Goal: Information Seeking & Learning: Learn about a topic

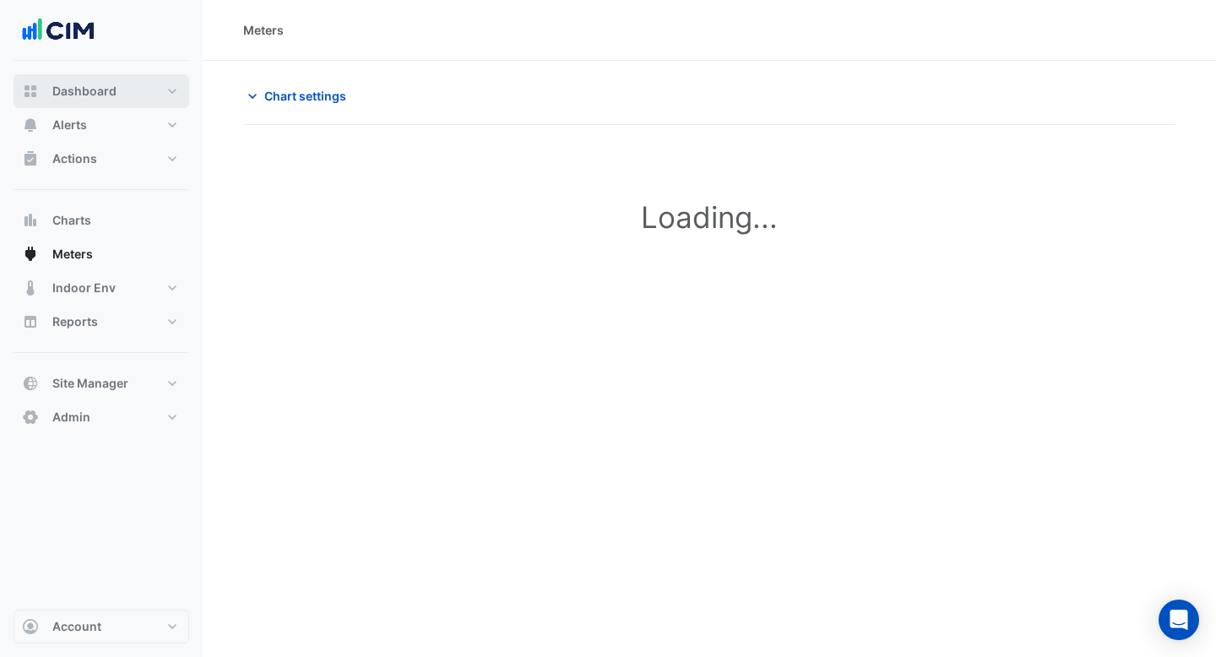
click at [95, 96] on span "Dashboard" at bounding box center [84, 91] width 64 height 17
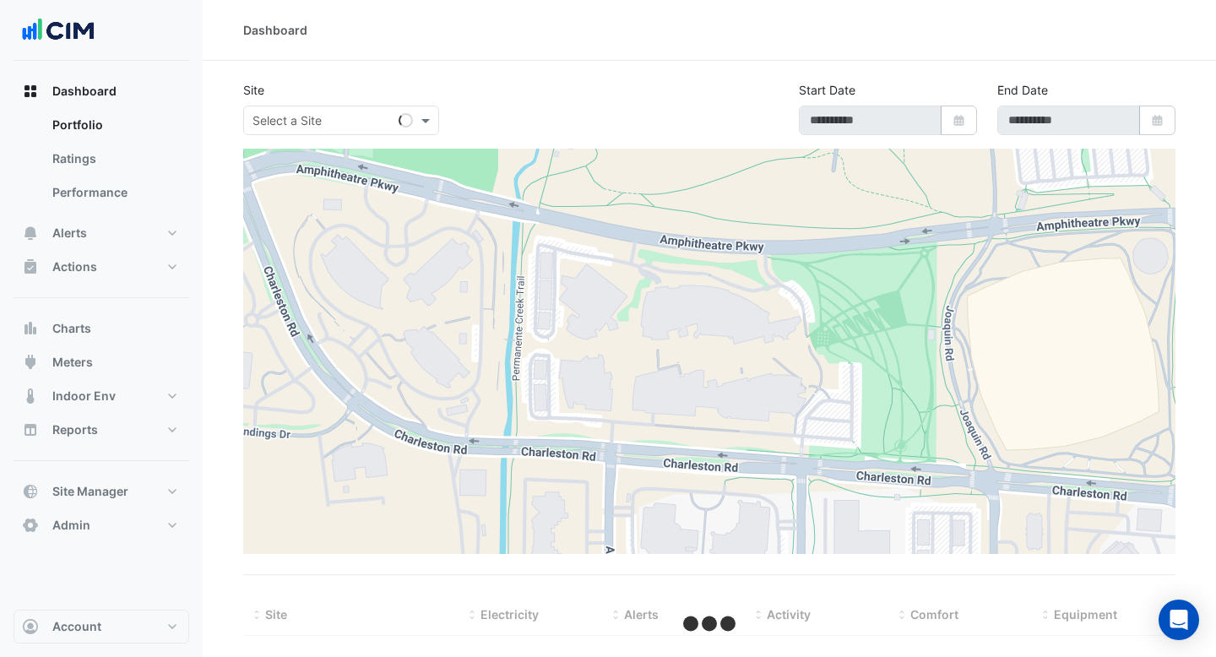
type input "**********"
select select "***"
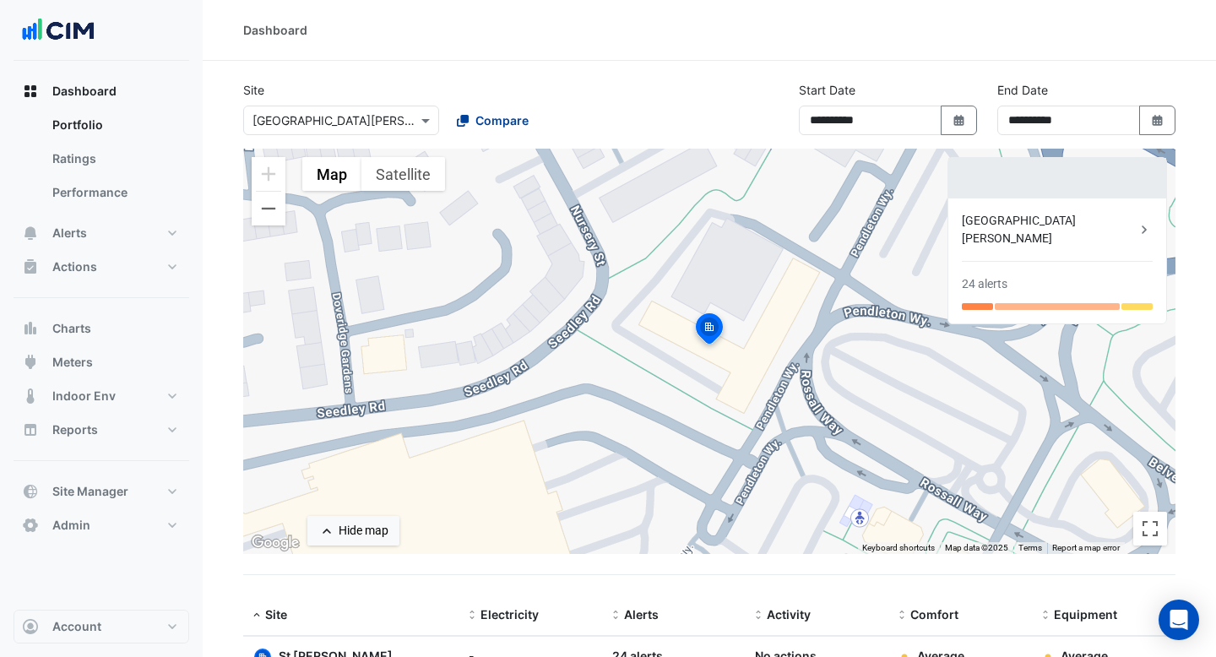
click at [477, 130] on button "Compare" at bounding box center [493, 121] width 94 height 30
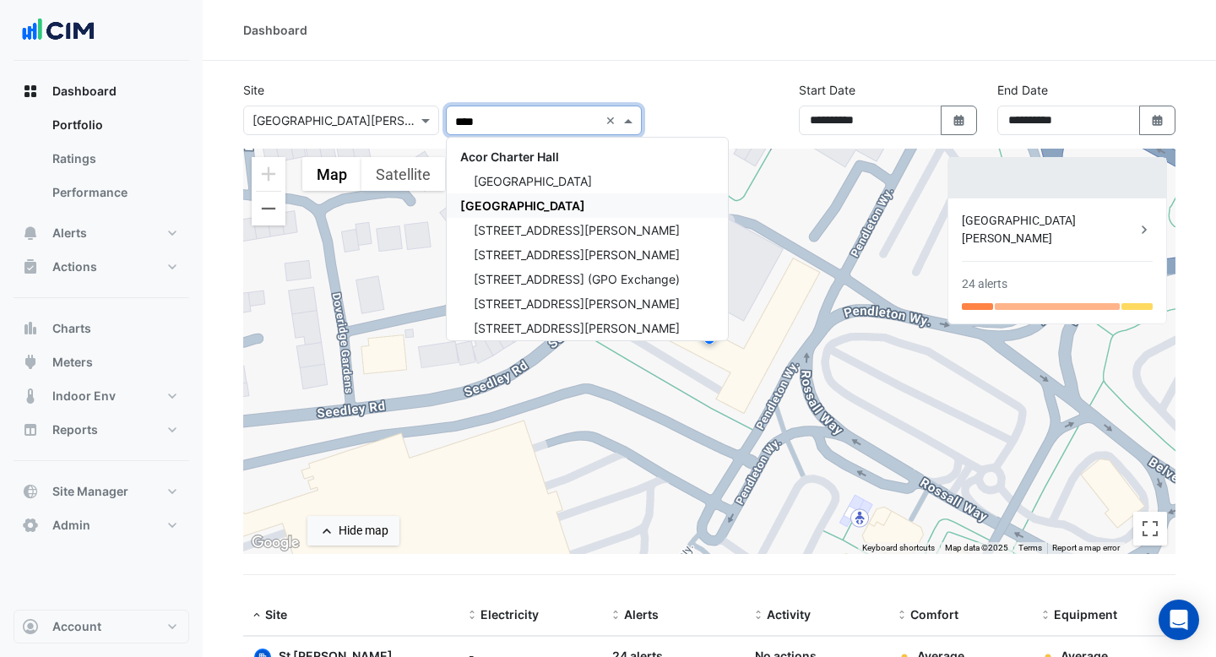
click at [509, 203] on span "[GEOGRAPHIC_DATA]" at bounding box center [522, 206] width 125 height 14
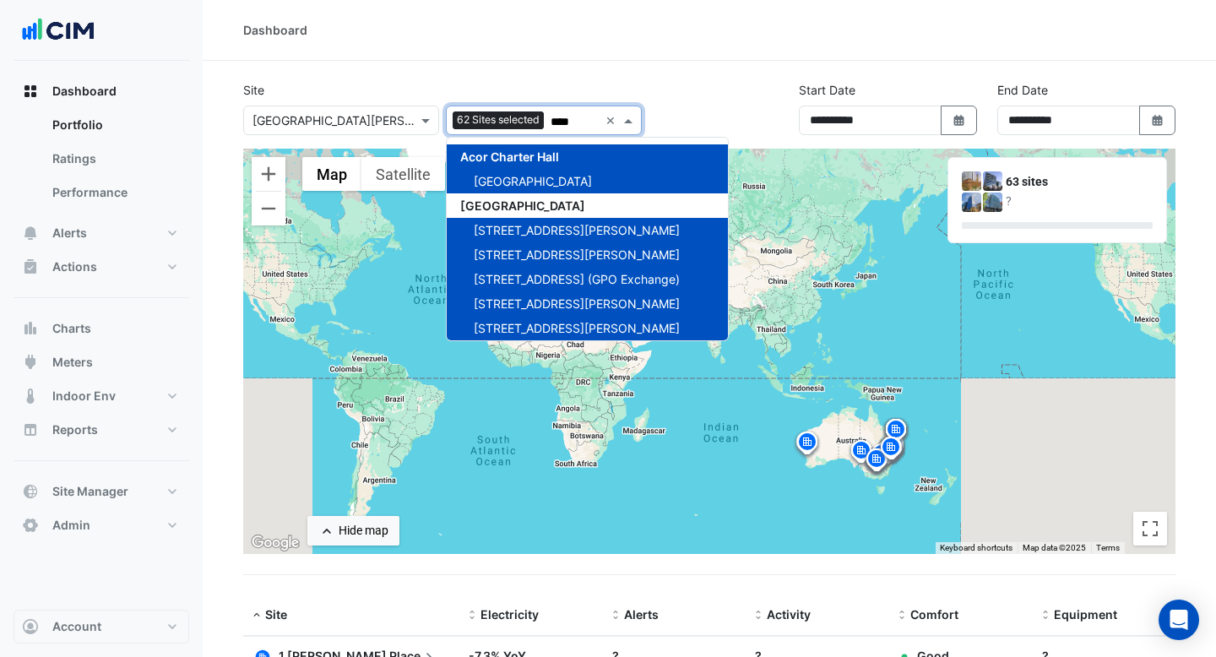
type input "****"
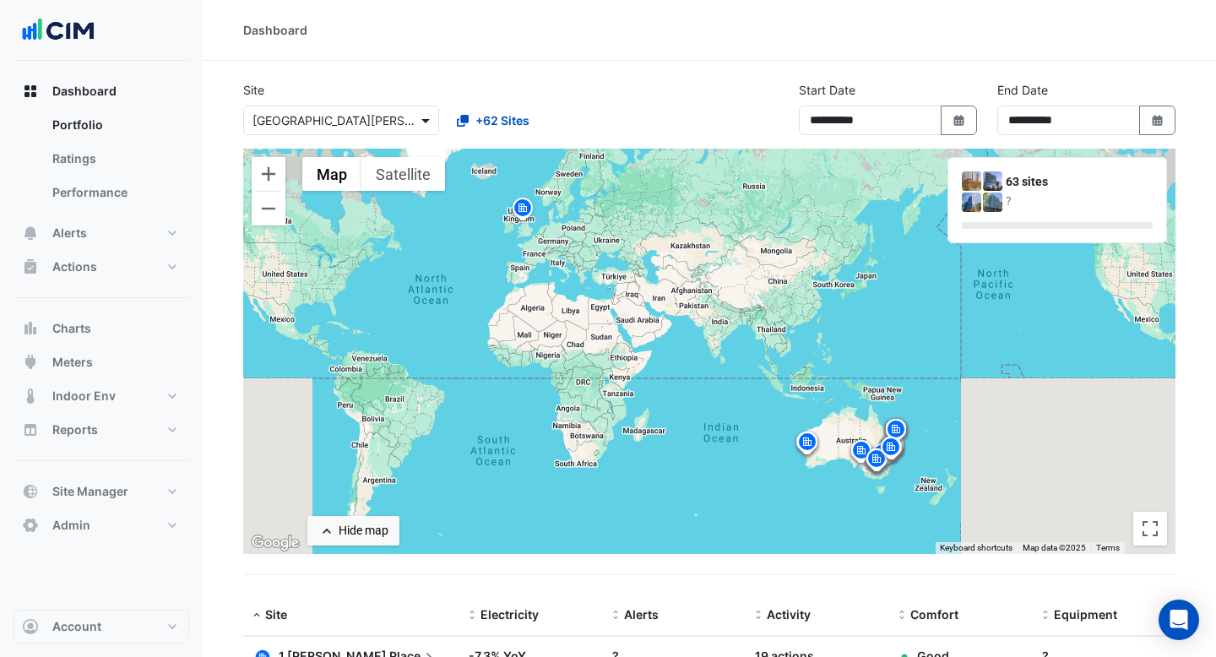
click at [417, 118] on span at bounding box center [427, 121] width 21 height 18
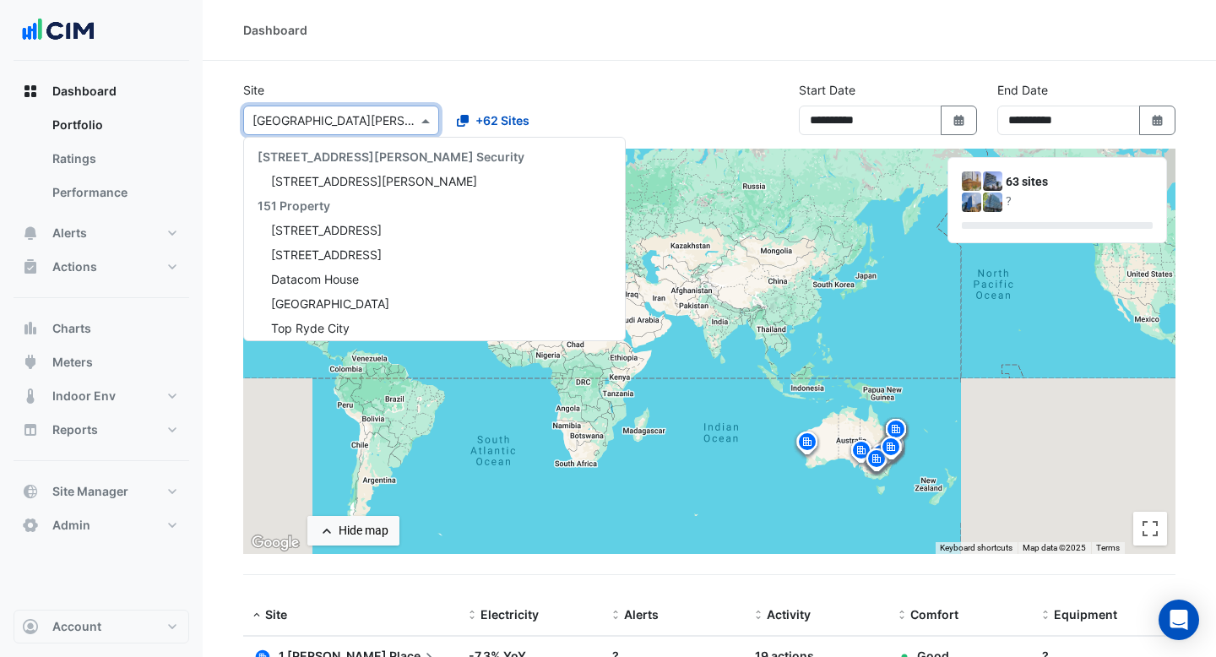
scroll to position [12133, 0]
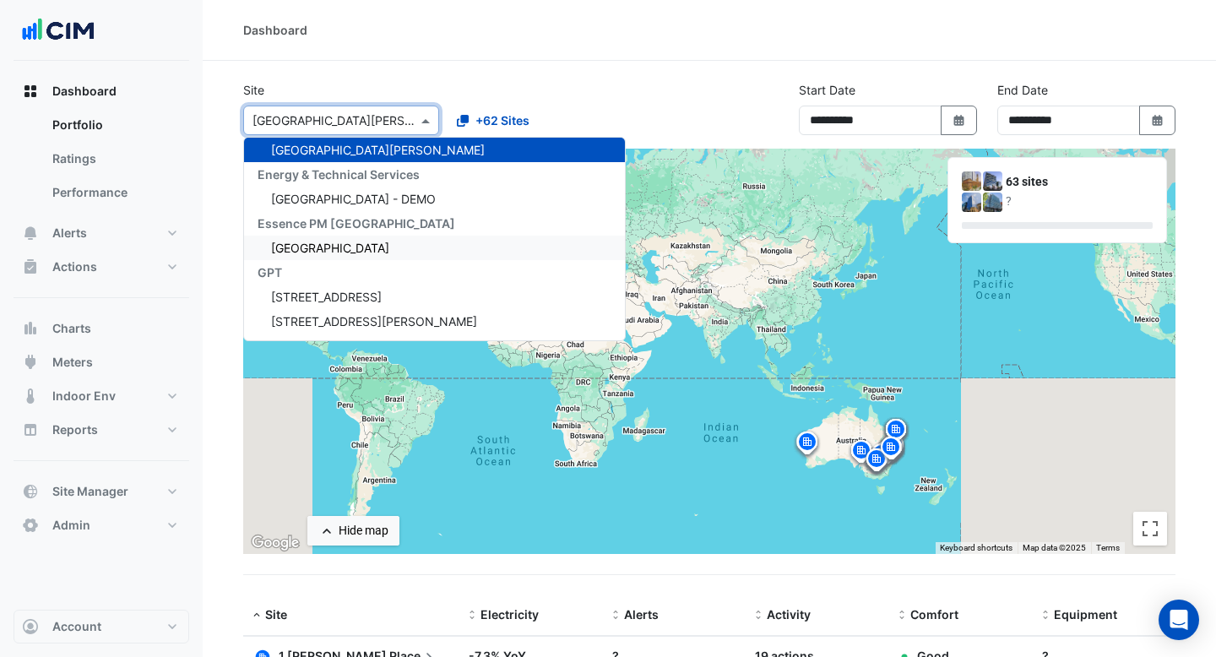
click at [342, 246] on span "[GEOGRAPHIC_DATA]" at bounding box center [330, 248] width 118 height 14
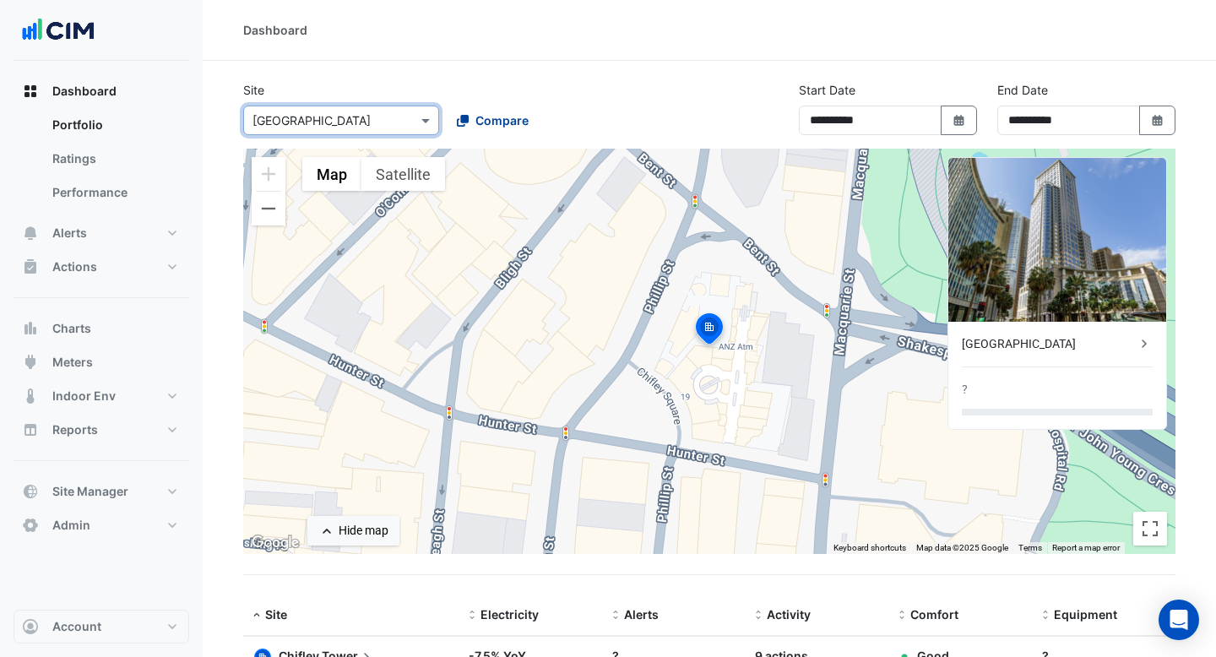
click at [508, 121] on span "Compare" at bounding box center [502, 121] width 53 height 18
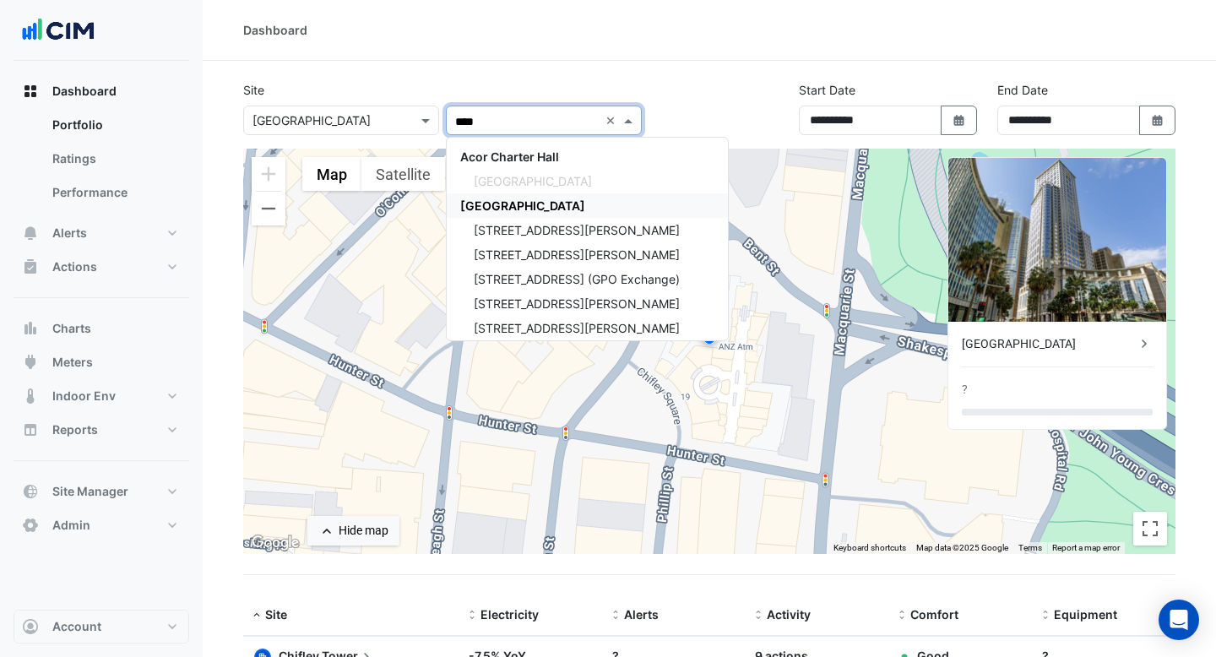
click at [489, 204] on span "[GEOGRAPHIC_DATA]" at bounding box center [522, 206] width 125 height 14
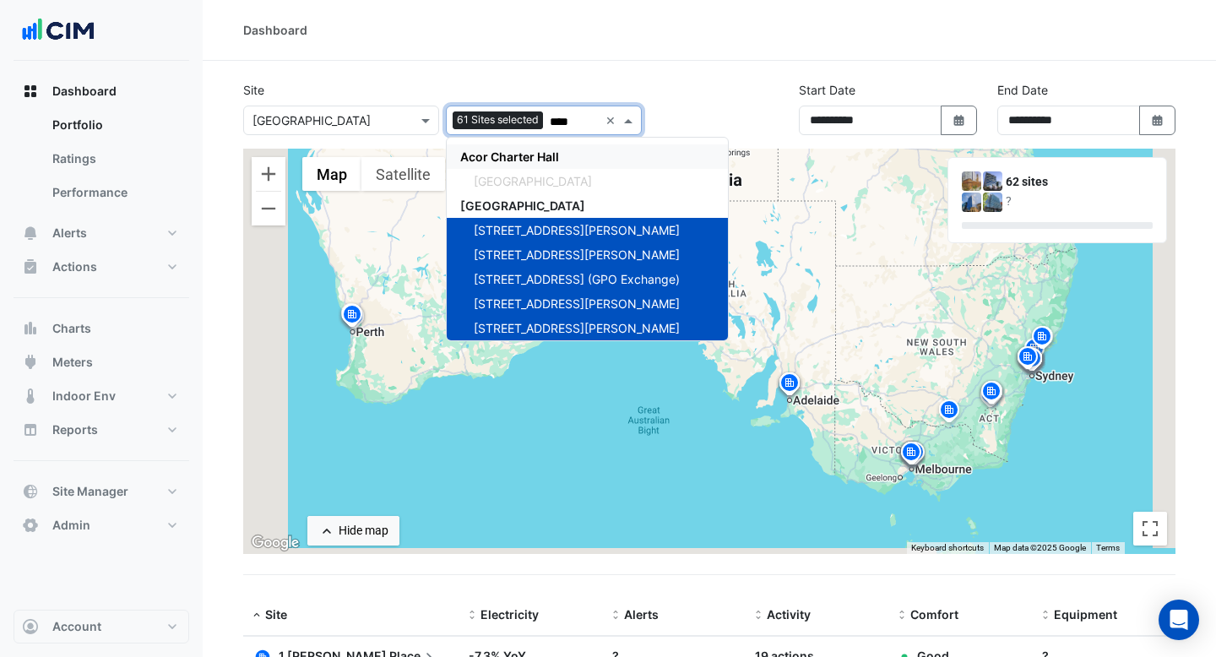
type input "****"
click at [715, 90] on div "Site × [GEOGRAPHIC_DATA] 61 Sites selected **** × [GEOGRAPHIC_DATA] [GEOGRAPHIC…" at bounding box center [709, 115] width 953 height 68
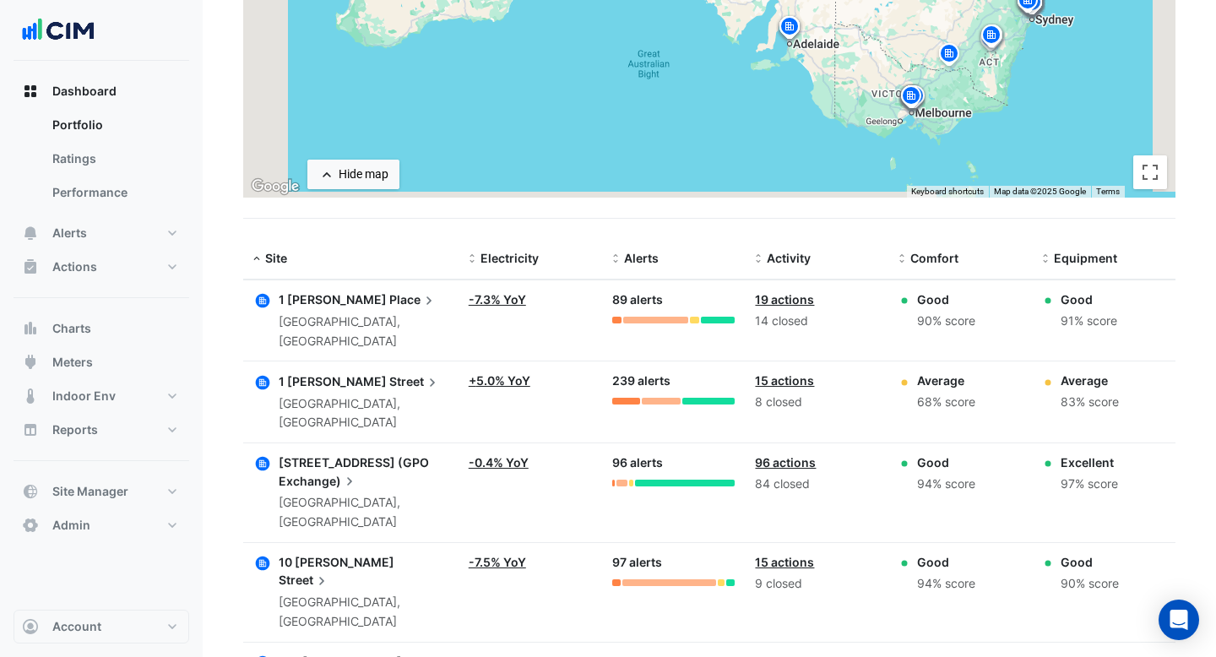
scroll to position [542, 0]
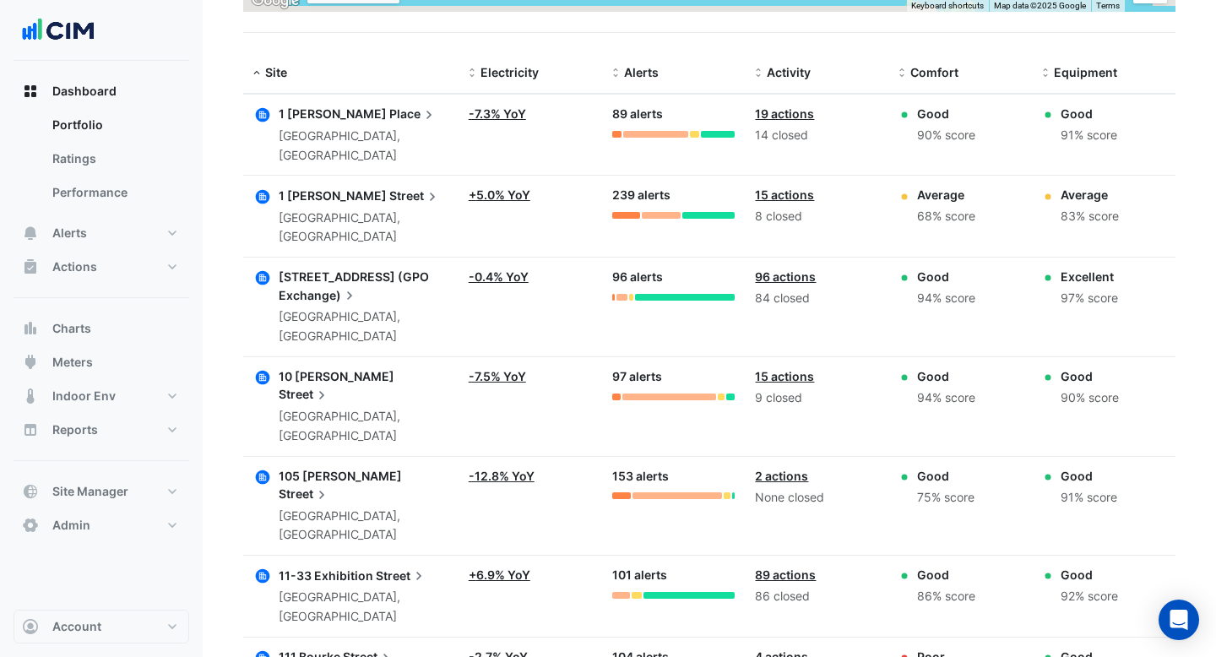
click at [837, 95] on datatable-body-cell "Activity: 19 actions 14 closed" at bounding box center [817, 135] width 144 height 81
drag, startPoint x: 841, startPoint y: 102, endPoint x: 841, endPoint y: 122, distance: 19.4
click at [841, 122] on datatable-body-cell "Activity: 19 actions 14 closed" at bounding box center [817, 135] width 144 height 81
click at [830, 122] on div at bounding box center [830, 122] width 0 height 0
click at [844, 75] on div "Activity" at bounding box center [816, 72] width 123 height 19
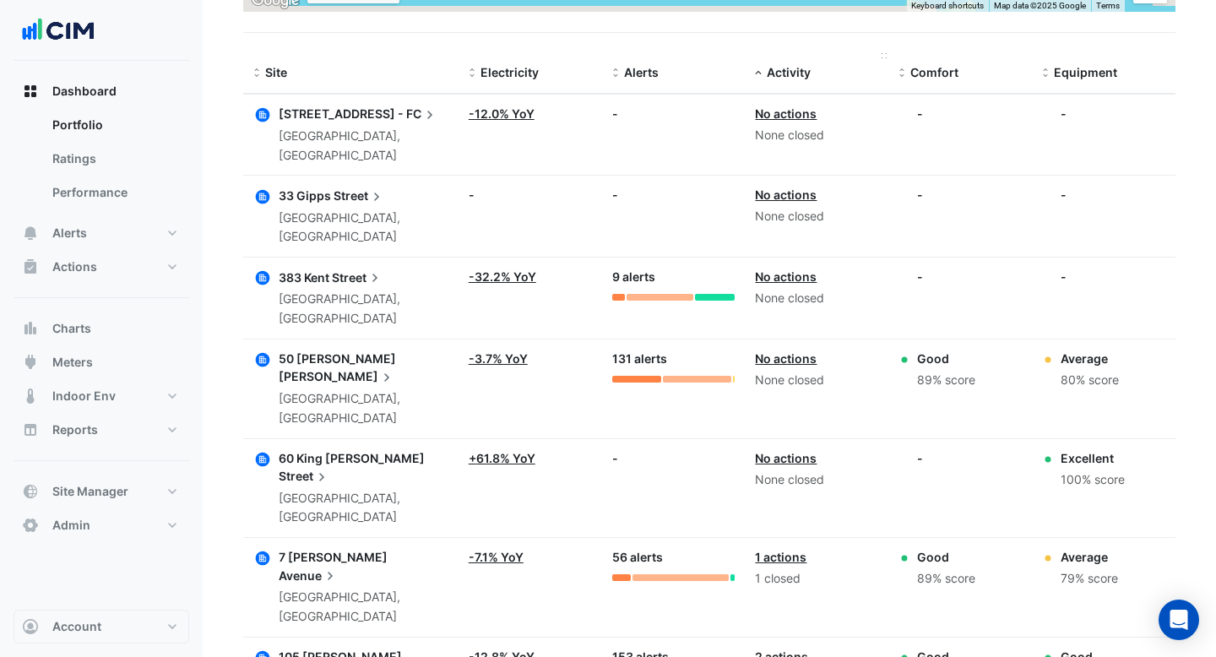
click at [795, 71] on span "Activity" at bounding box center [789, 72] width 44 height 14
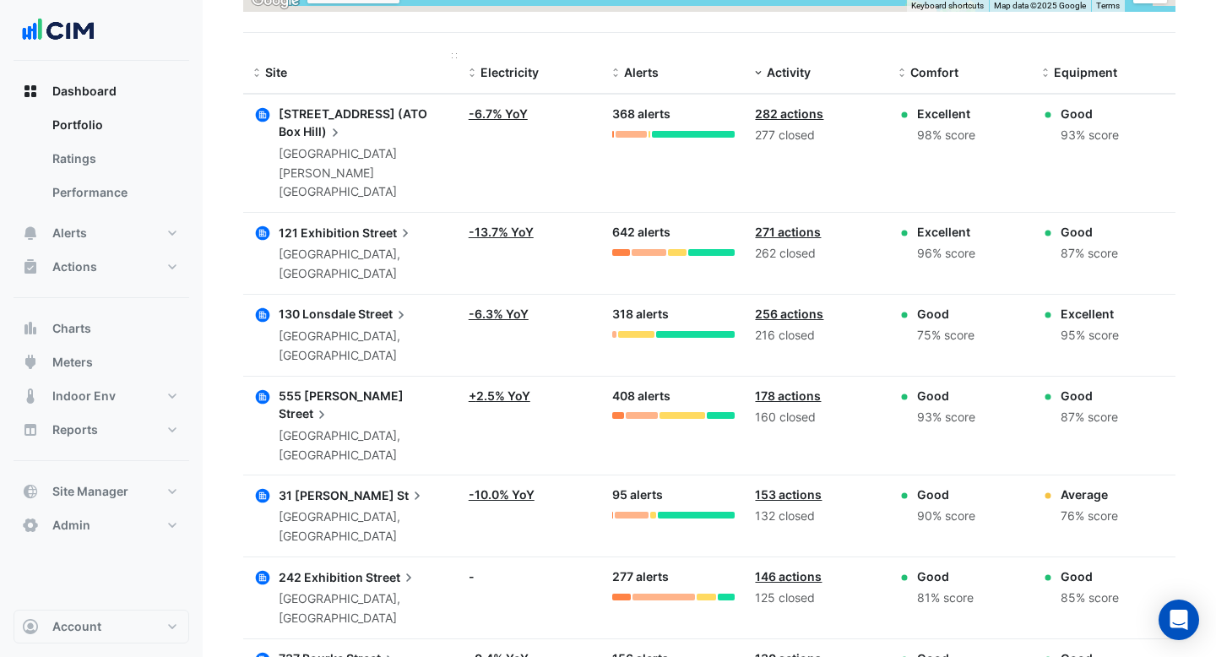
click at [265, 70] on span "Site" at bounding box center [276, 72] width 22 height 14
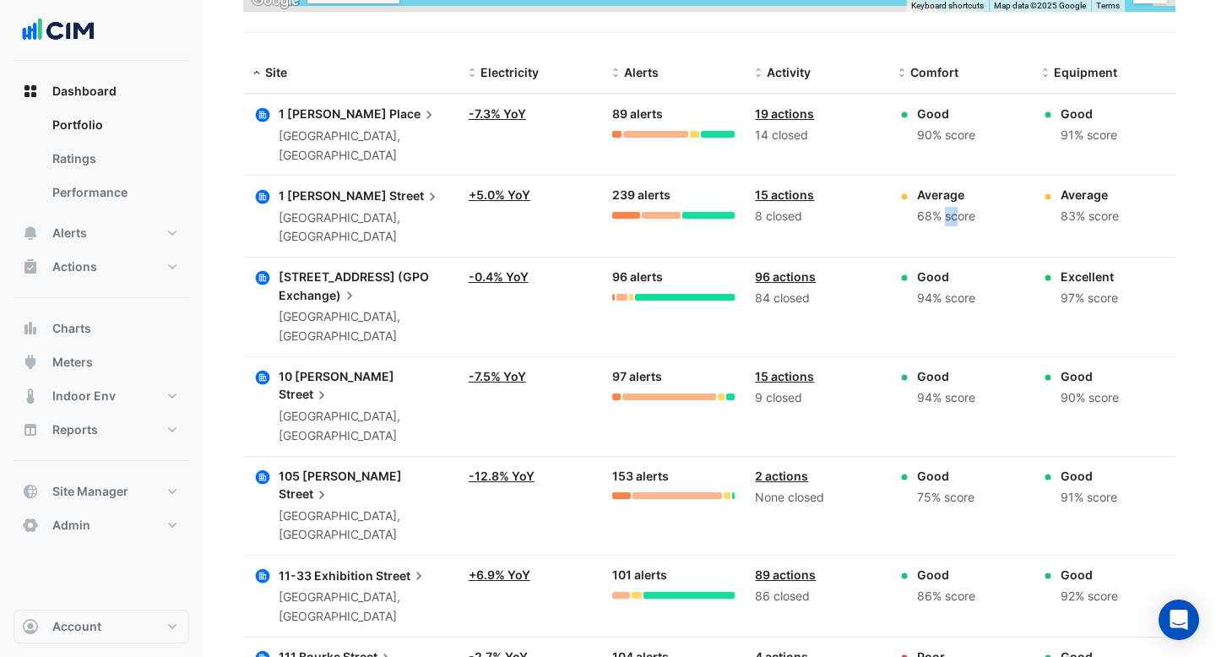
drag, startPoint x: 938, startPoint y: 198, endPoint x: 922, endPoint y: 198, distance: 16.9
click at [922, 207] on div "68% score" at bounding box center [946, 216] width 58 height 19
click at [952, 207] on div "68% score" at bounding box center [946, 216] width 58 height 19
drag, startPoint x: 936, startPoint y: 525, endPoint x: 918, endPoint y: 525, distance: 17.7
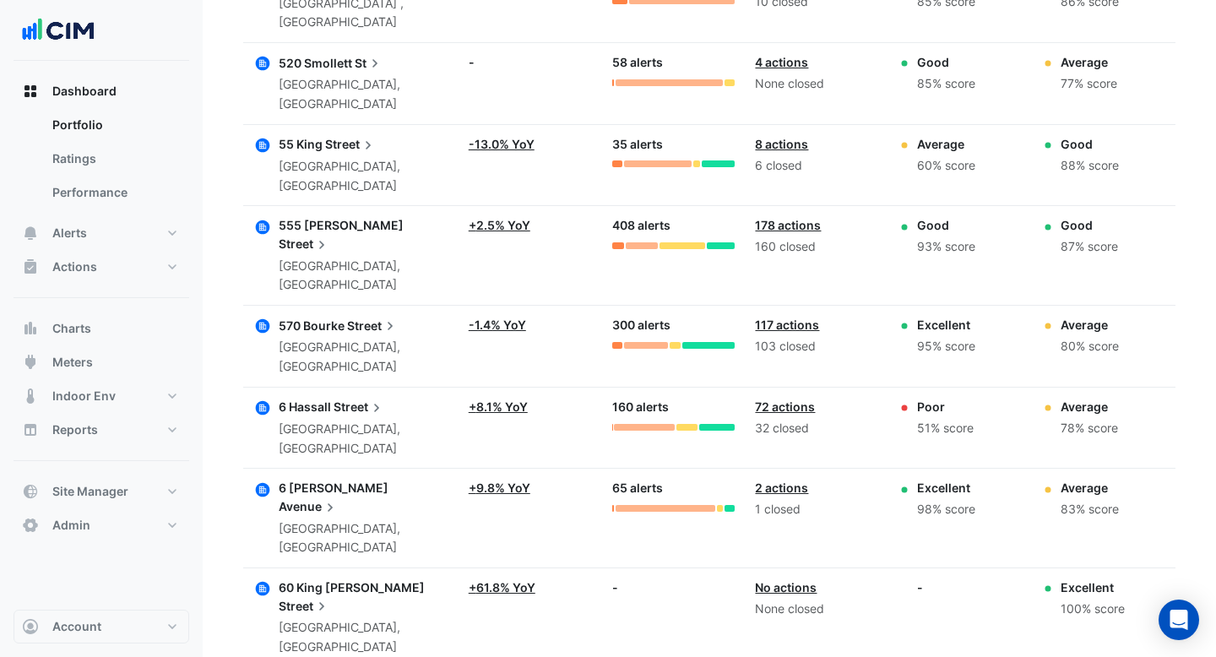
scroll to position [4094, 0]
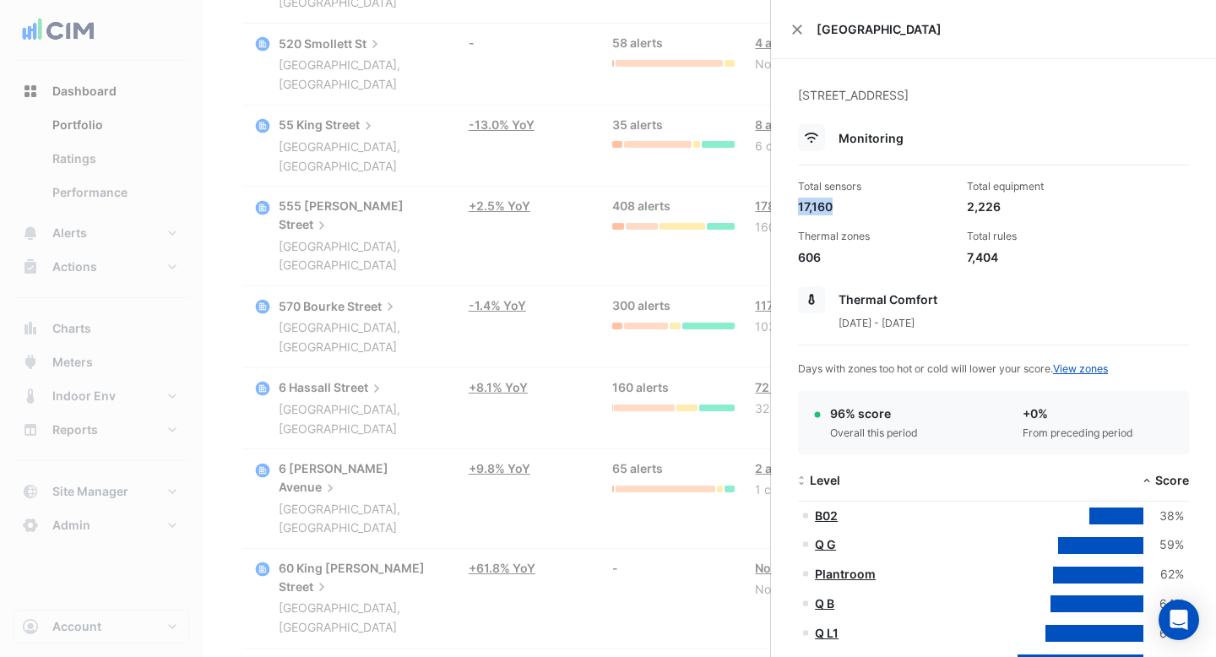
drag, startPoint x: 833, startPoint y: 209, endPoint x: 798, endPoint y: 209, distance: 34.6
click at [798, 209] on div "17,160" at bounding box center [875, 207] width 155 height 18
click at [870, 229] on div "Thermal zones" at bounding box center [875, 236] width 155 height 15
drag, startPoint x: 1006, startPoint y: 205, endPoint x: 971, endPoint y: 204, distance: 35.5
click at [970, 204] on div "2,226" at bounding box center [1044, 207] width 155 height 18
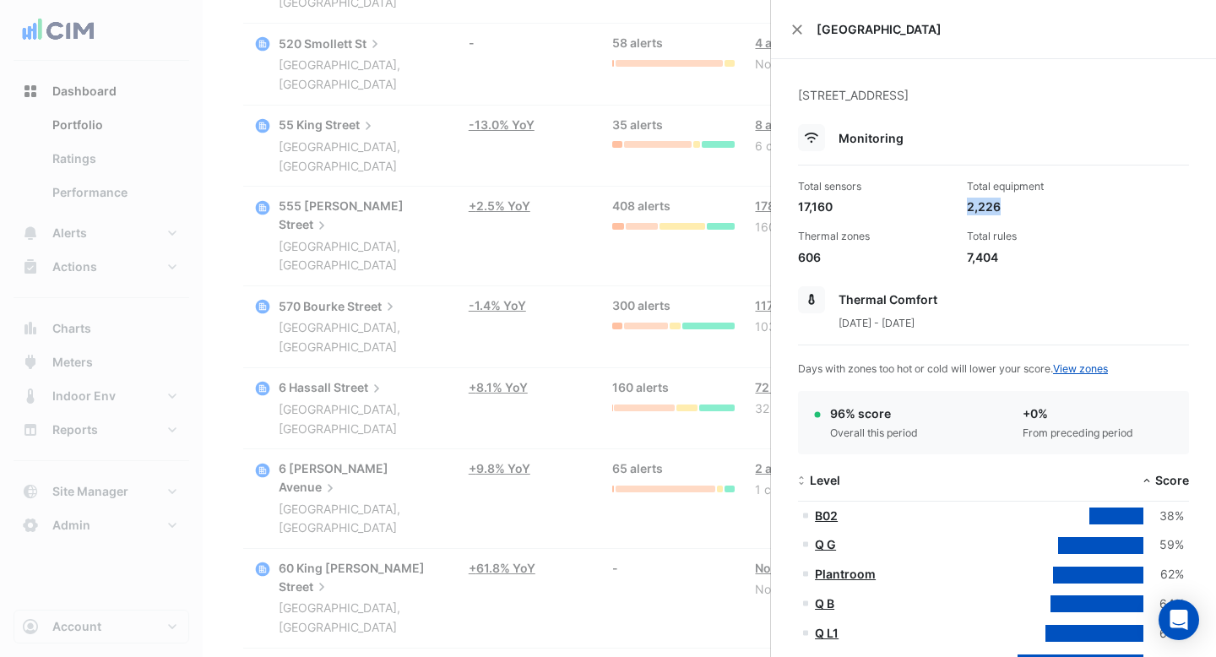
click at [994, 208] on div "2,226" at bounding box center [1044, 207] width 155 height 18
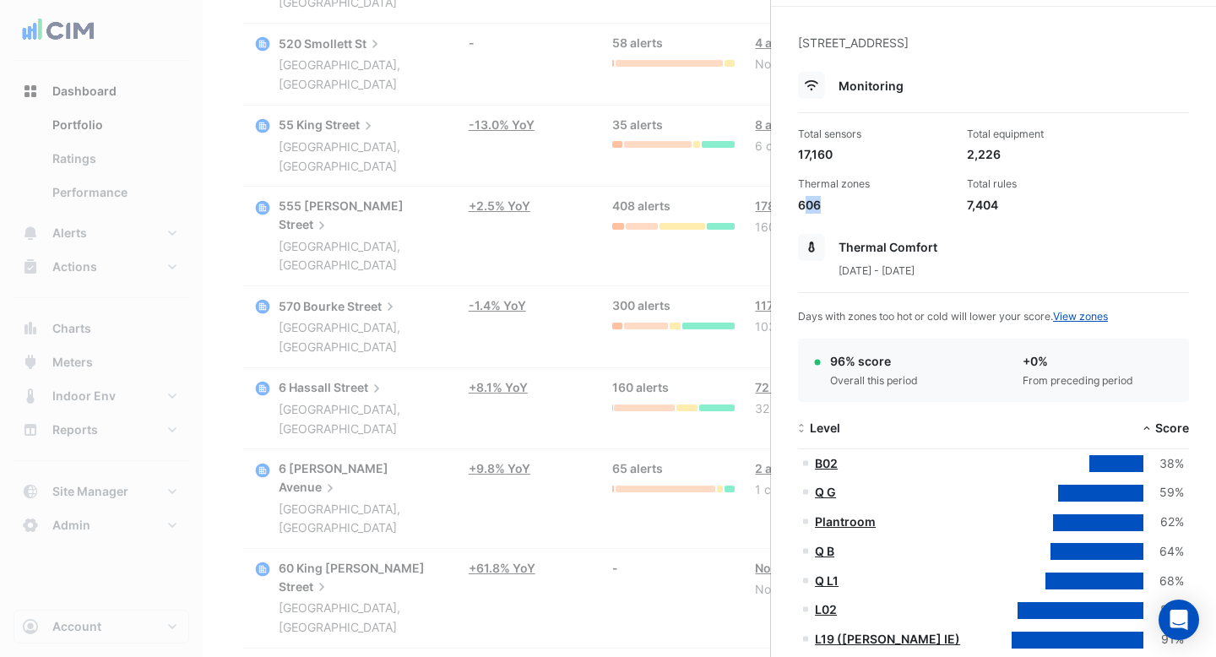
drag, startPoint x: 820, startPoint y: 204, endPoint x: 804, endPoint y: 204, distance: 16.1
click at [804, 204] on div "606" at bounding box center [875, 205] width 155 height 18
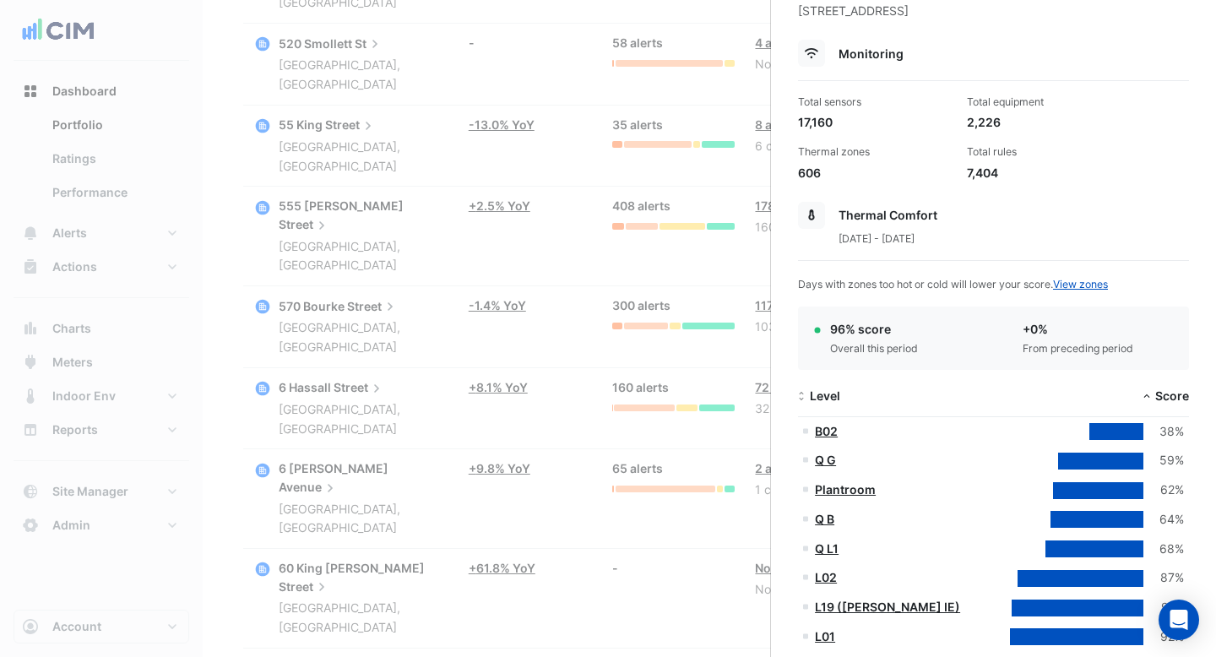
scroll to position [102, 0]
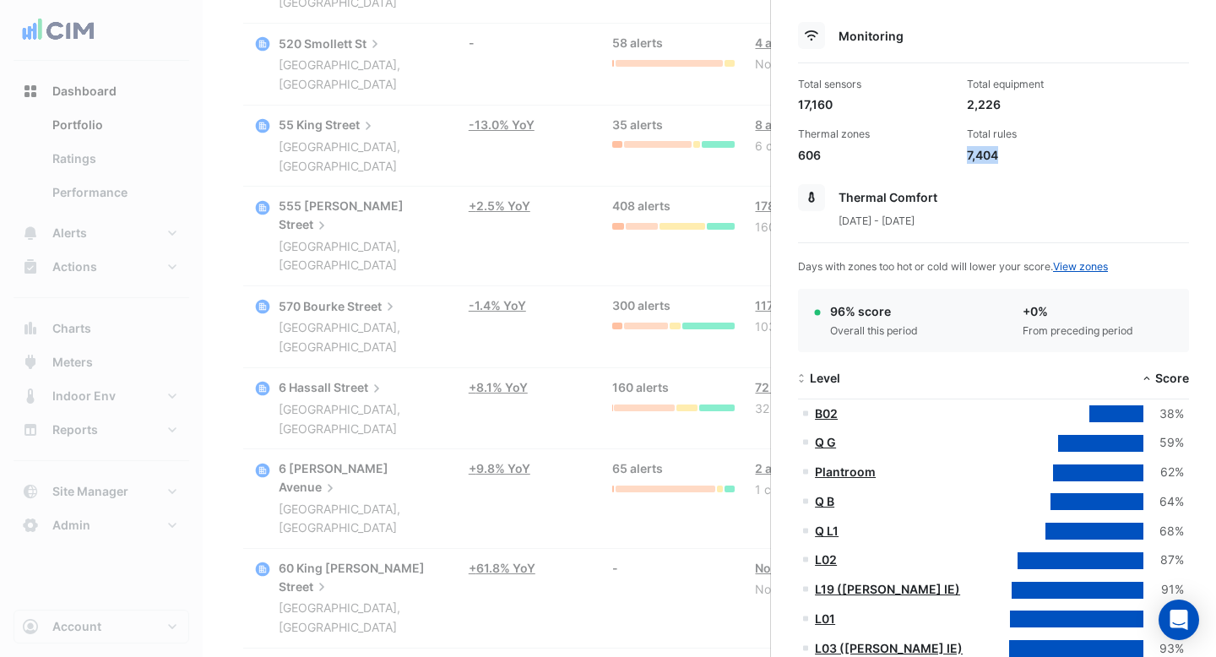
drag, startPoint x: 1003, startPoint y: 155, endPoint x: 969, endPoint y: 155, distance: 33.8
click at [969, 155] on div "7,404" at bounding box center [1044, 155] width 155 height 18
drag, startPoint x: 830, startPoint y: 105, endPoint x: 801, endPoint y: 104, distance: 29.6
click at [801, 104] on div "17,160" at bounding box center [875, 104] width 155 height 18
click at [833, 109] on div "17,160" at bounding box center [875, 104] width 155 height 18
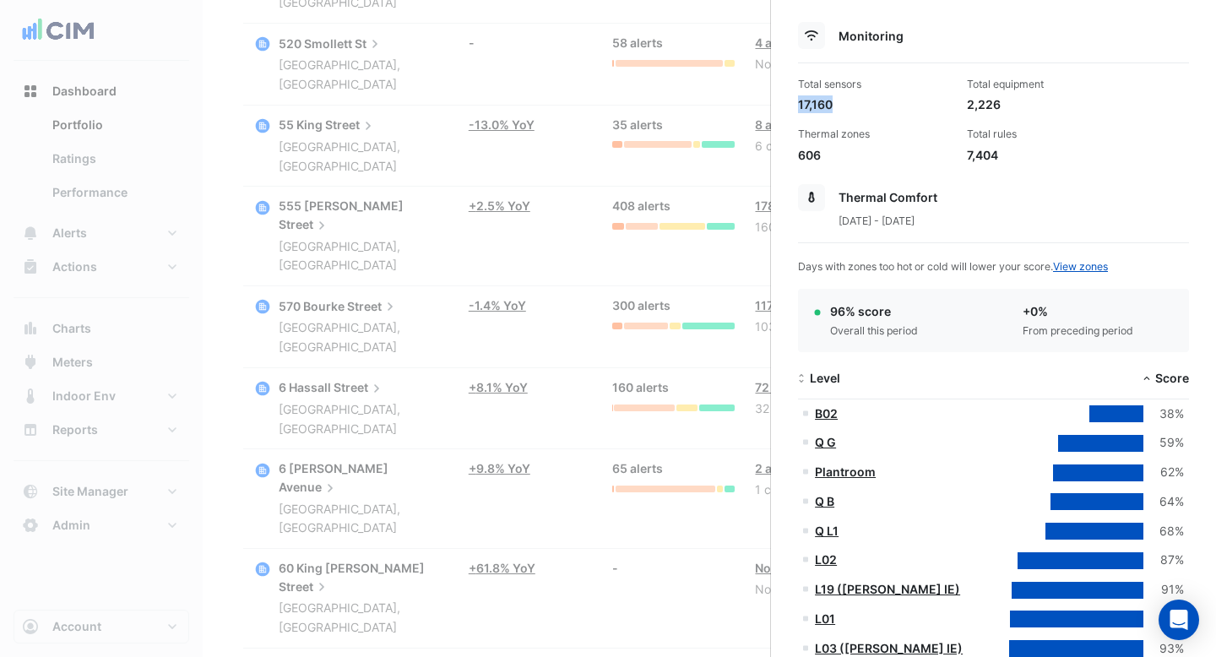
drag, startPoint x: 831, startPoint y: 109, endPoint x: 800, endPoint y: 103, distance: 31.8
click at [800, 103] on div "17,160" at bounding box center [875, 104] width 155 height 18
click at [1002, 152] on div "7,404" at bounding box center [1044, 155] width 155 height 18
click at [816, 104] on div "17,160" at bounding box center [875, 104] width 155 height 18
click at [865, 107] on div "17,160" at bounding box center [875, 104] width 155 height 18
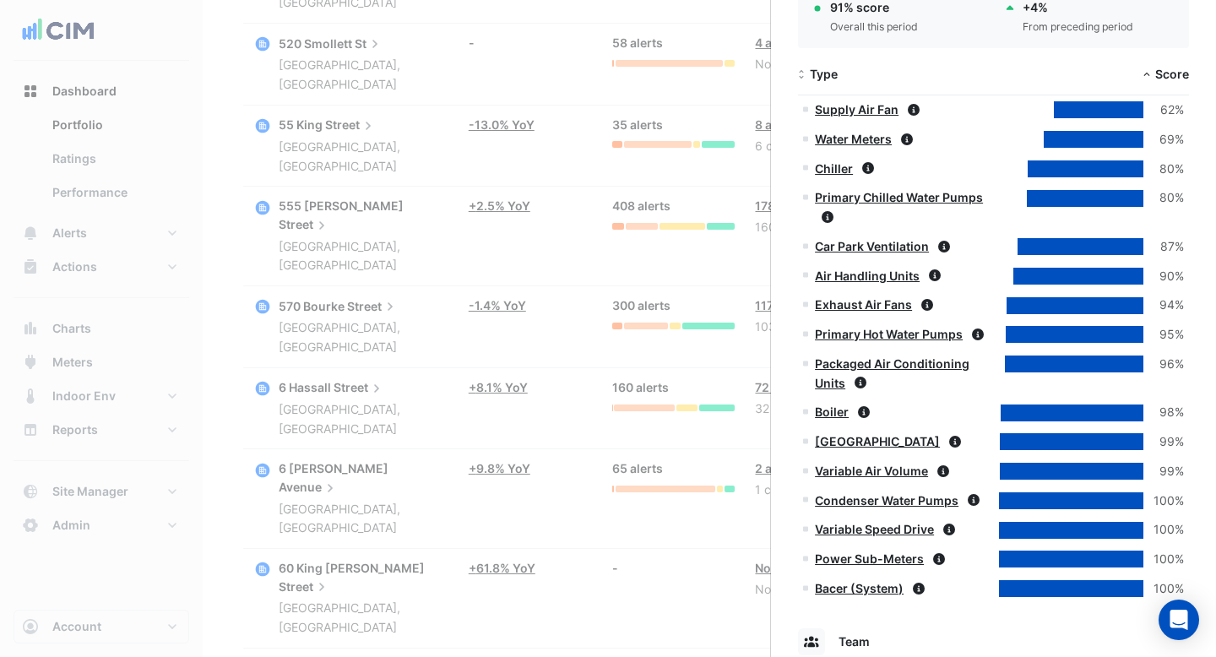
scroll to position [1297, 0]
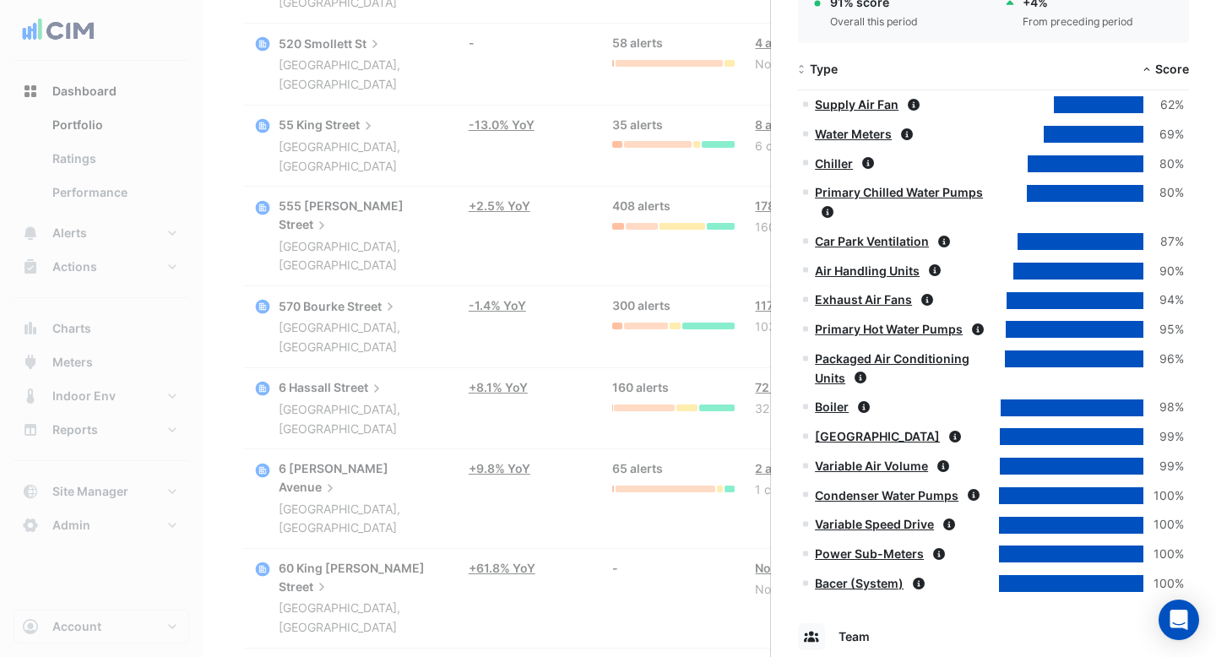
click at [868, 104] on link "Supply Air Fan" at bounding box center [857, 104] width 84 height 14
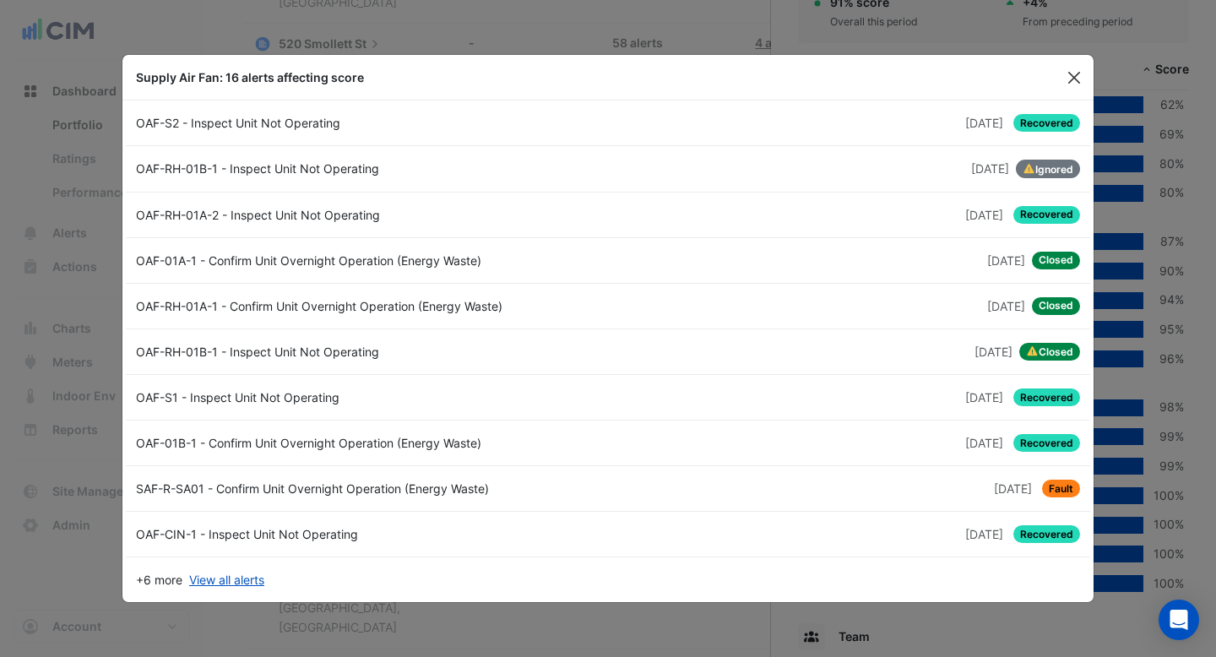
click at [1073, 76] on button "Close" at bounding box center [1074, 77] width 25 height 25
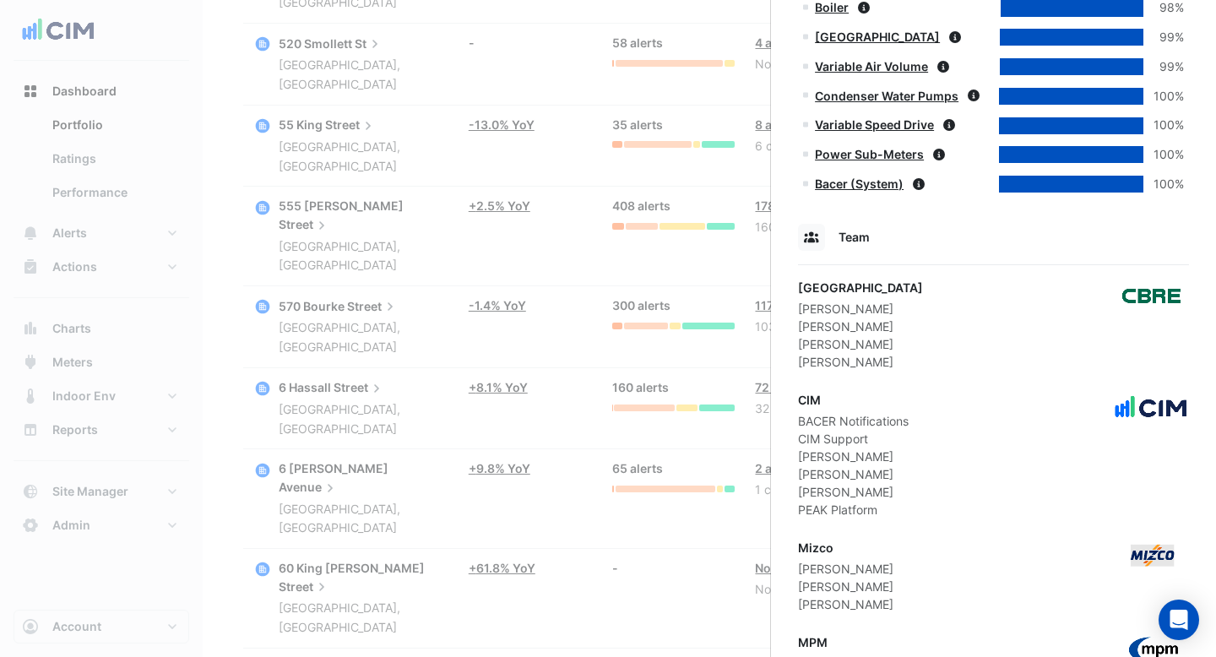
scroll to position [1793, 0]
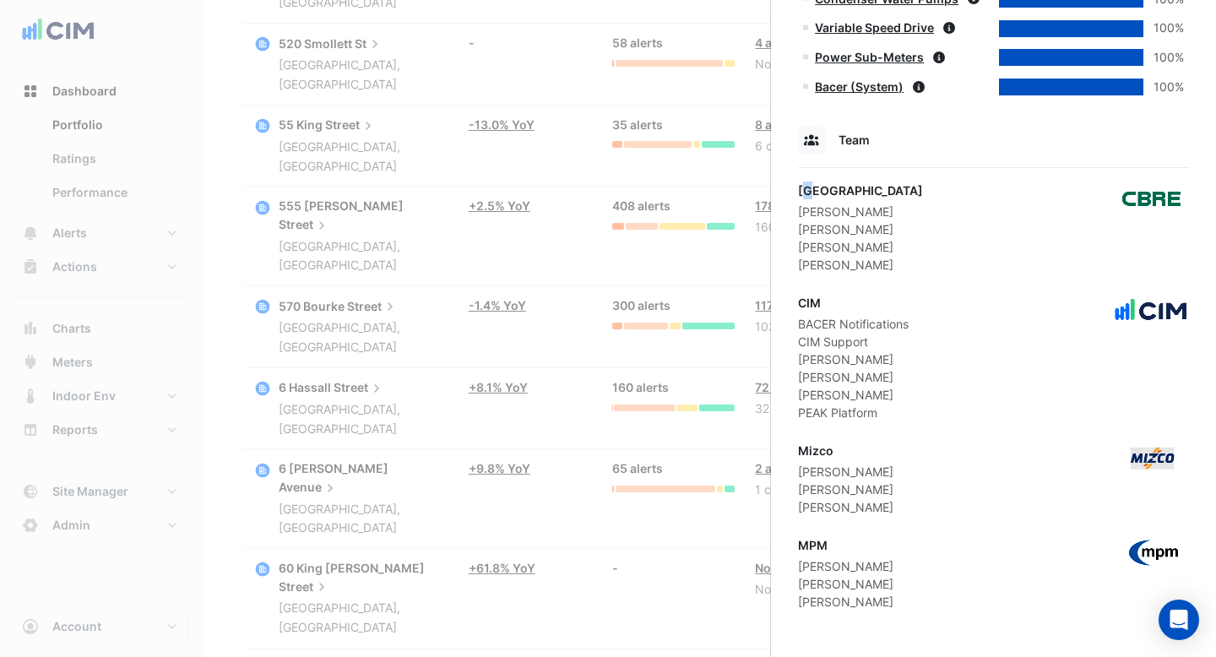
drag, startPoint x: 803, startPoint y: 188, endPoint x: 815, endPoint y: 188, distance: 11.8
click at [815, 188] on div "[GEOGRAPHIC_DATA]" at bounding box center [860, 191] width 125 height 18
drag, startPoint x: 855, startPoint y: 266, endPoint x: 800, endPoint y: 215, distance: 75.3
click at [800, 215] on div "CBRE Charter [PERSON_NAME] [PERSON_NAME] Goolamhossen [PERSON_NAME] Bukhari [PE…" at bounding box center [860, 228] width 125 height 92
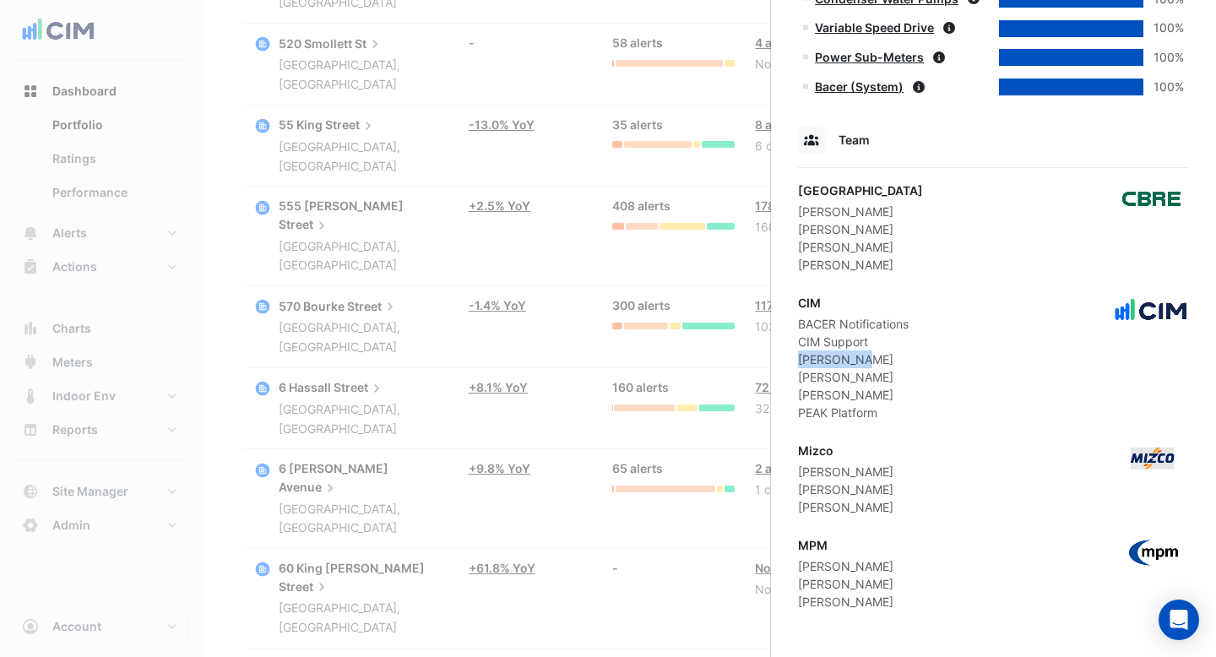
drag, startPoint x: 867, startPoint y: 361, endPoint x: 797, endPoint y: 361, distance: 69.3
click at [798, 361] on div "[PERSON_NAME]" at bounding box center [853, 360] width 111 height 18
drag, startPoint x: 856, startPoint y: 397, endPoint x: 808, endPoint y: 396, distance: 48.2
click at [808, 396] on div "[PERSON_NAME]" at bounding box center [853, 395] width 111 height 18
click at [872, 448] on div "Mizco" at bounding box center [845, 451] width 95 height 18
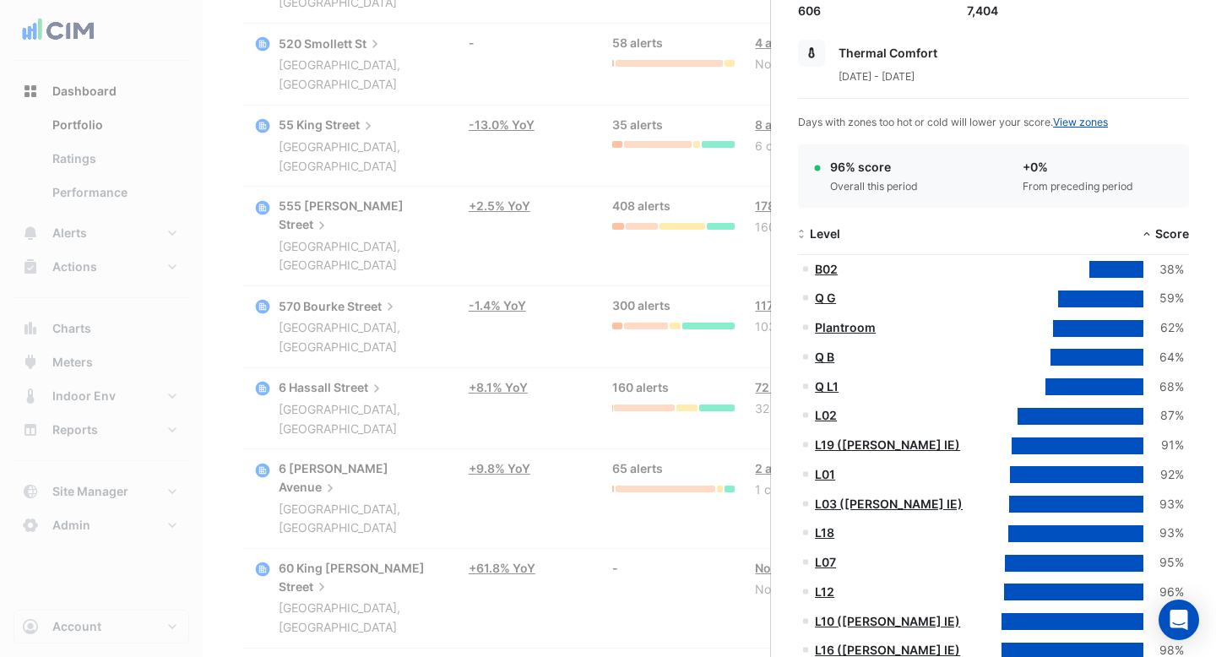
scroll to position [0, 0]
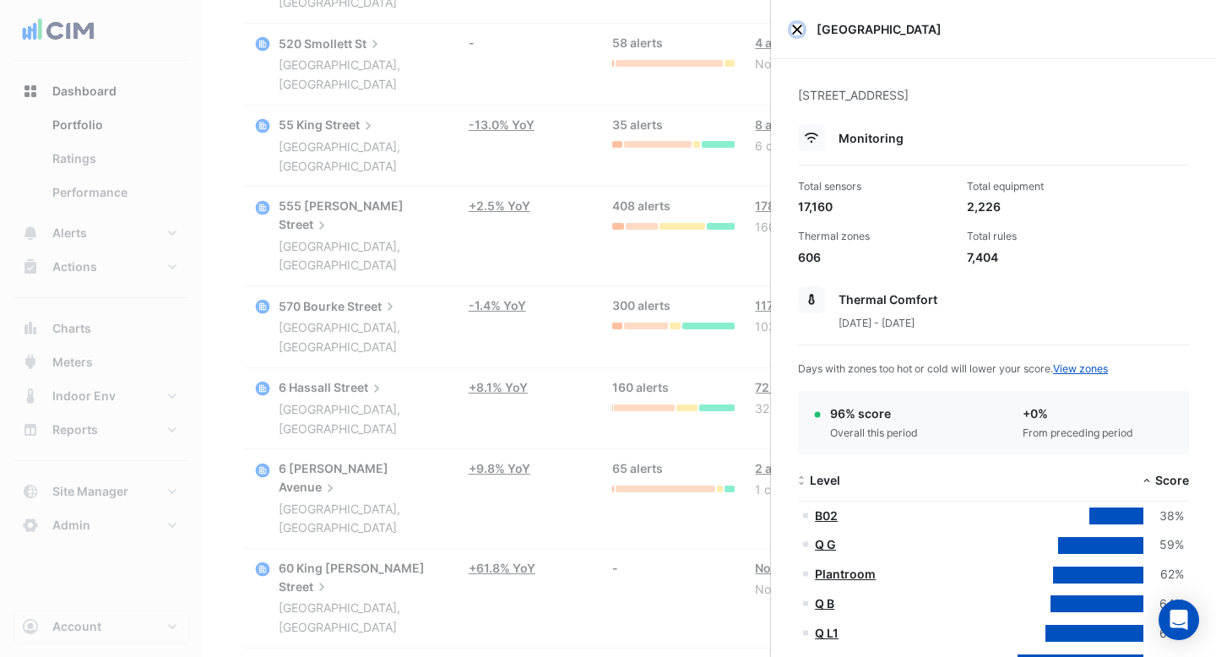
click at [800, 25] on button "Close" at bounding box center [797, 30] width 12 height 12
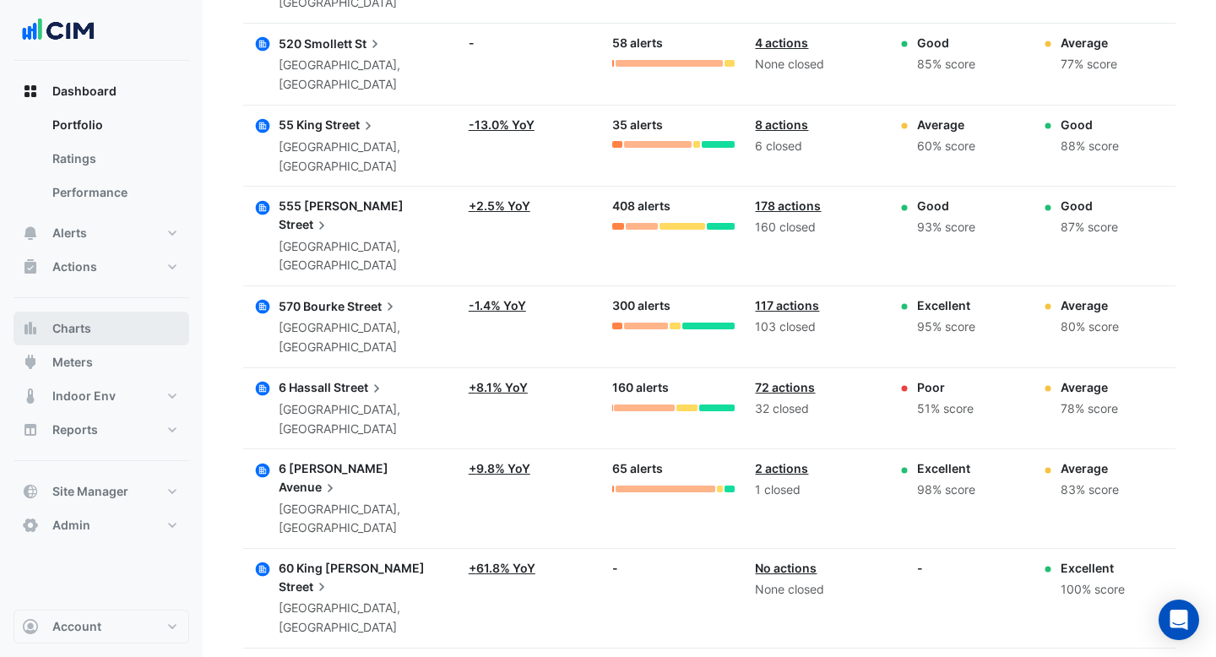
click at [78, 318] on button "Charts" at bounding box center [102, 329] width 176 height 34
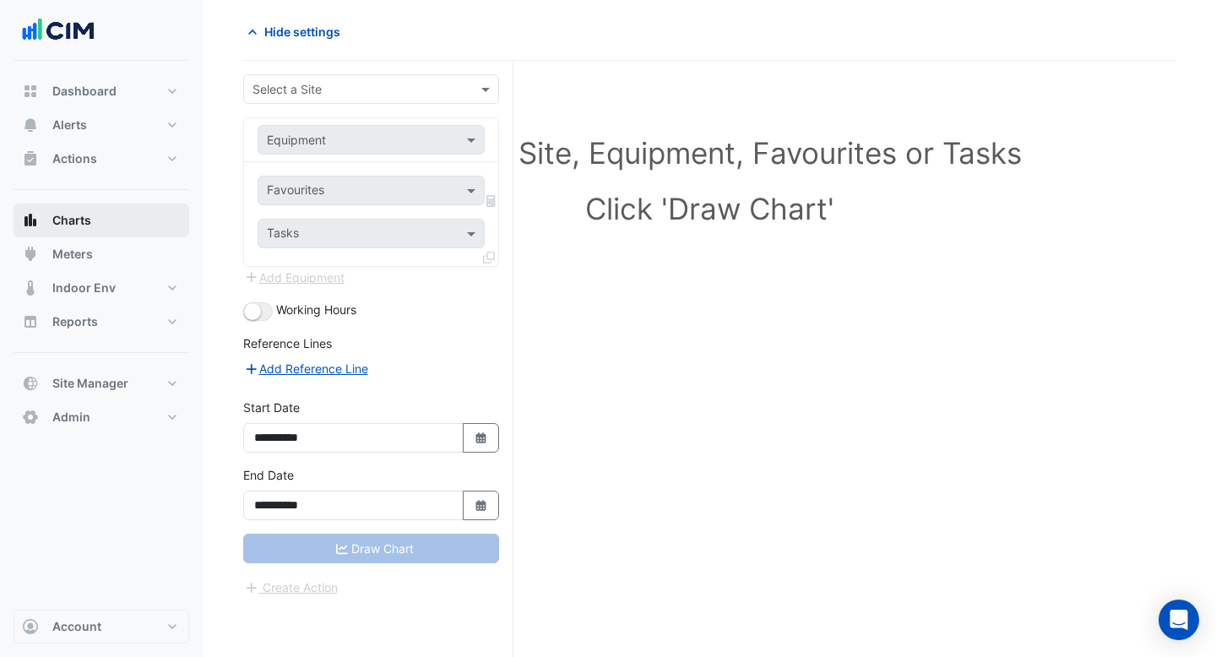
scroll to position [64, 0]
click at [385, 90] on input "text" at bounding box center [355, 90] width 204 height 18
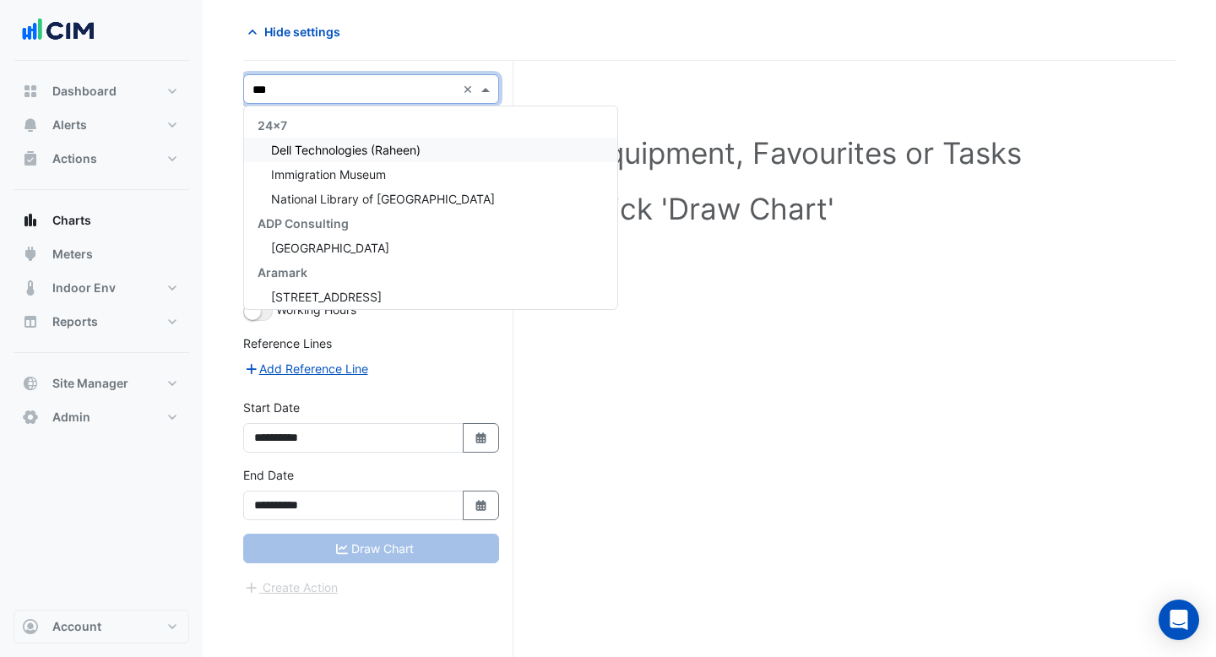
type input "****"
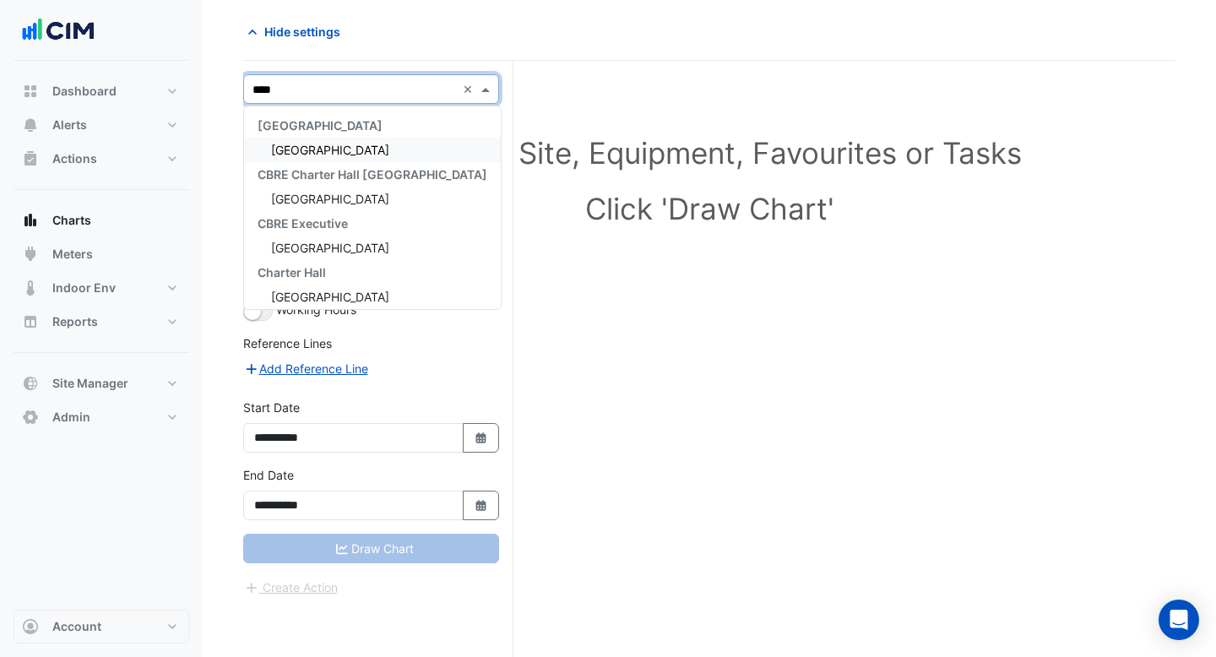
click at [353, 153] on div "[GEOGRAPHIC_DATA]" at bounding box center [372, 150] width 257 height 24
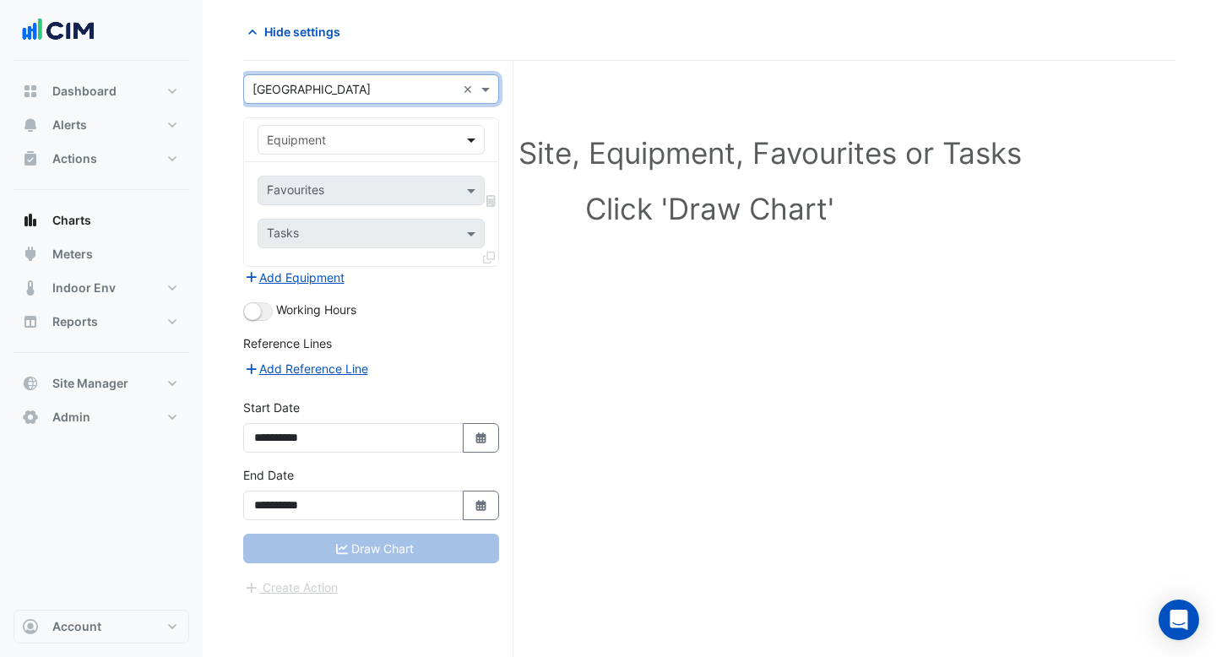
click at [473, 145] on span at bounding box center [473, 140] width 21 height 18
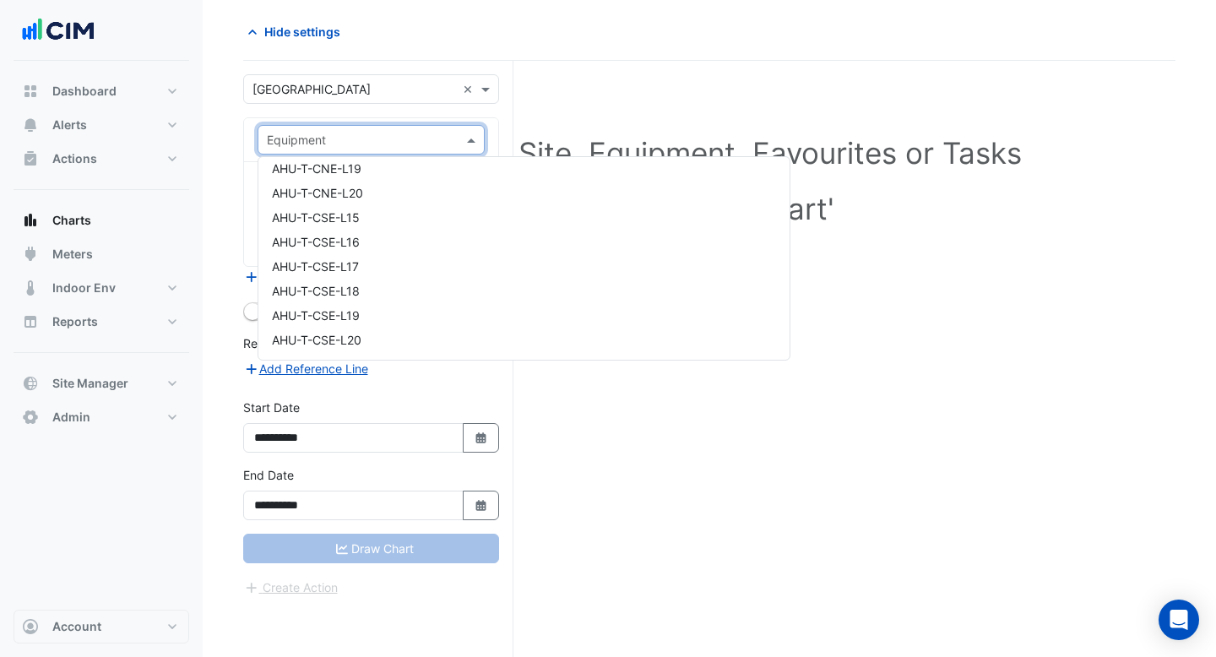
scroll to position [2195, 0]
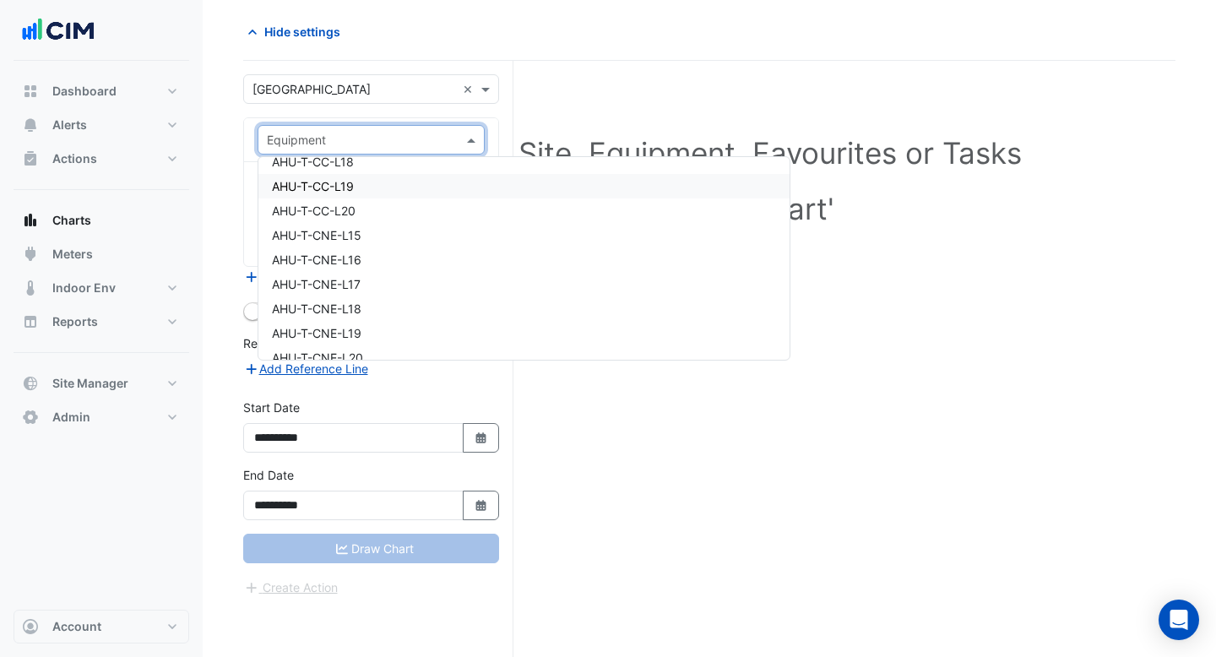
click at [389, 177] on div "AHU-T-CC-L19" at bounding box center [523, 186] width 531 height 24
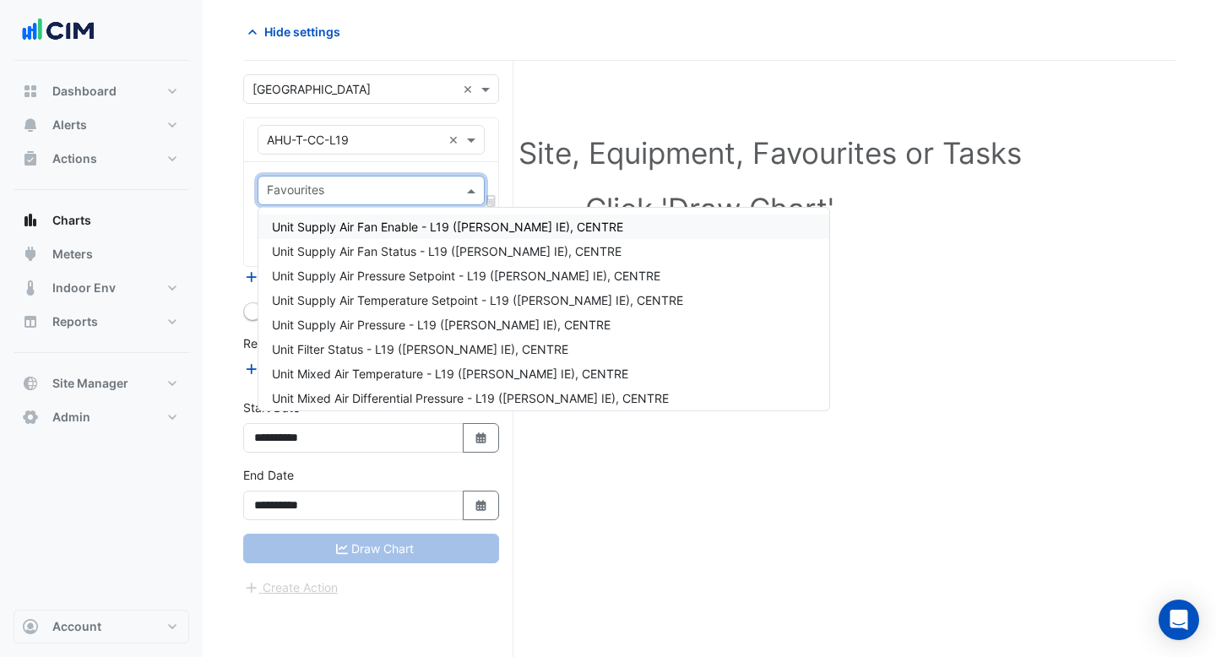
click at [471, 197] on span at bounding box center [473, 191] width 21 height 18
click at [431, 231] on span "Unit Supply Air Fan Enable - L19 ([PERSON_NAME] IE), CENTRE" at bounding box center [447, 227] width 351 height 14
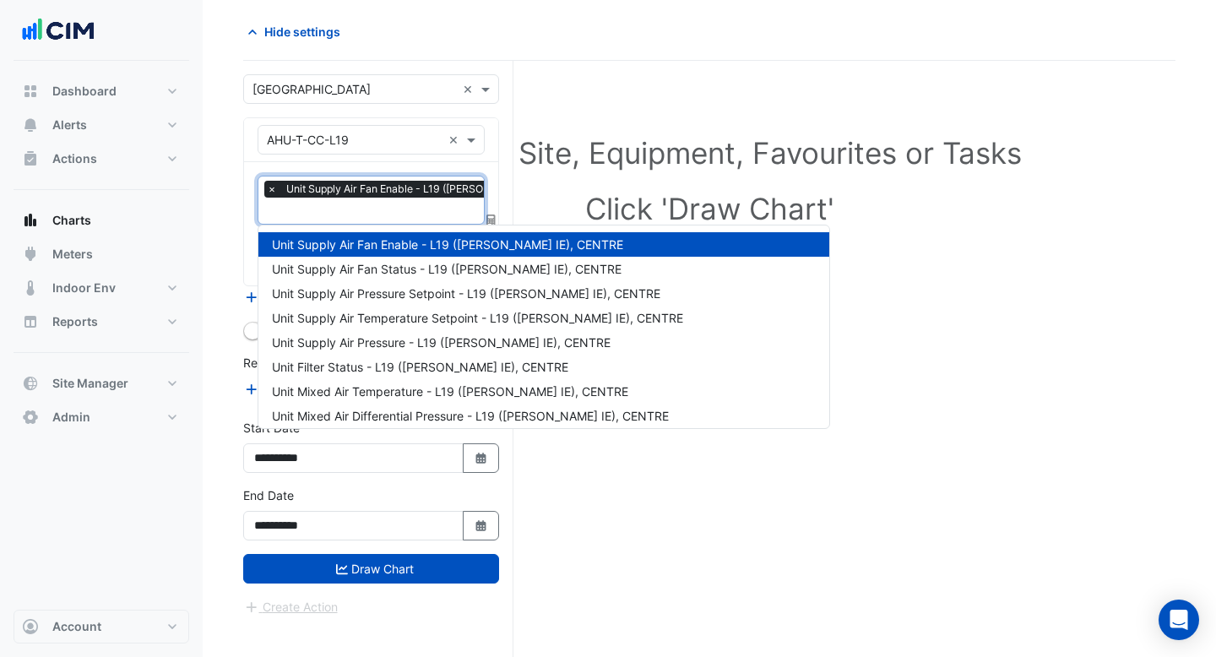
click at [405, 209] on input "text" at bounding box center [432, 213] width 330 height 18
click at [358, 307] on div "Unit Supply Air Temperature Setpoint - L19 ([PERSON_NAME] IE), CENTRE" at bounding box center [543, 318] width 571 height 24
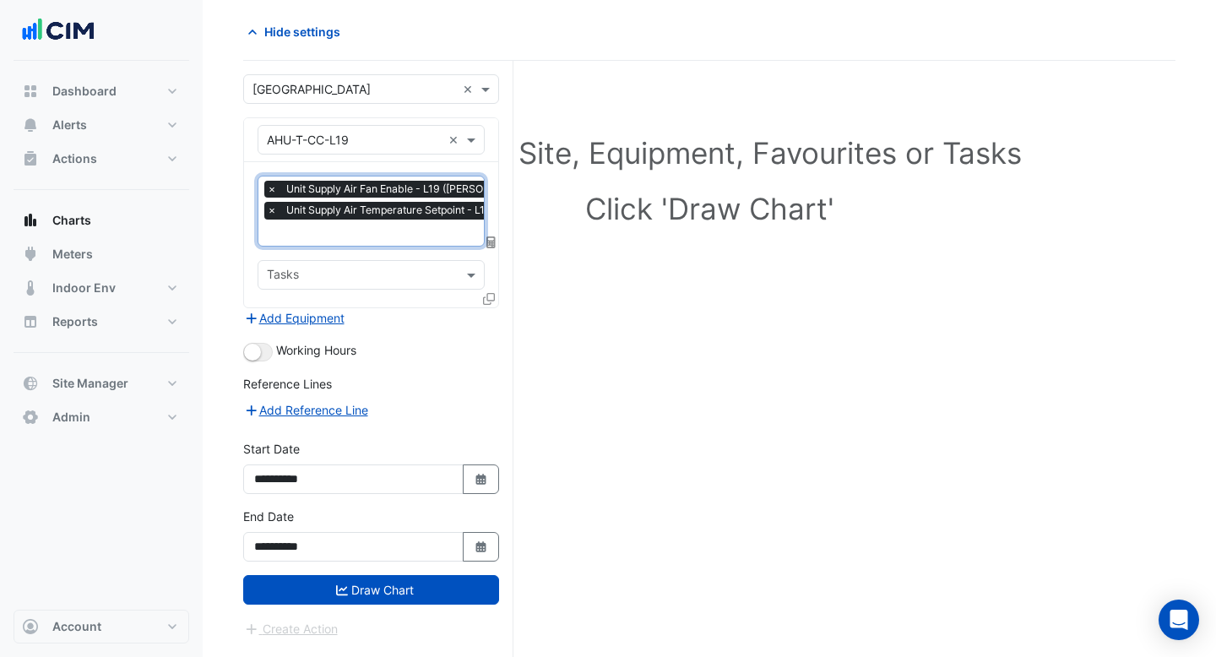
click at [362, 232] on input "text" at bounding box center [458, 235] width 382 height 18
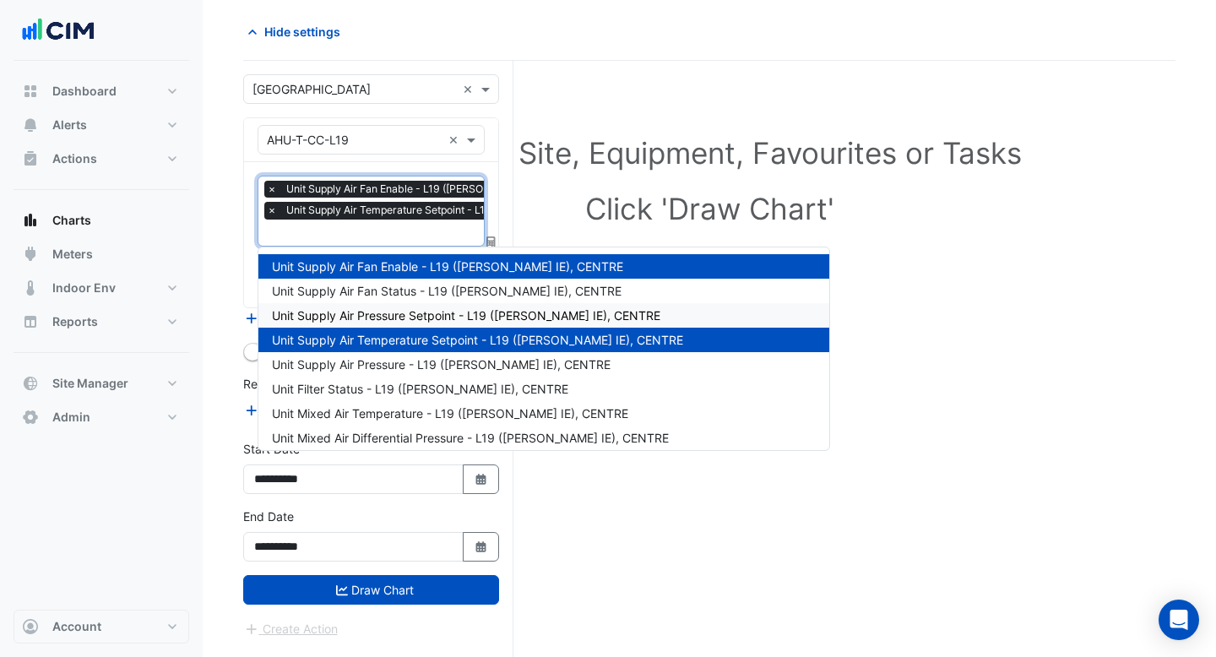
click at [339, 314] on span "Unit Supply Air Pressure Setpoint - L19 ([PERSON_NAME] IE), CENTRE" at bounding box center [466, 315] width 389 height 14
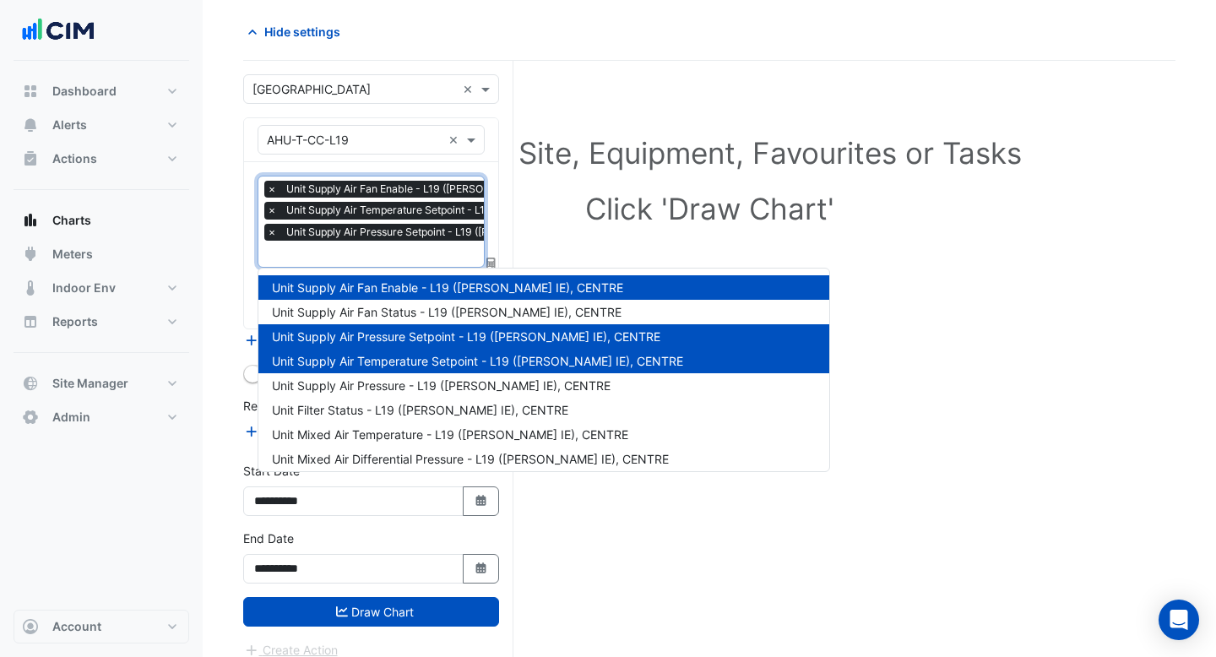
click at [356, 249] on input "text" at bounding box center [458, 256] width 382 height 18
click at [343, 383] on span "Unit Supply Air Pressure - L19 ([PERSON_NAME] IE), CENTRE" at bounding box center [441, 385] width 339 height 14
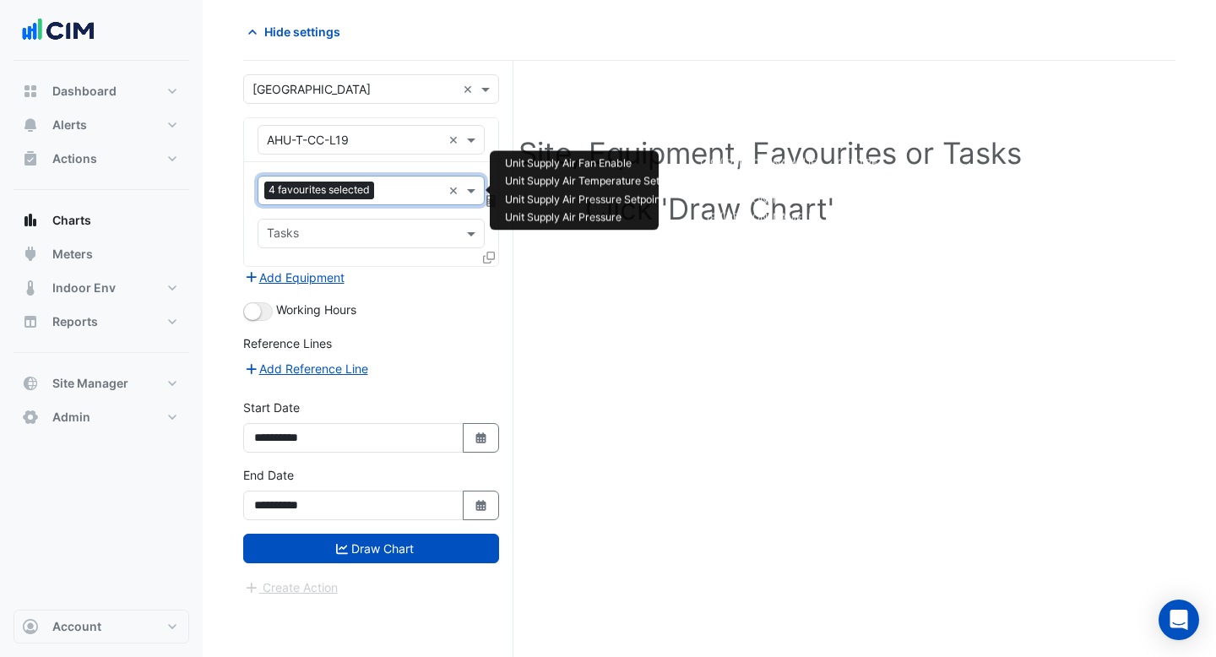
click at [388, 193] on input "text" at bounding box center [411, 192] width 61 height 18
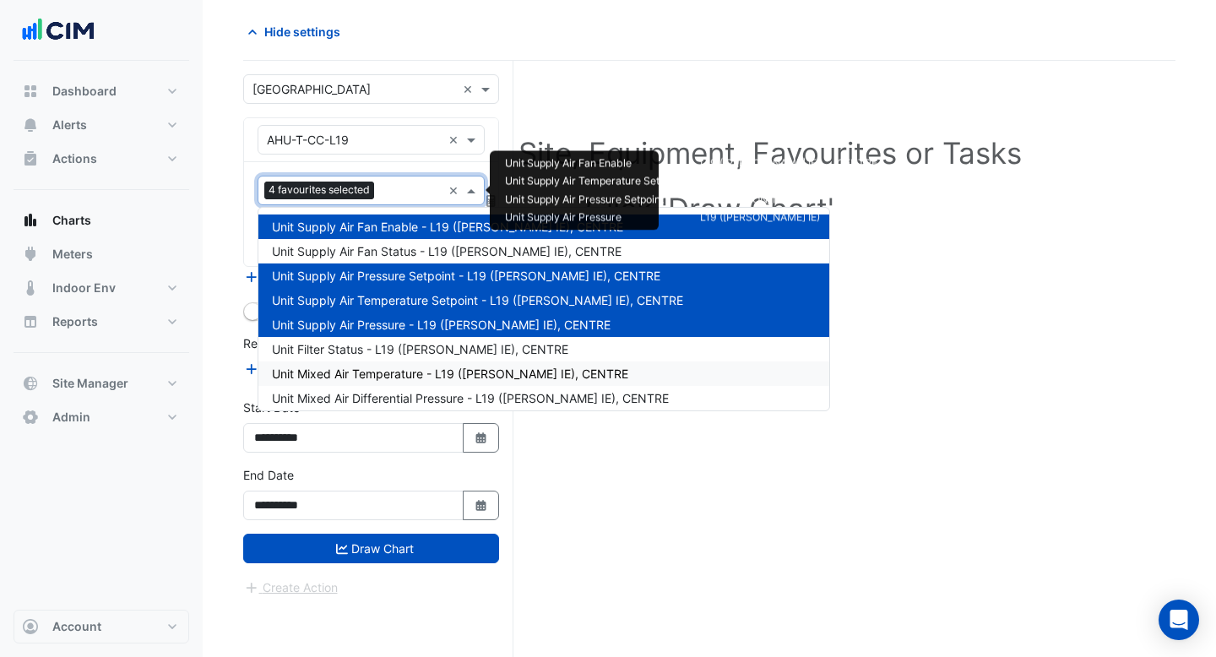
click at [377, 370] on span "Unit Mixed Air Temperature - L19 ([PERSON_NAME] IE), CENTRE" at bounding box center [450, 374] width 356 height 14
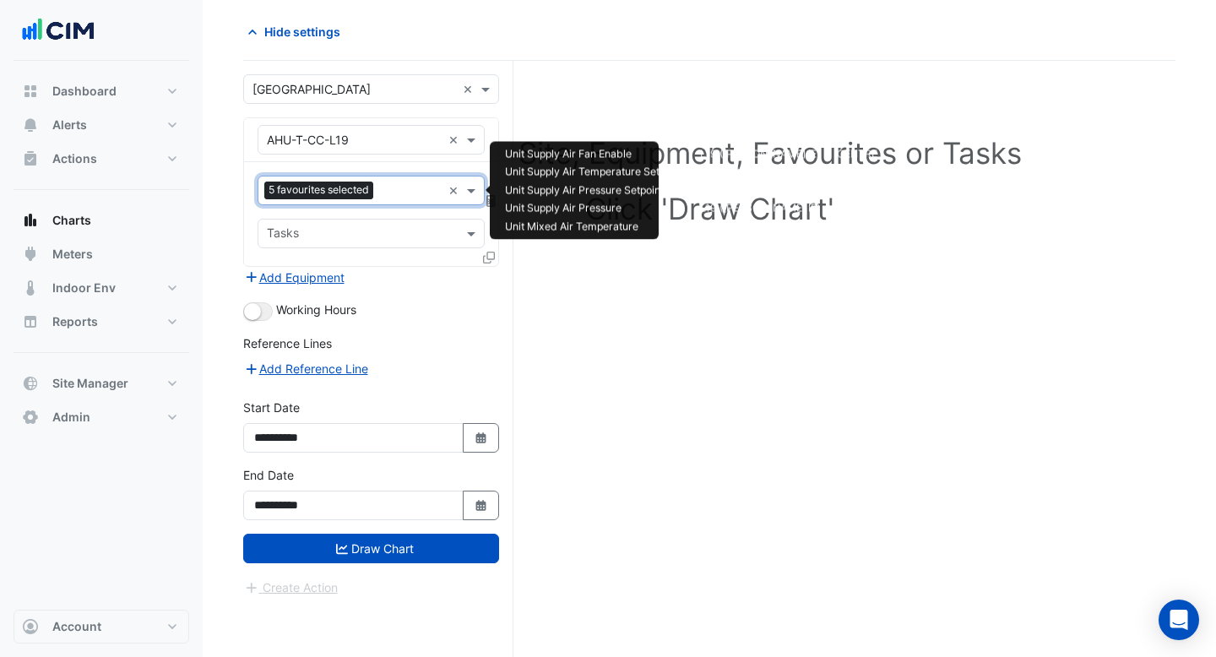
click at [404, 183] on input "text" at bounding box center [411, 192] width 62 height 18
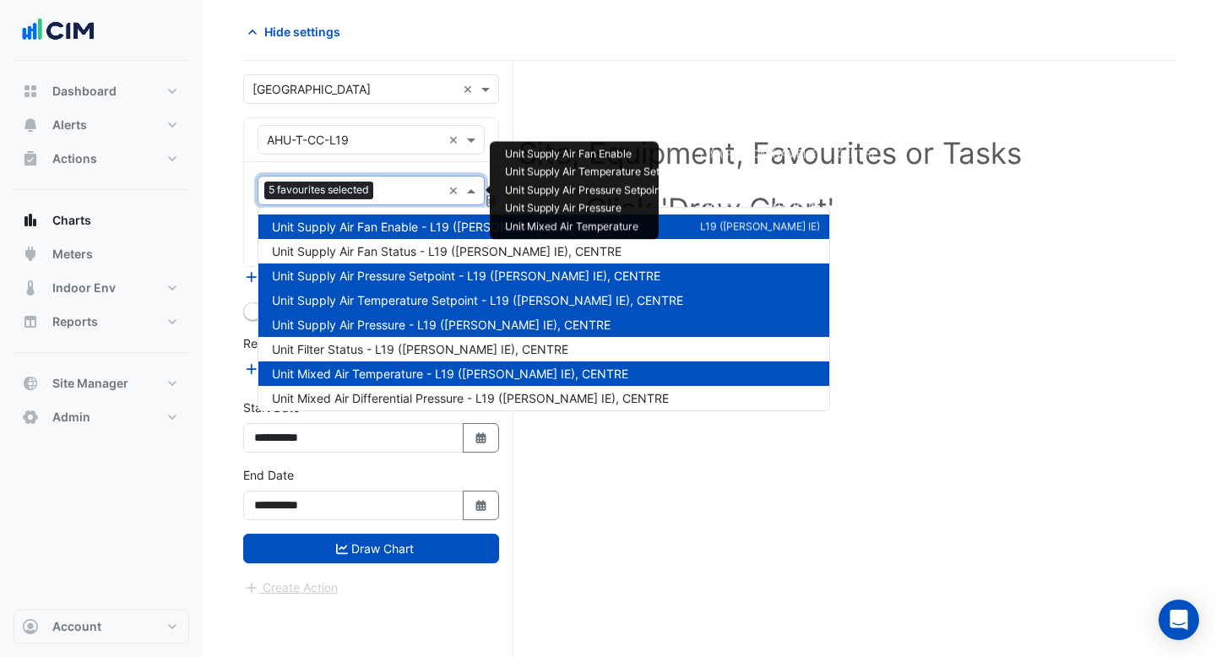
scroll to position [44, 0]
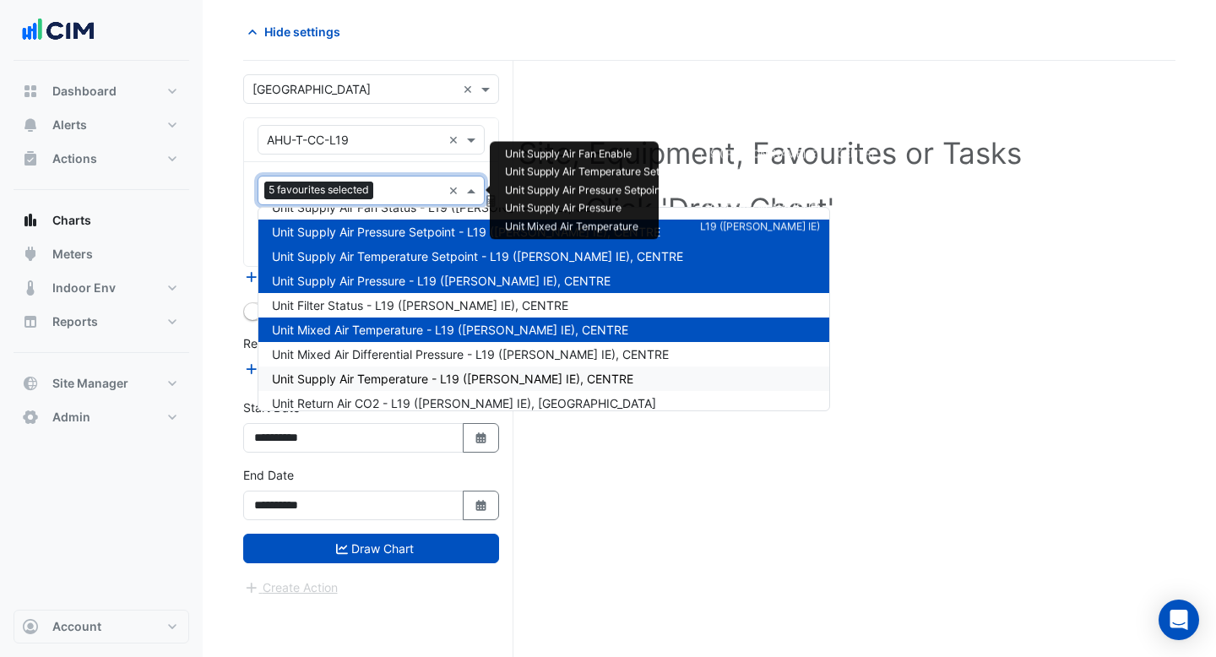
click at [390, 369] on div "Unit Supply Air Temperature - L19 ([PERSON_NAME] IE), CENTRE" at bounding box center [543, 379] width 571 height 24
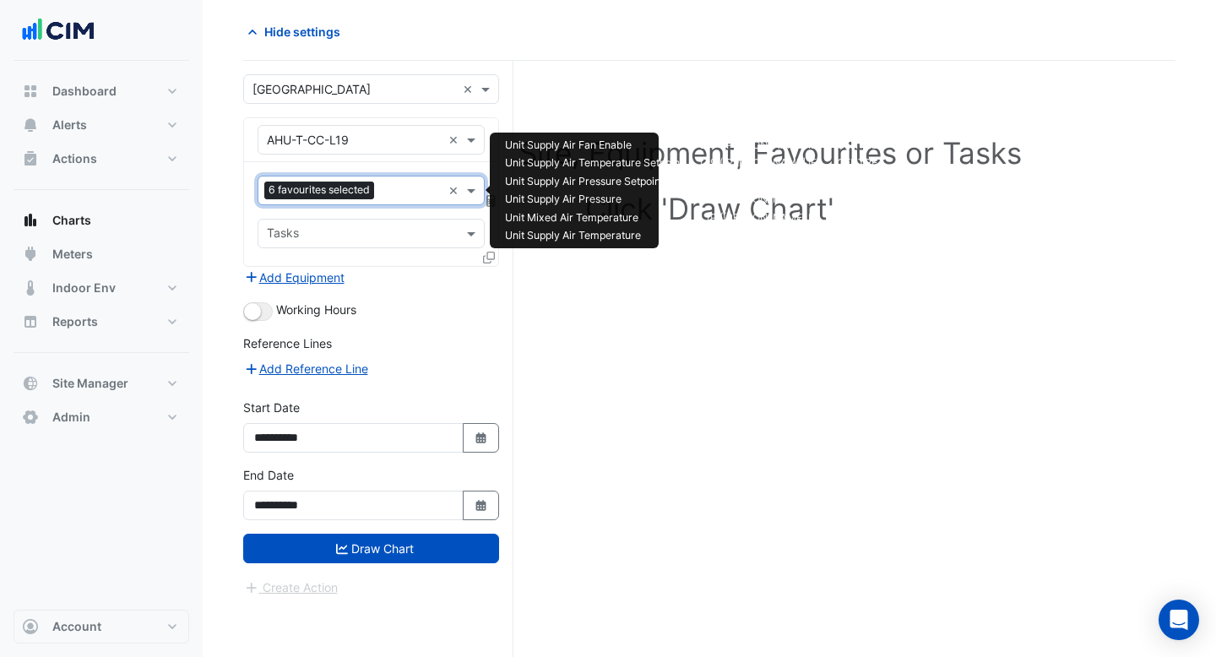
click at [394, 189] on input "text" at bounding box center [411, 192] width 61 height 18
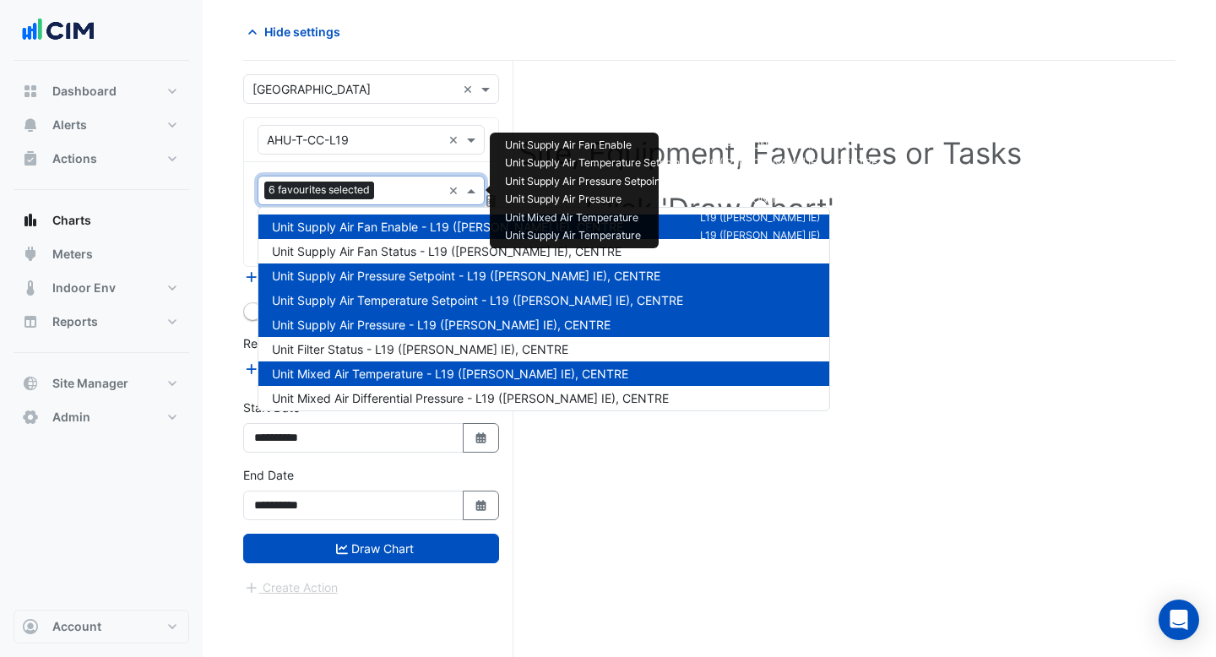
scroll to position [203, 0]
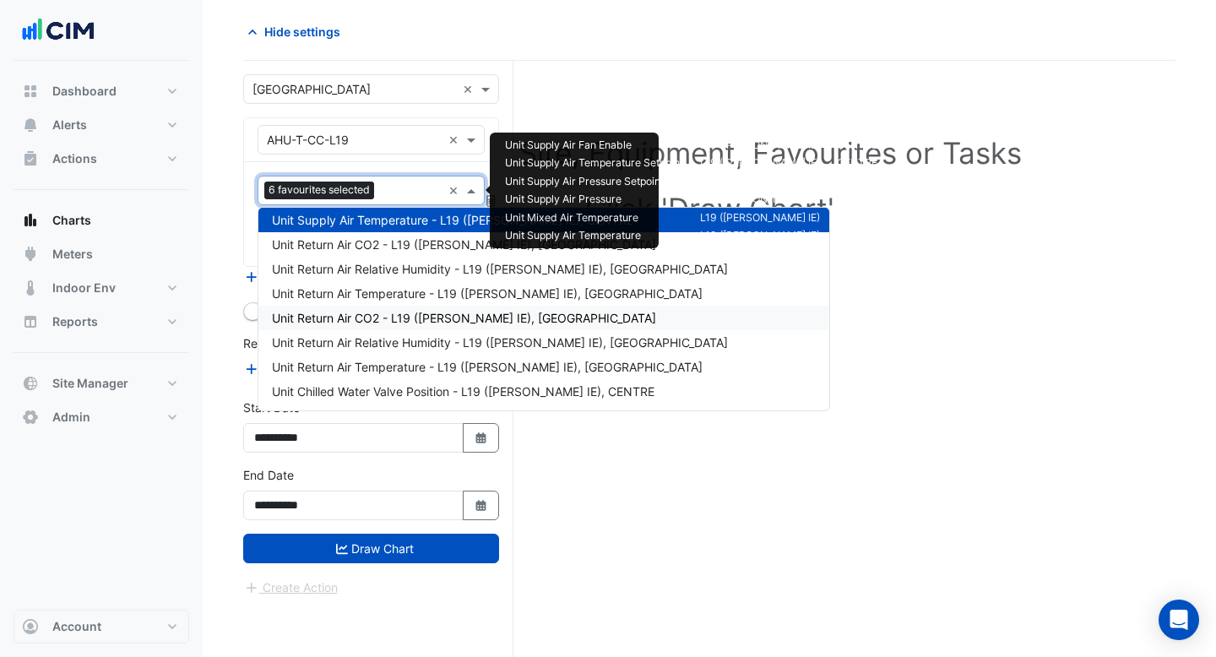
click at [394, 329] on div "Unit Return Air CO2 - L19 ([PERSON_NAME] IE), [GEOGRAPHIC_DATA]" at bounding box center [543, 318] width 571 height 24
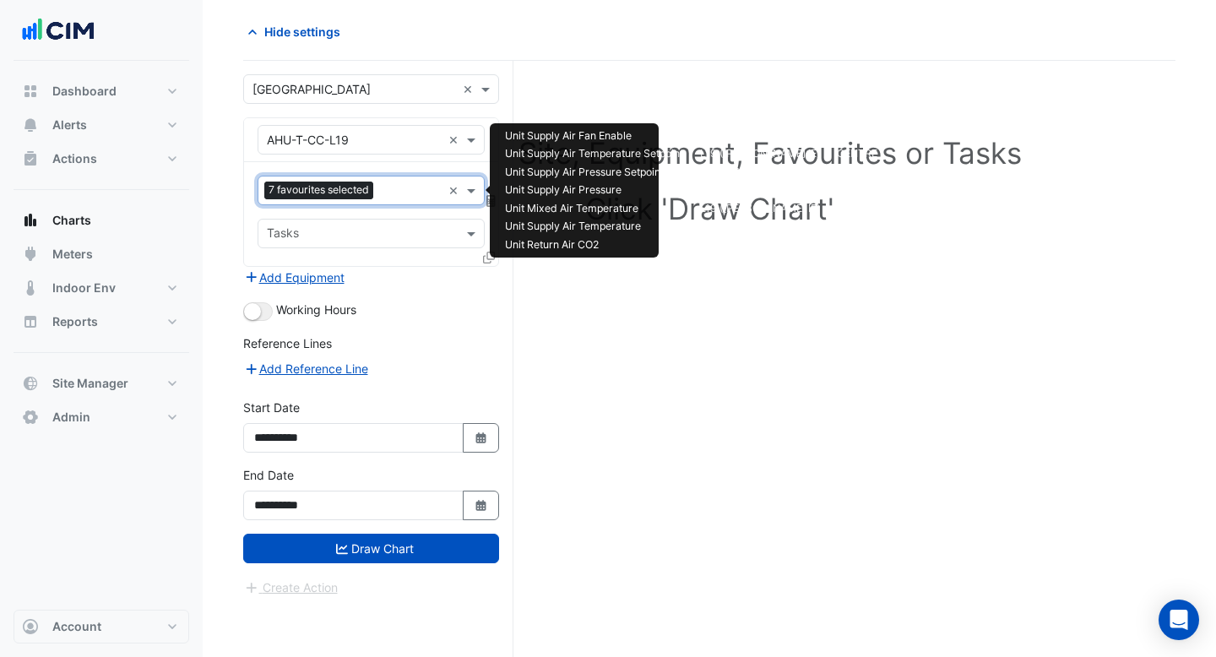
click at [389, 193] on input "text" at bounding box center [411, 192] width 62 height 18
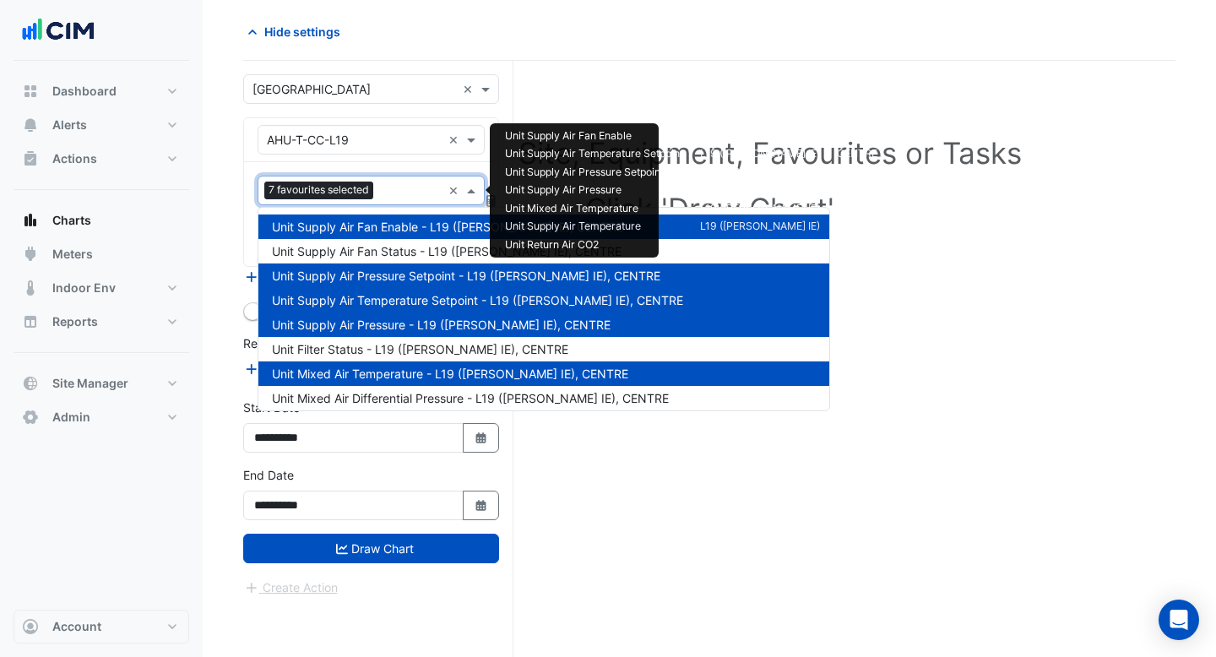
scroll to position [301, 0]
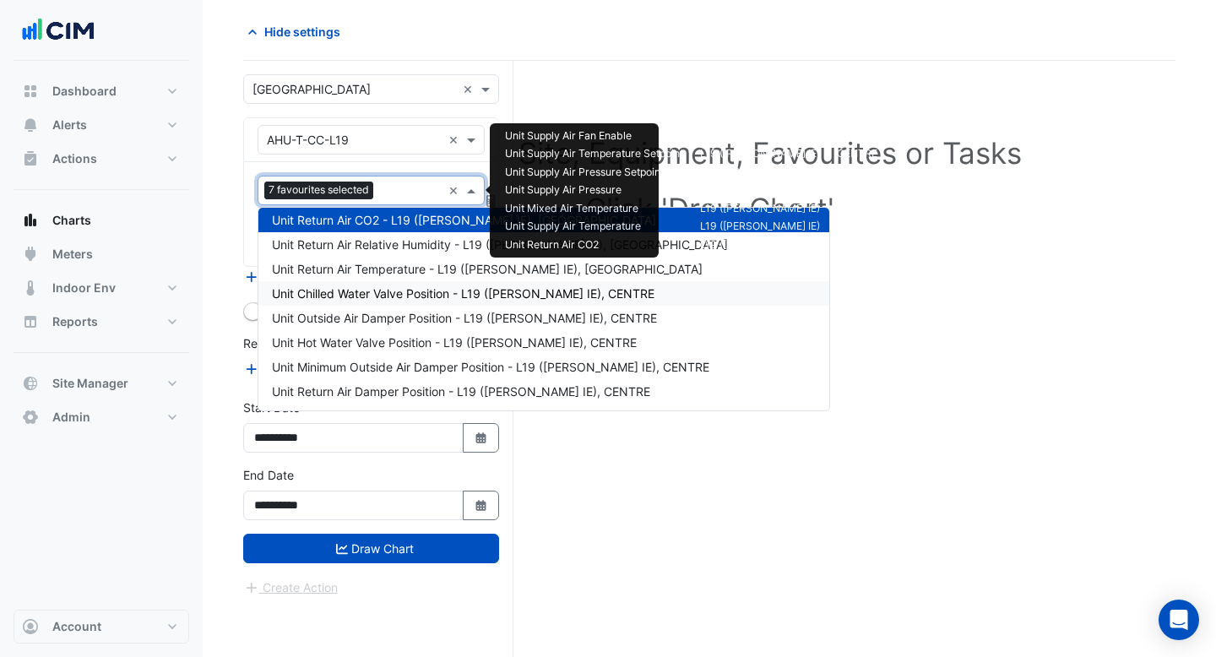
click at [389, 296] on span "Unit Chilled Water Valve Position - L19 ([PERSON_NAME] IE), CENTRE" at bounding box center [463, 293] width 383 height 14
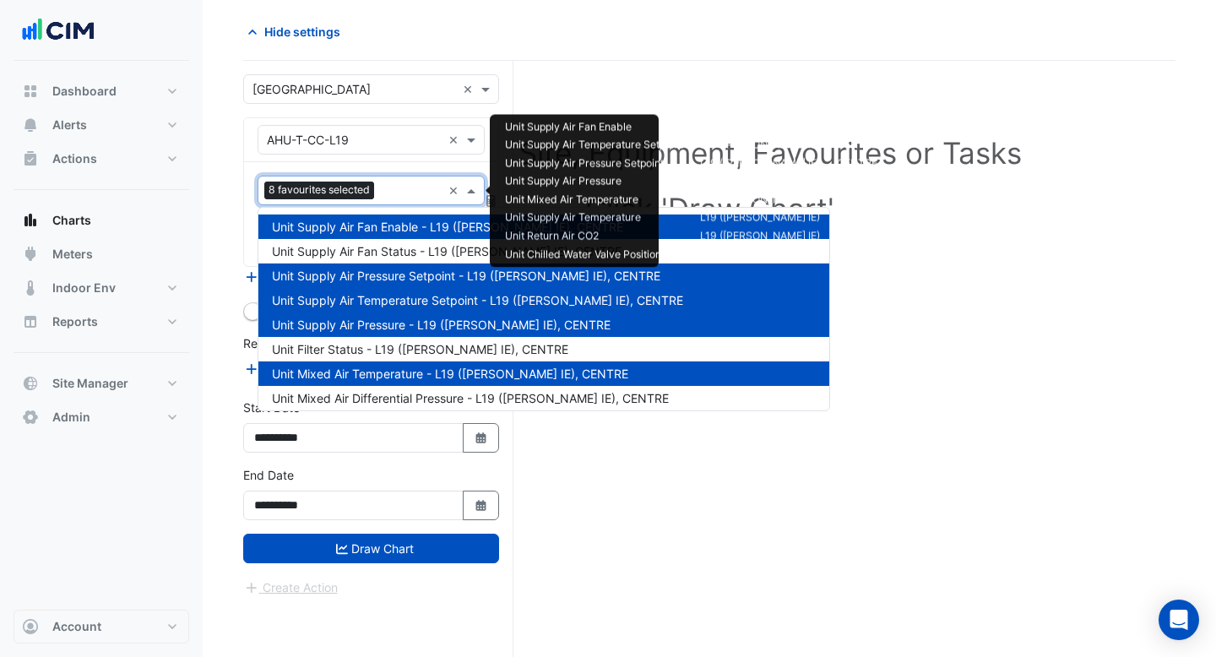
click at [389, 197] on input "text" at bounding box center [411, 192] width 61 height 18
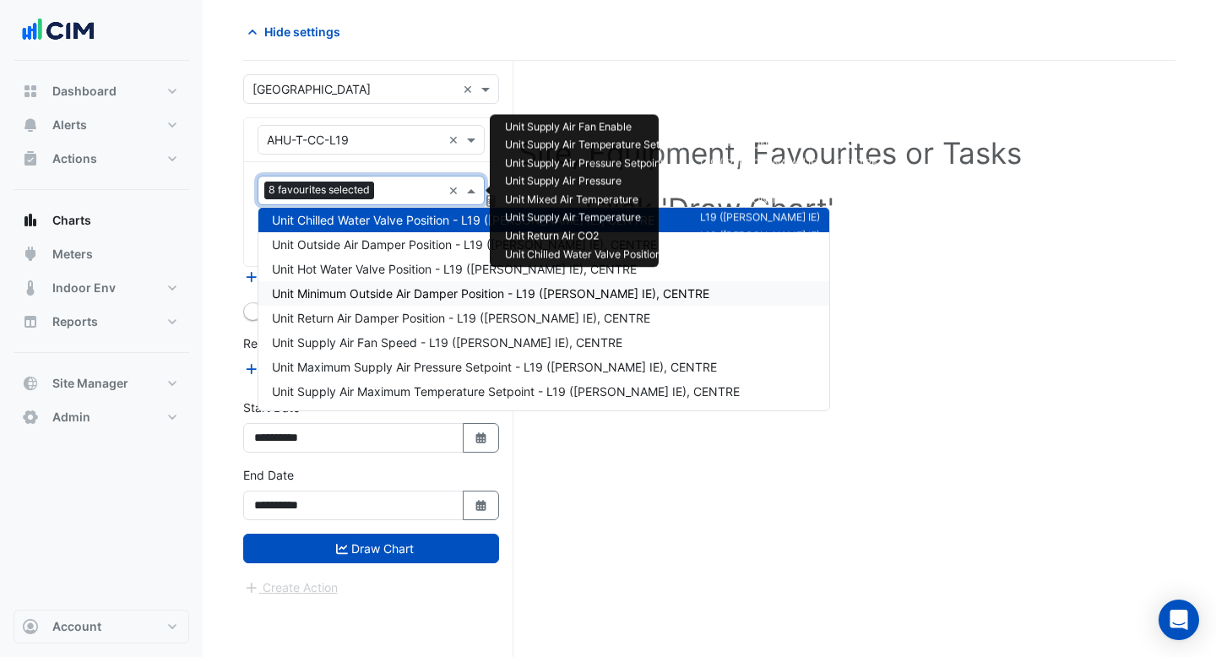
click at [389, 296] on span "Unit Minimum Outside Air Damper Position - L19 ([PERSON_NAME] IE), CENTRE" at bounding box center [491, 293] width 438 height 14
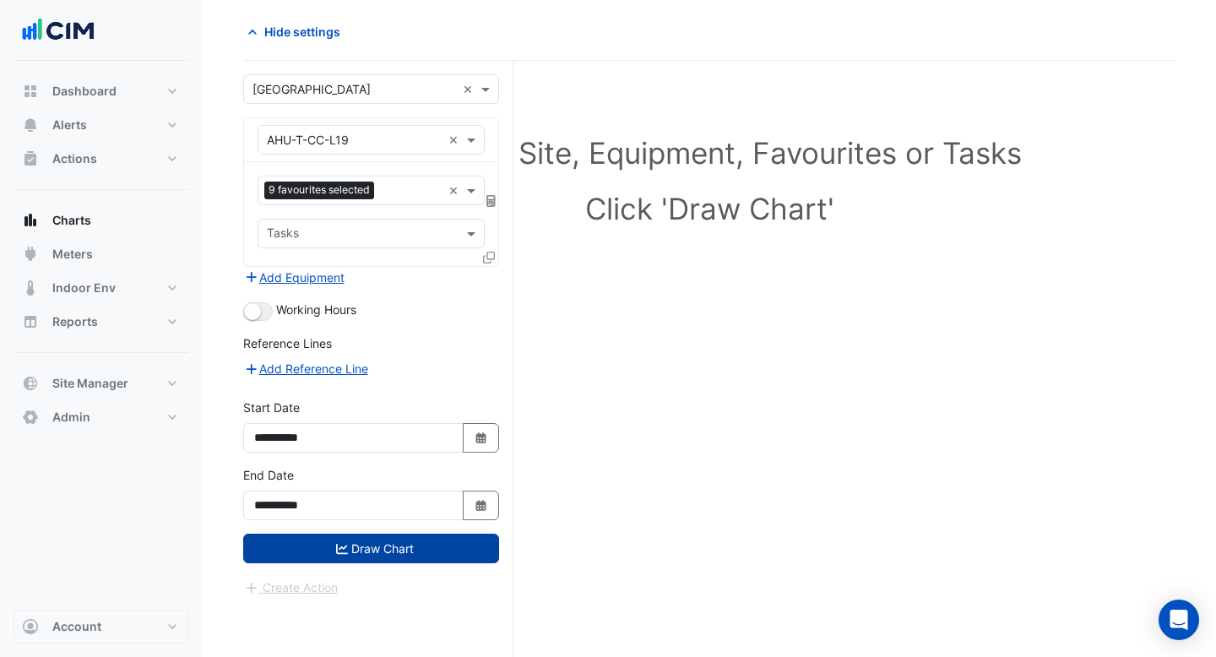
click at [362, 541] on button "Draw Chart" at bounding box center [371, 549] width 256 height 30
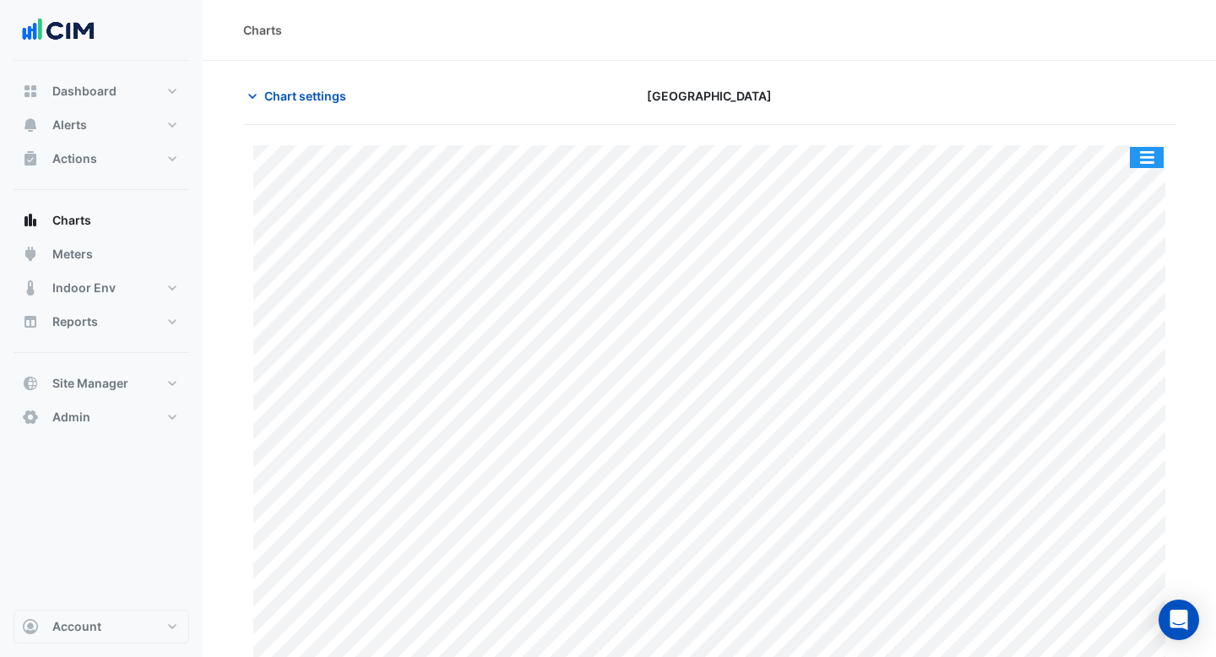
click at [1137, 157] on button "button" at bounding box center [1147, 157] width 34 height 21
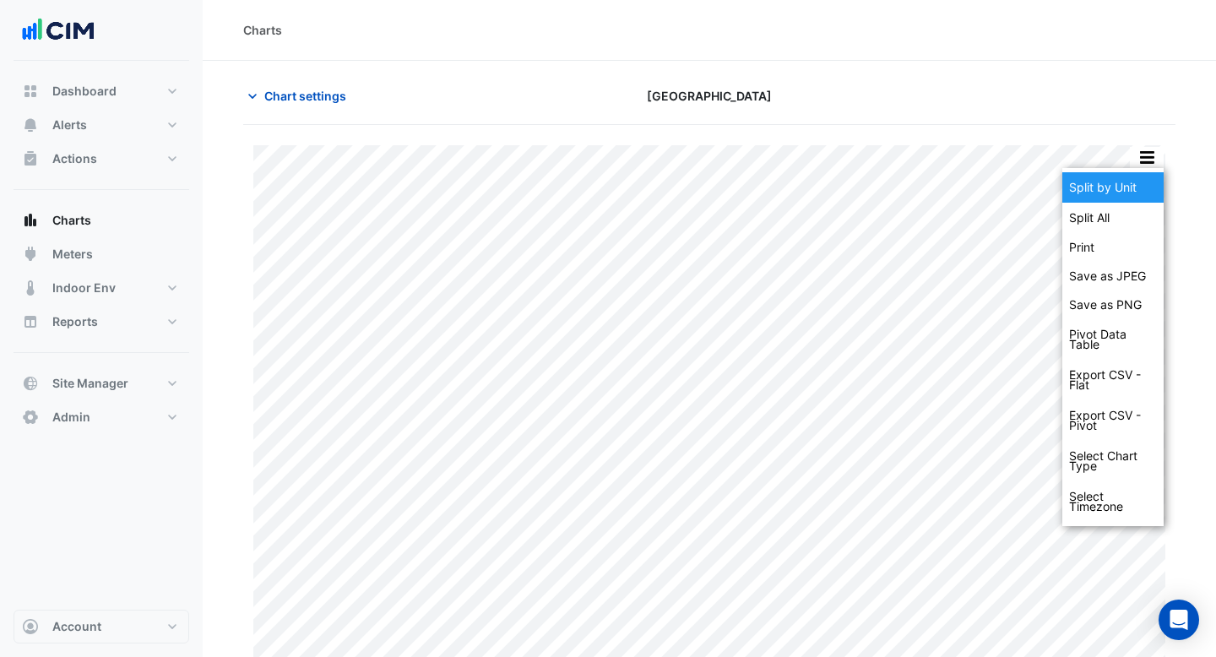
click at [1134, 181] on div "Split by Unit" at bounding box center [1113, 187] width 101 height 30
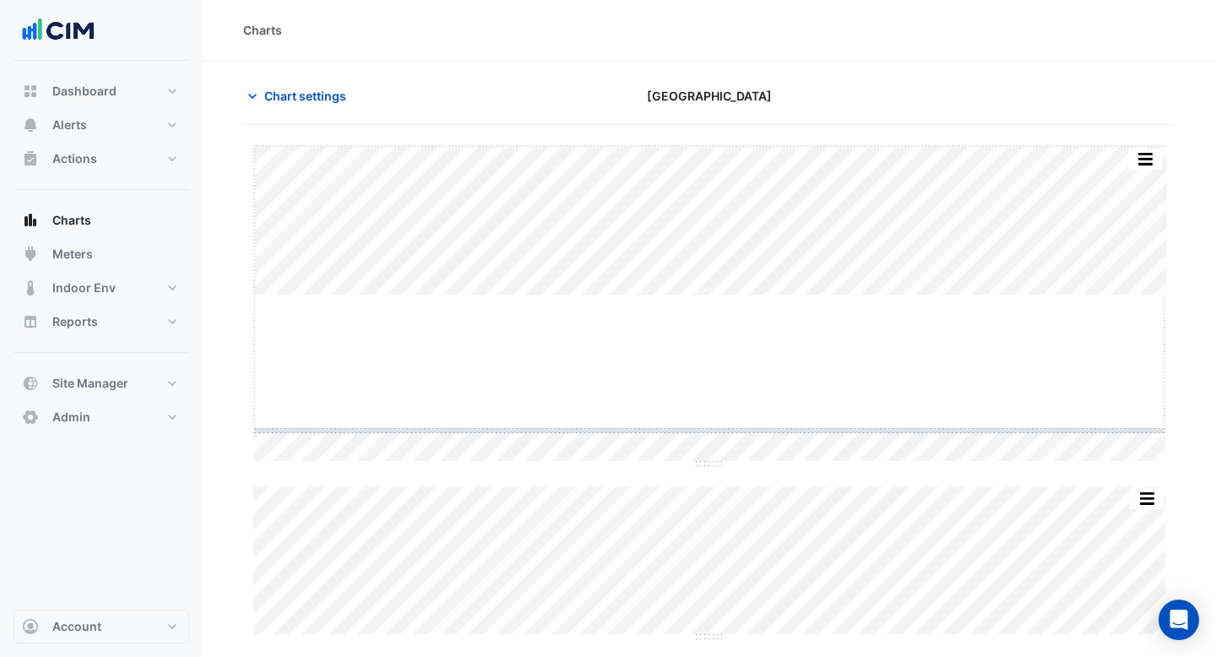
drag, startPoint x: 707, startPoint y: 296, endPoint x: 699, endPoint y: 452, distance: 156.5
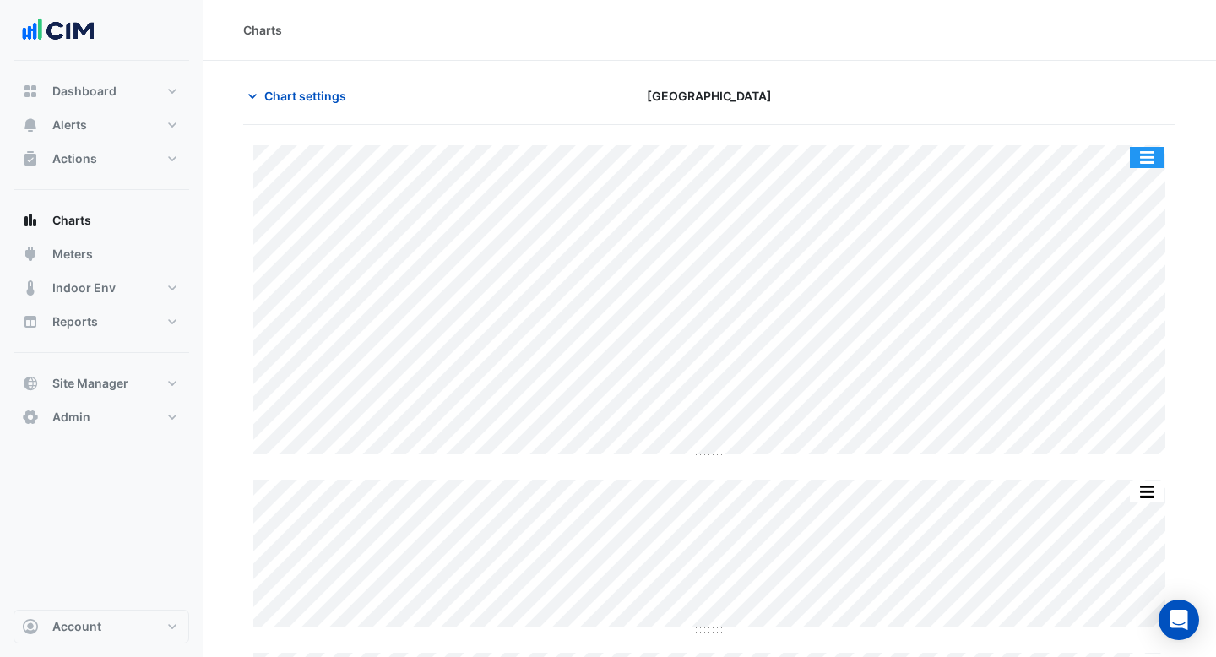
click at [1145, 148] on button "button" at bounding box center [1147, 157] width 34 height 21
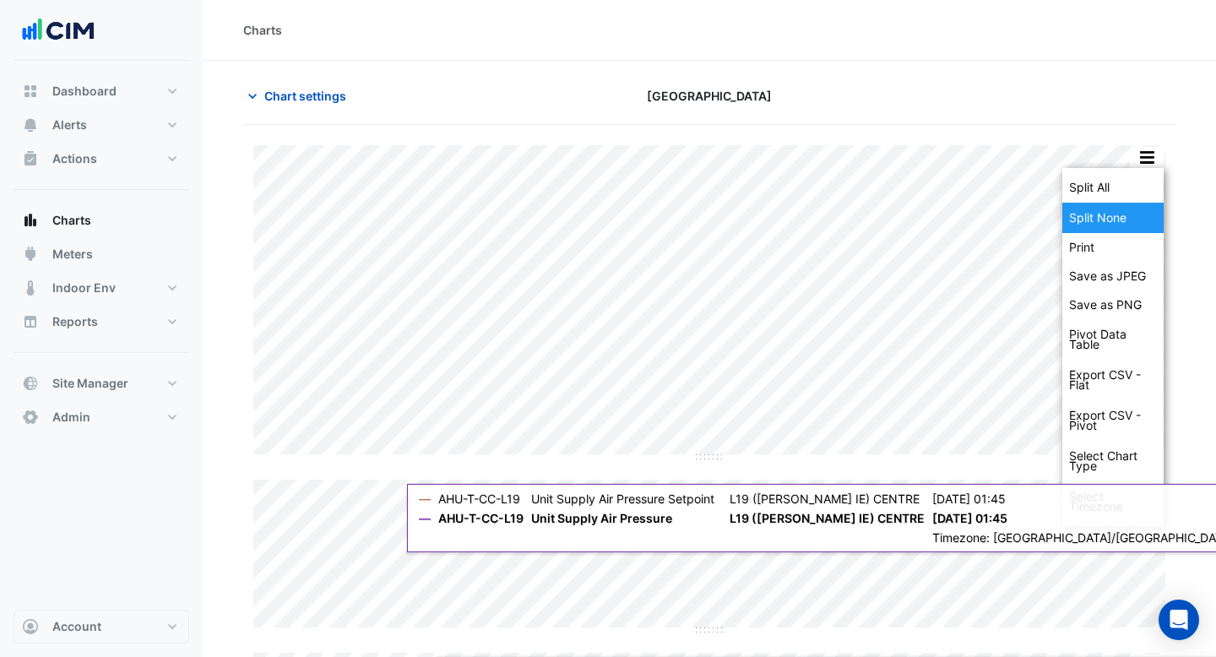
click at [1103, 224] on div "Split None" at bounding box center [1113, 218] width 101 height 30
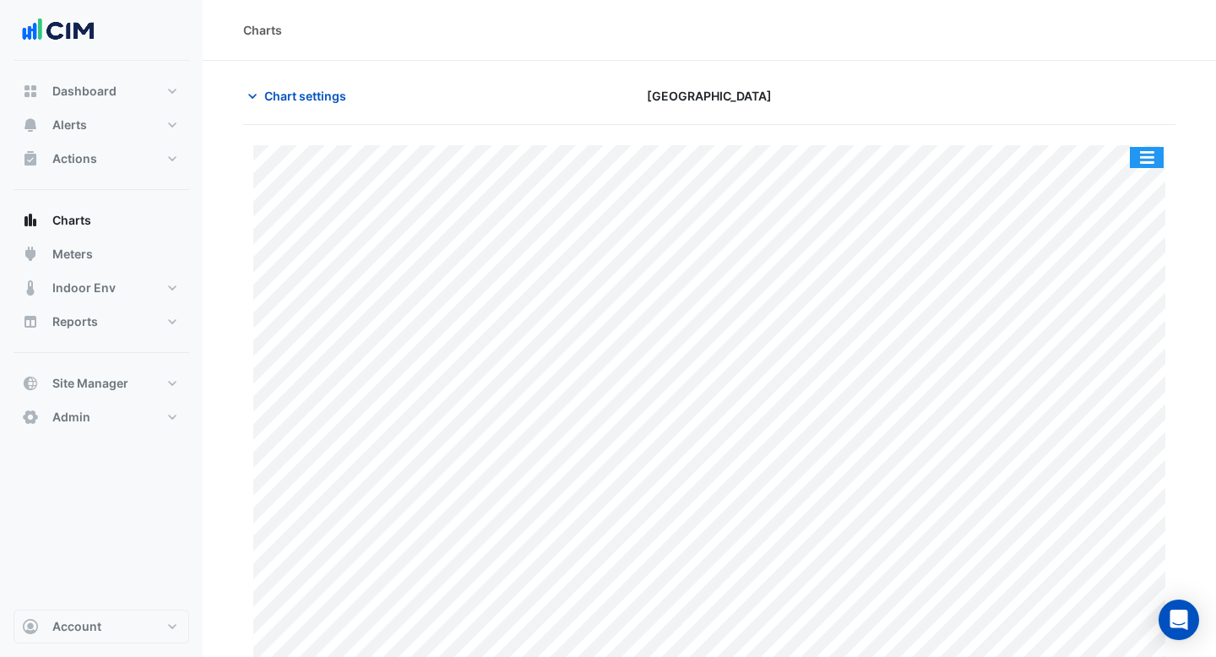
click at [1141, 157] on button "button" at bounding box center [1147, 157] width 34 height 21
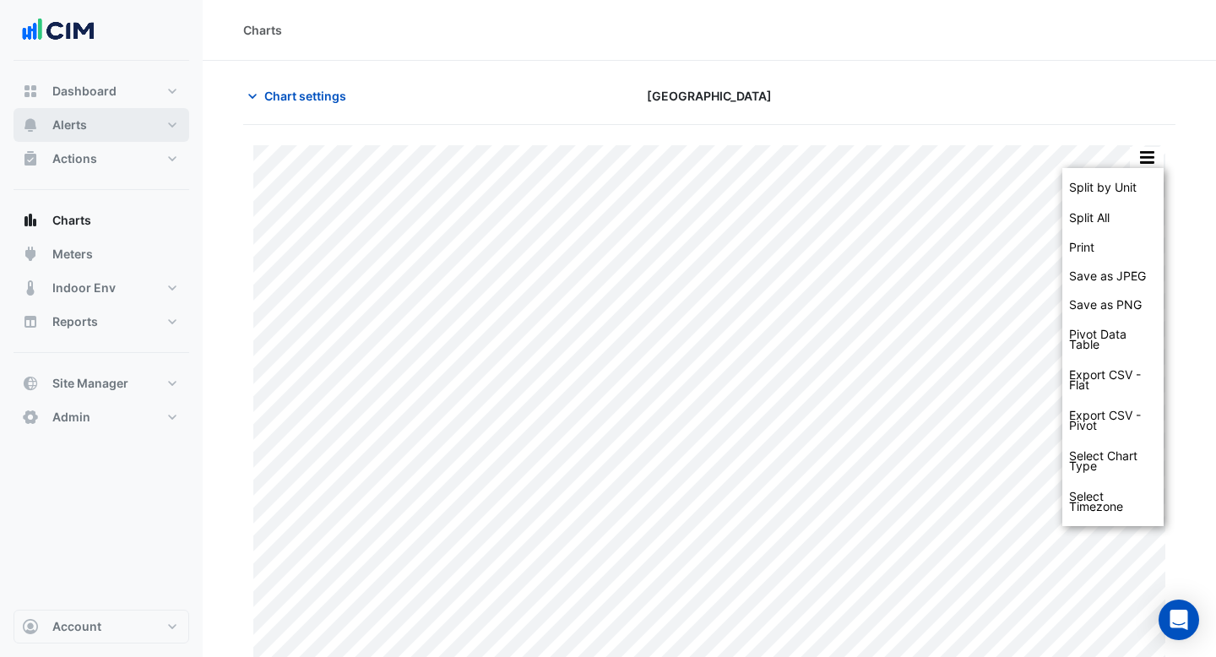
click at [105, 133] on button "Alerts" at bounding box center [102, 125] width 176 height 34
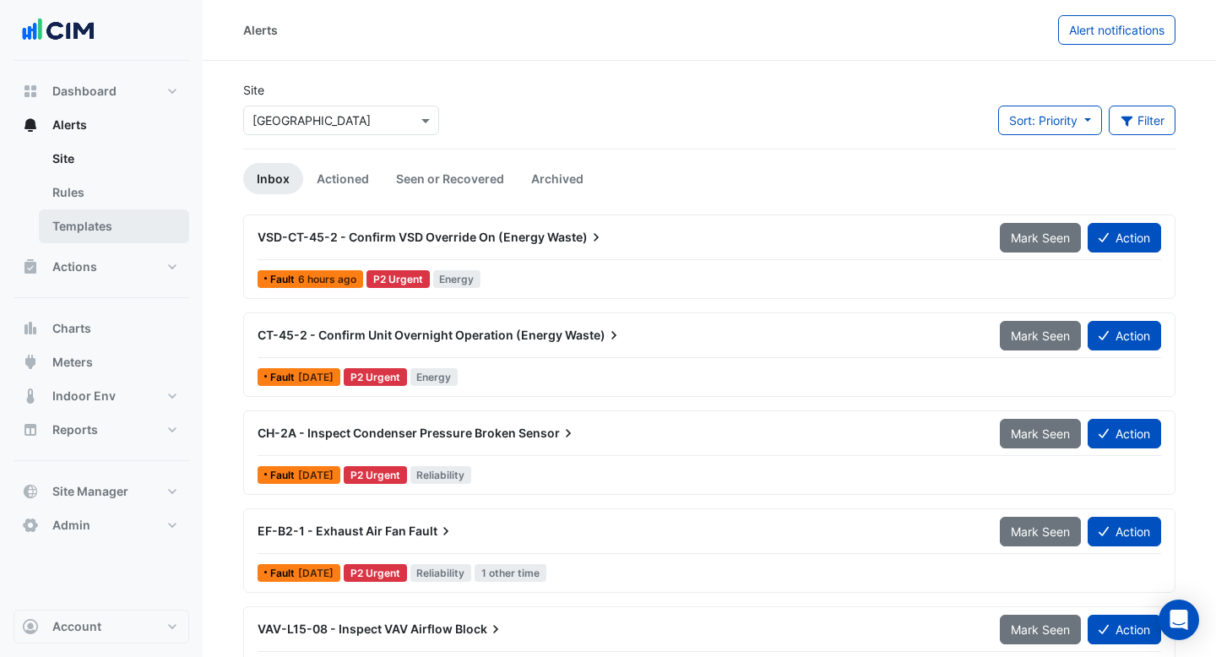
click at [112, 225] on link "Templates" at bounding box center [114, 226] width 150 height 34
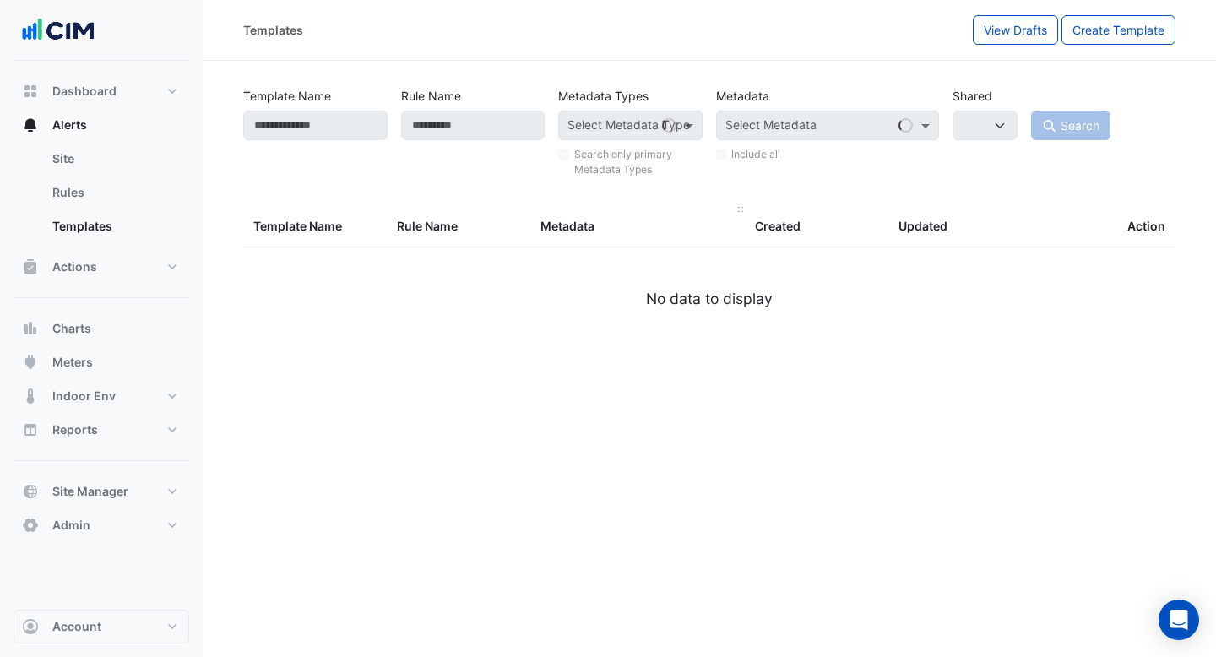
select select
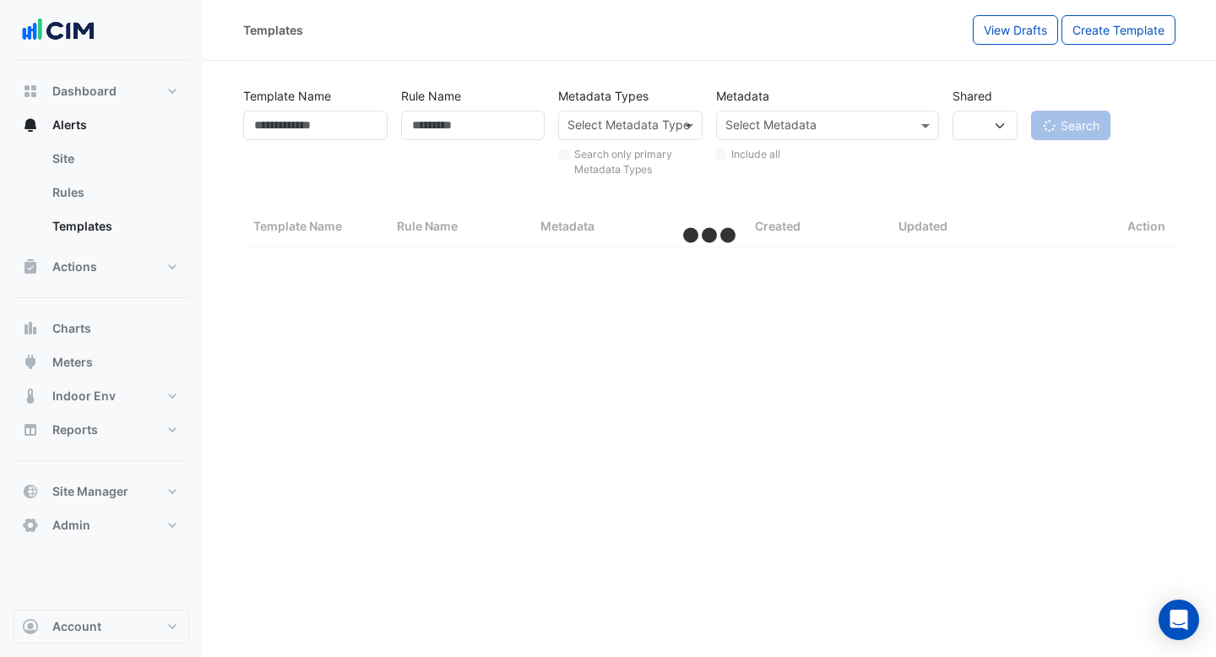
select select "***"
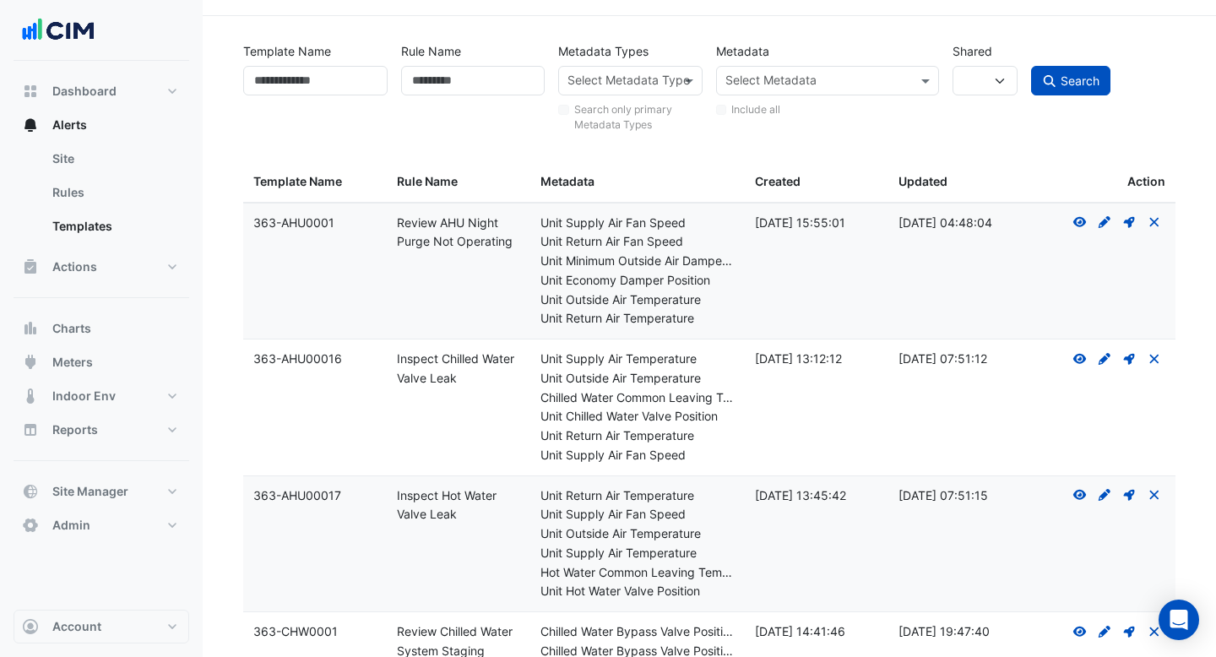
scroll to position [85, 0]
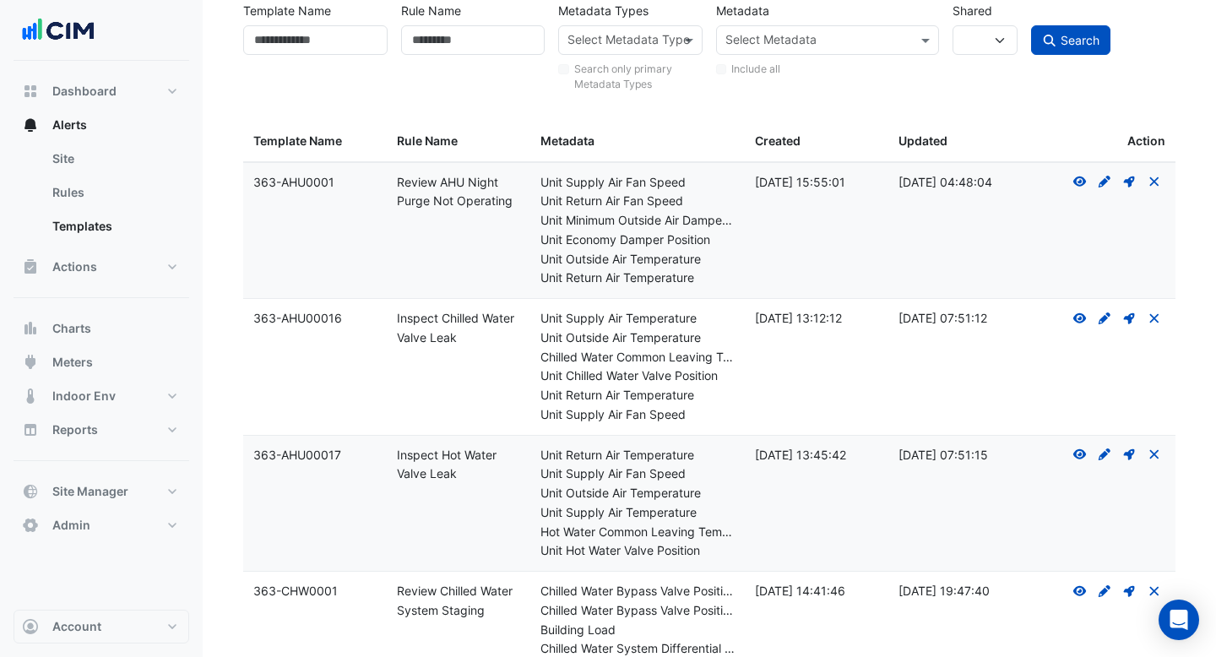
drag, startPoint x: 466, startPoint y: 337, endPoint x: 386, endPoint y: 325, distance: 81.1
click at [387, 325] on datatable-body-cell "Rule Name: Inspect Chilled Water Valve Leak" at bounding box center [459, 367] width 144 height 136
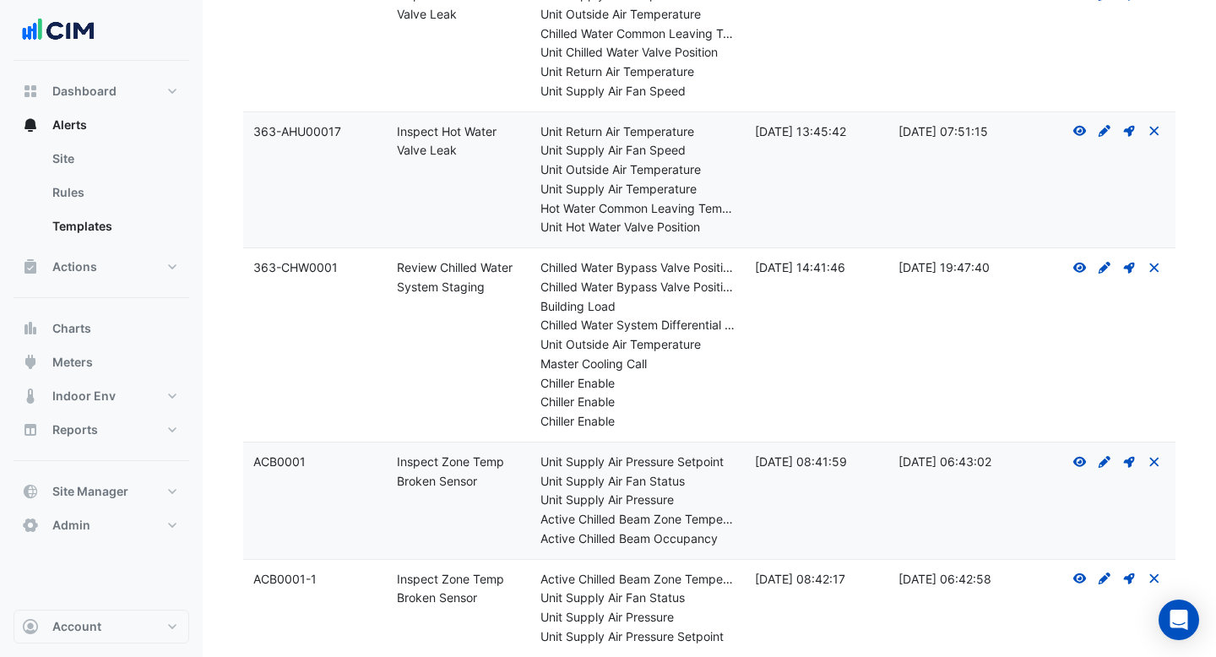
scroll to position [686, 0]
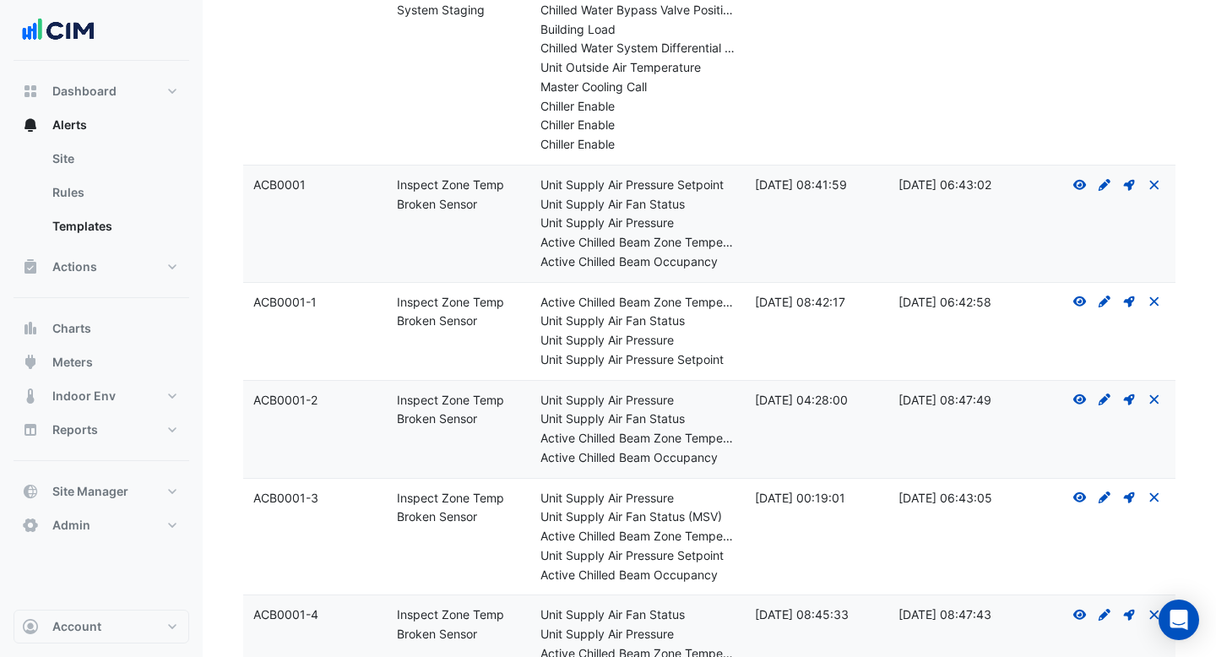
click at [481, 331] on datatable-body-cell "Rule Name: Inspect Zone Temp Broken Sensor" at bounding box center [459, 331] width 144 height 97
drag, startPoint x: 479, startPoint y: 320, endPoint x: 394, endPoint y: 302, distance: 86.3
click at [394, 302] on datatable-body-cell "Rule Name: Inspect Zone Temp Broken Sensor" at bounding box center [459, 331] width 144 height 97
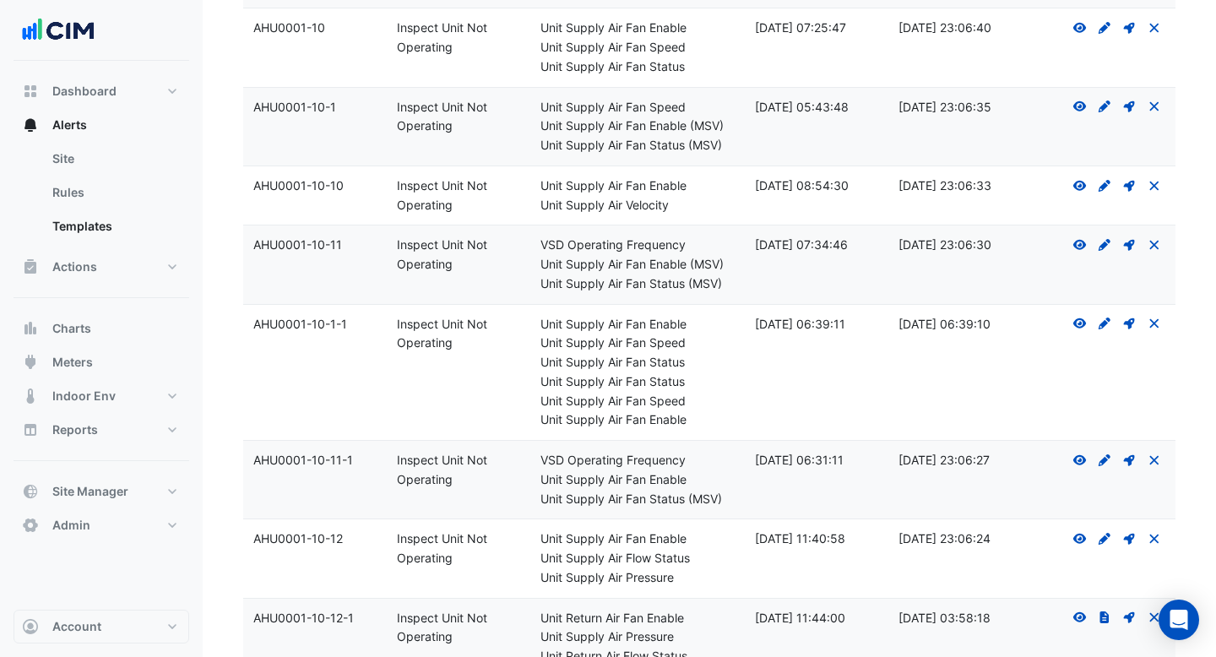
scroll to position [3603, 0]
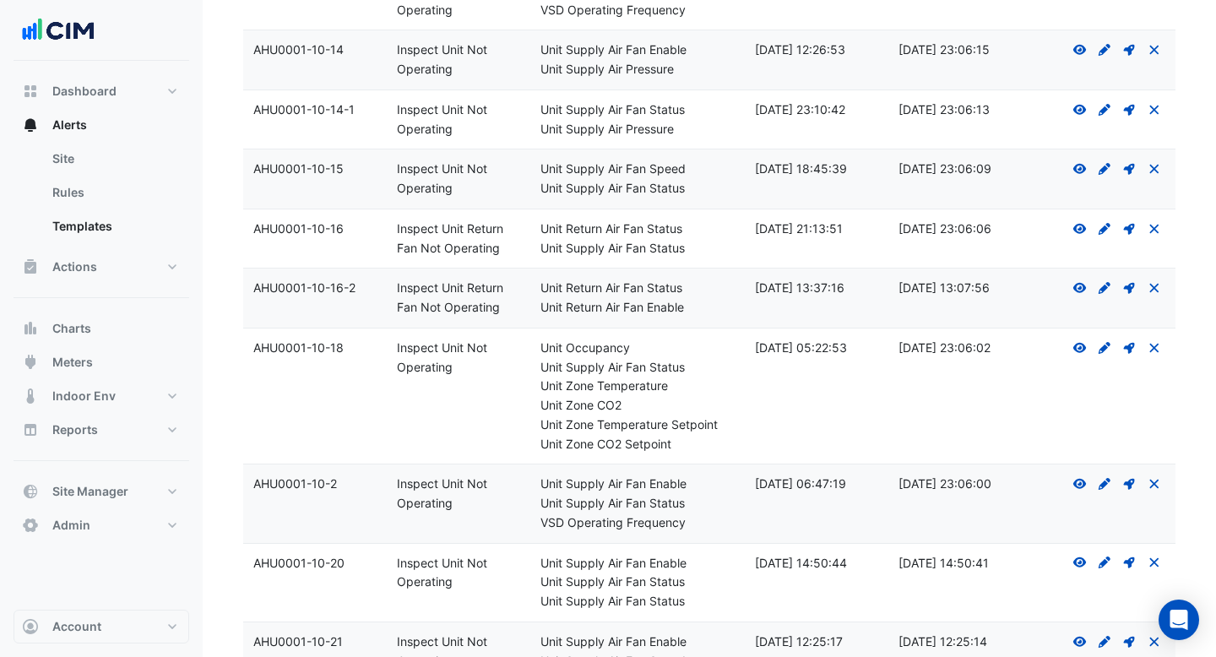
drag, startPoint x: 452, startPoint y: 501, endPoint x: 395, endPoint y: 490, distance: 57.7
click at [395, 490] on datatable-body-cell "Rule Name: Inspect Unit Not Operating" at bounding box center [459, 504] width 144 height 78
click at [471, 508] on div "Rule Name: Inspect Unit Not Operating" at bounding box center [458, 494] width 123 height 39
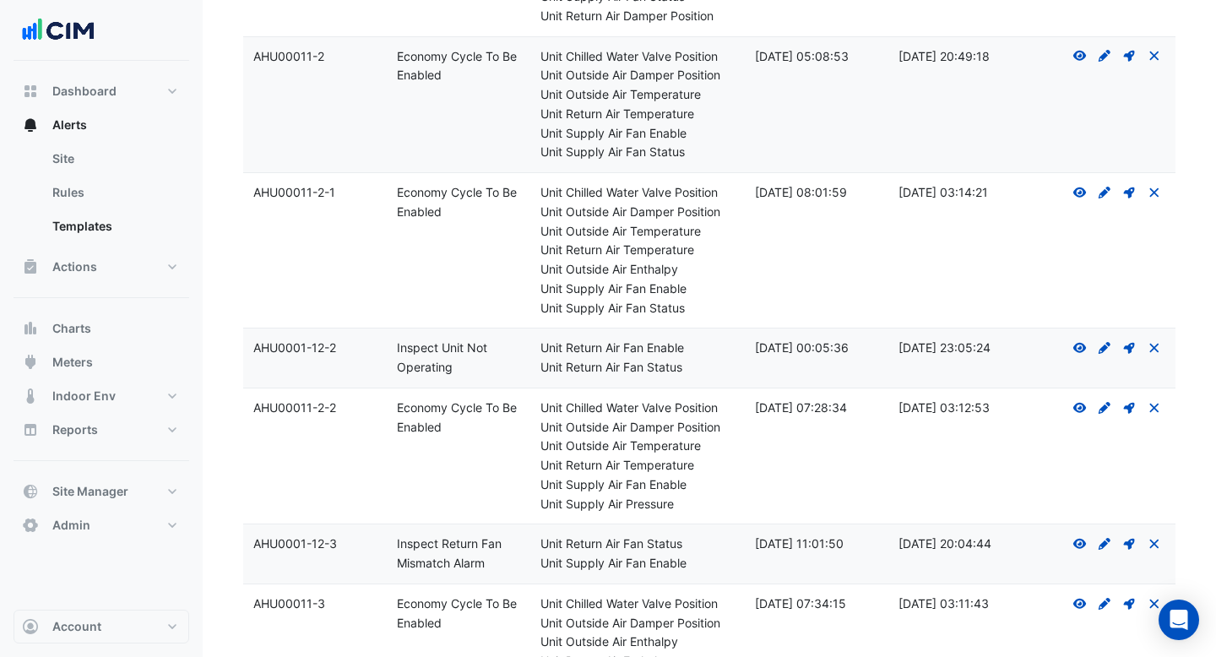
scroll to position [5807, 0]
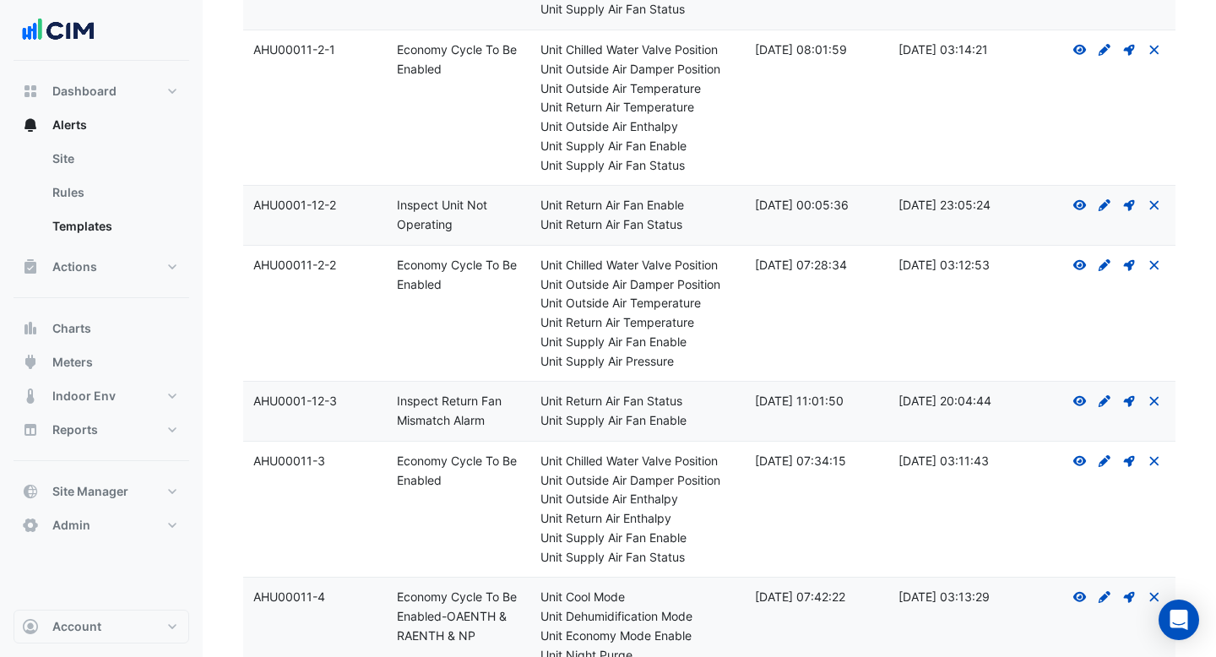
drag, startPoint x: 454, startPoint y: 280, endPoint x: 394, endPoint y: 270, distance: 60.8
click at [394, 270] on datatable-body-cell "Rule Name: Economy Cycle To Be Enabled" at bounding box center [459, 314] width 144 height 136
click at [507, 320] on datatable-body-cell "Rule Name: Economy Cycle To Be Enabled" at bounding box center [459, 314] width 144 height 136
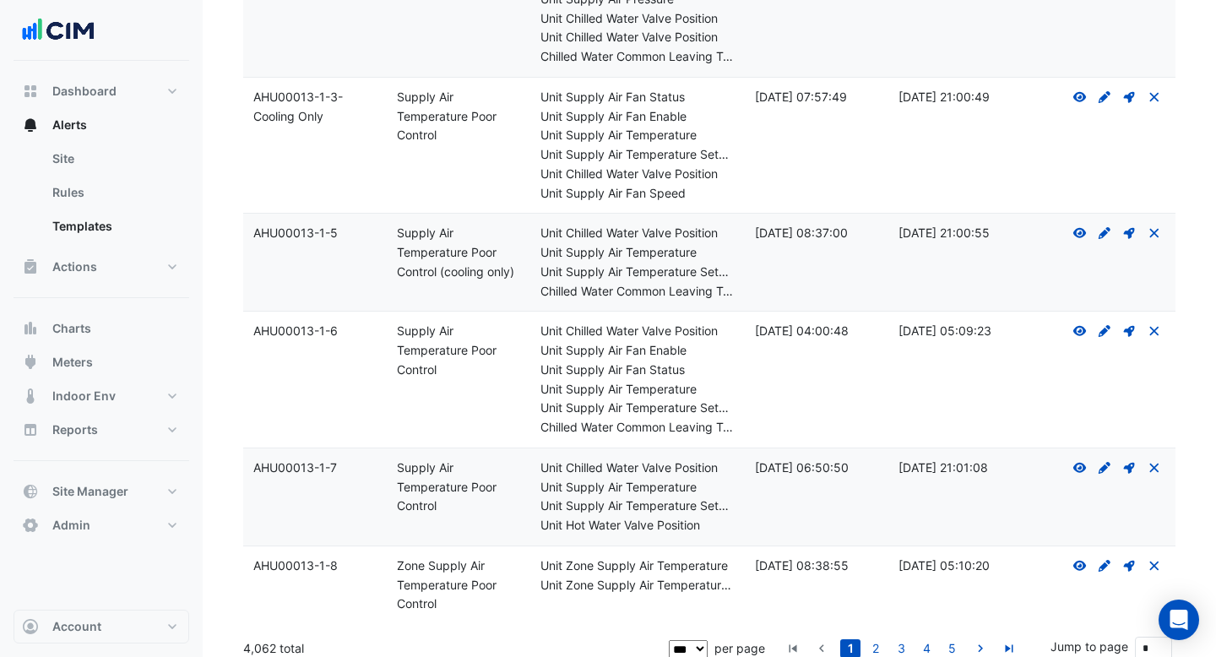
scroll to position [10702, 0]
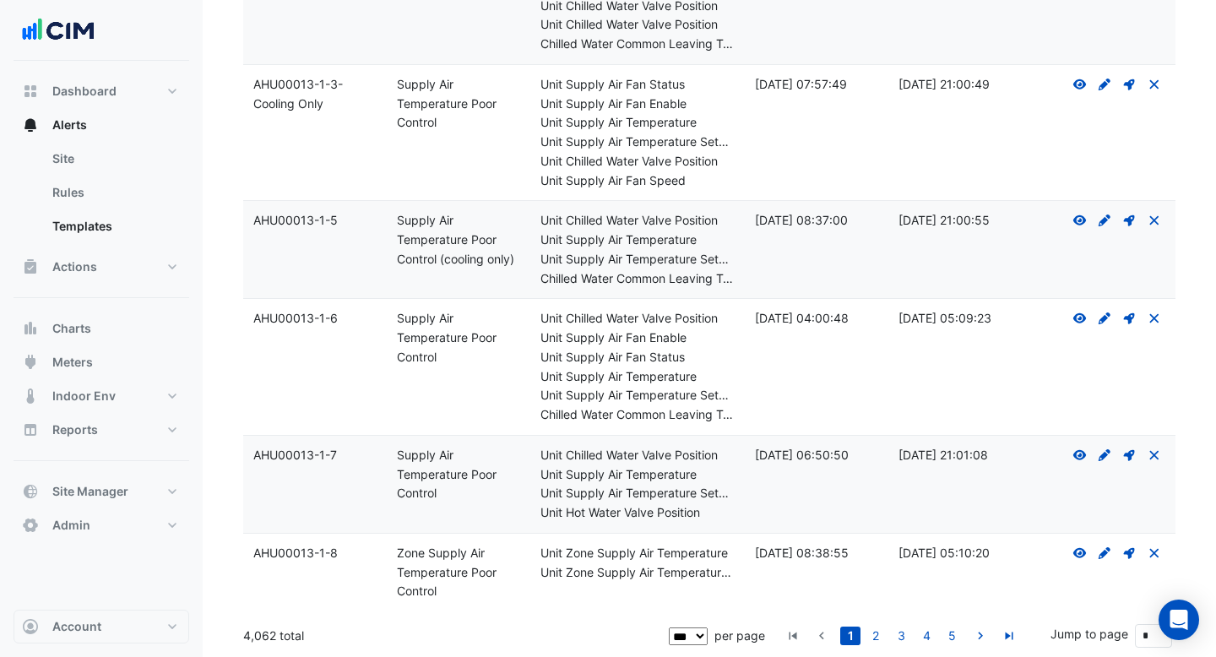
drag, startPoint x: 246, startPoint y: 630, endPoint x: 300, endPoint y: 628, distance: 54.1
click at [301, 628] on div "4,062 total" at bounding box center [454, 636] width 422 height 42
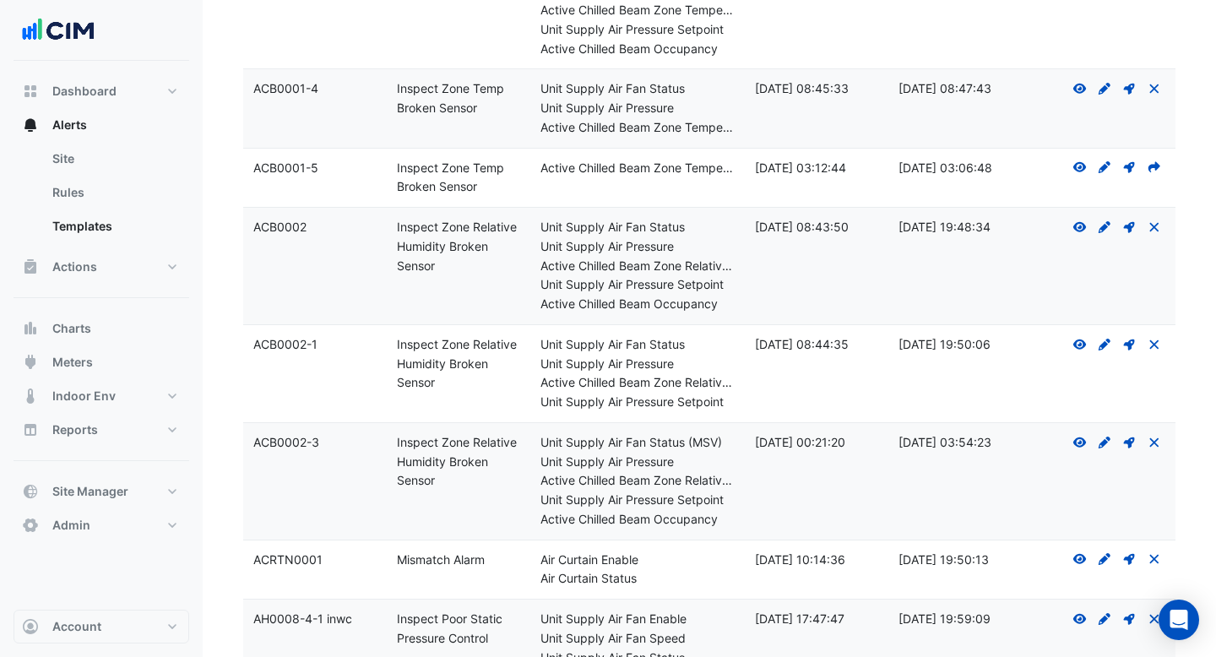
scroll to position [982, 0]
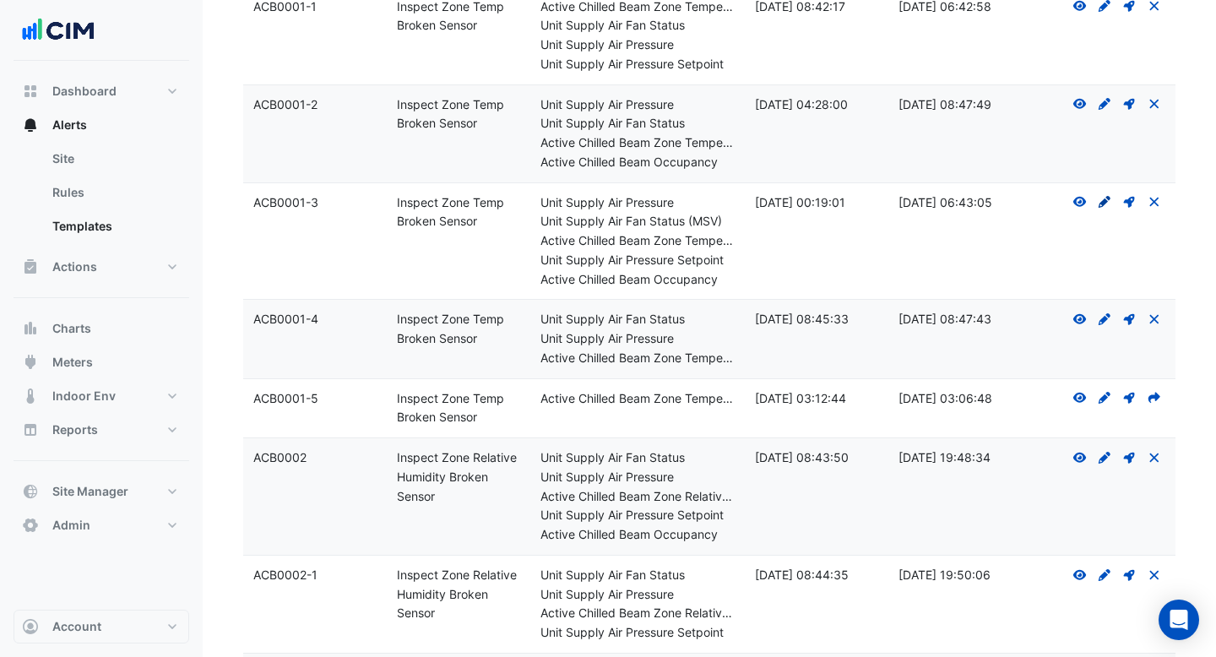
click at [1109, 200] on icon "Create Draft - to edit a template, you first need to create a draft, and then s…" at bounding box center [1104, 202] width 15 height 12
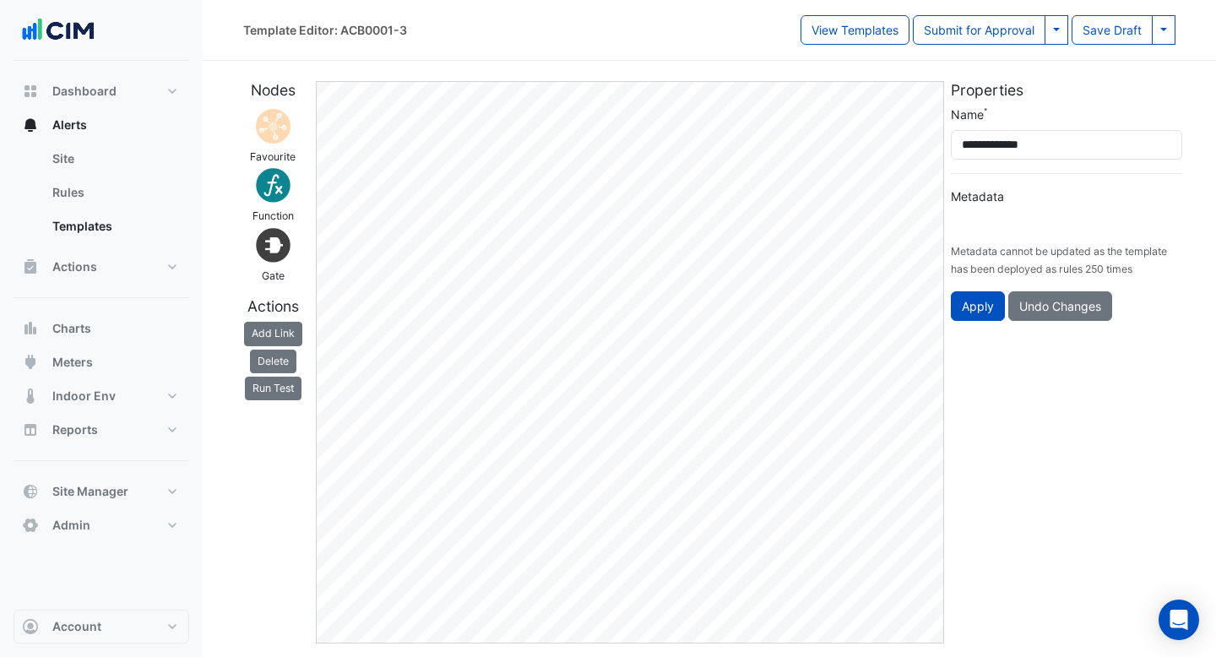
type input "**********"
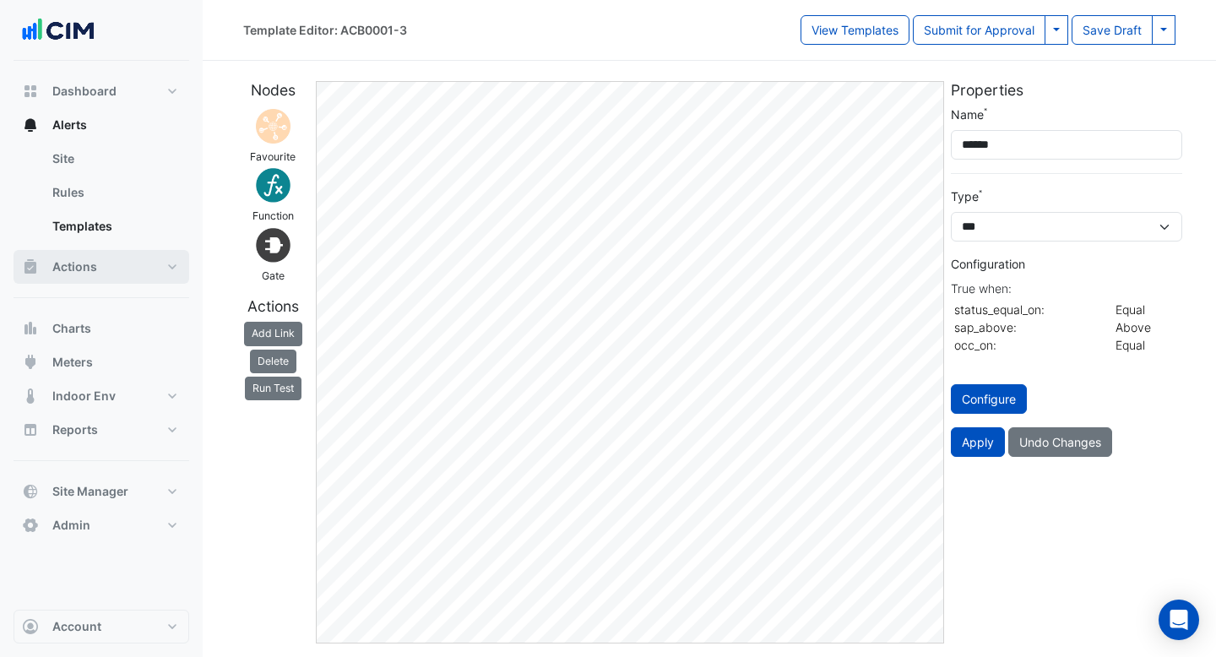
click at [94, 266] on span "Actions" at bounding box center [74, 266] width 45 height 17
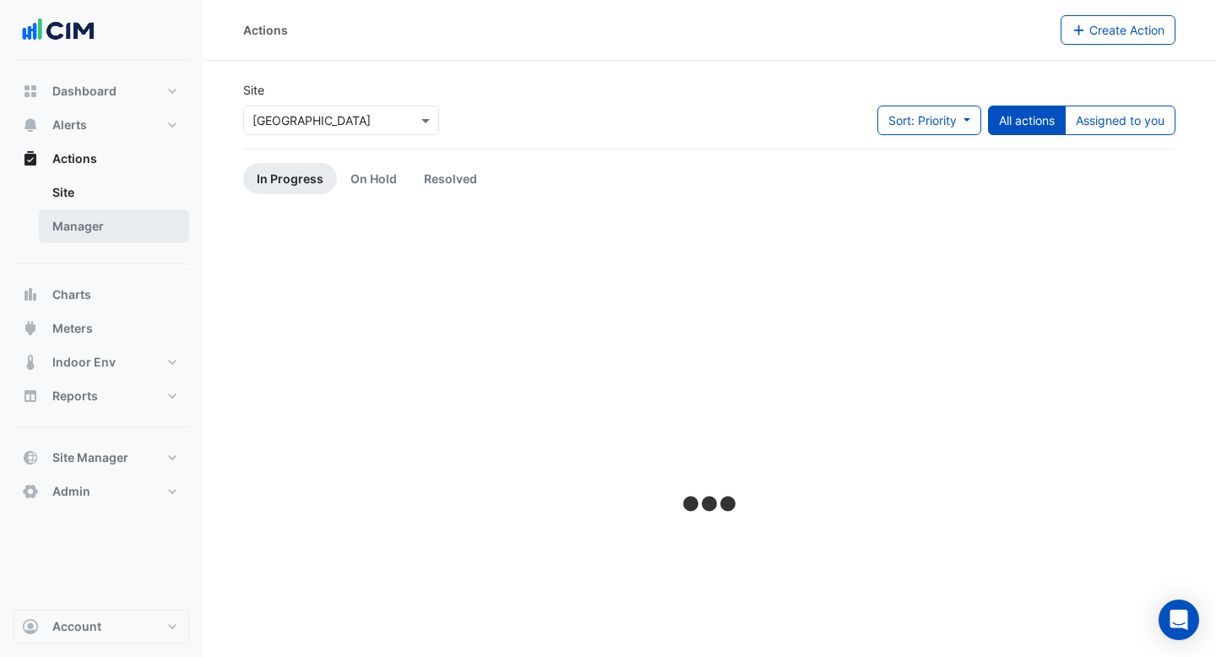
click at [85, 211] on link "Manager" at bounding box center [114, 226] width 150 height 34
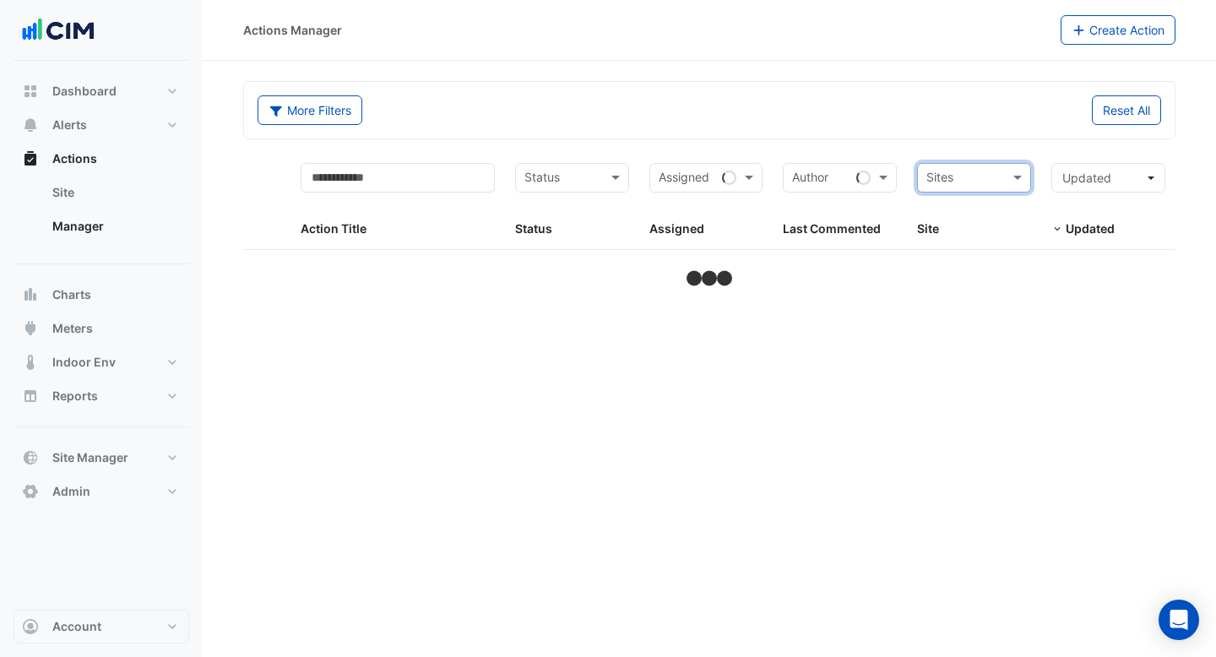
select select "***"
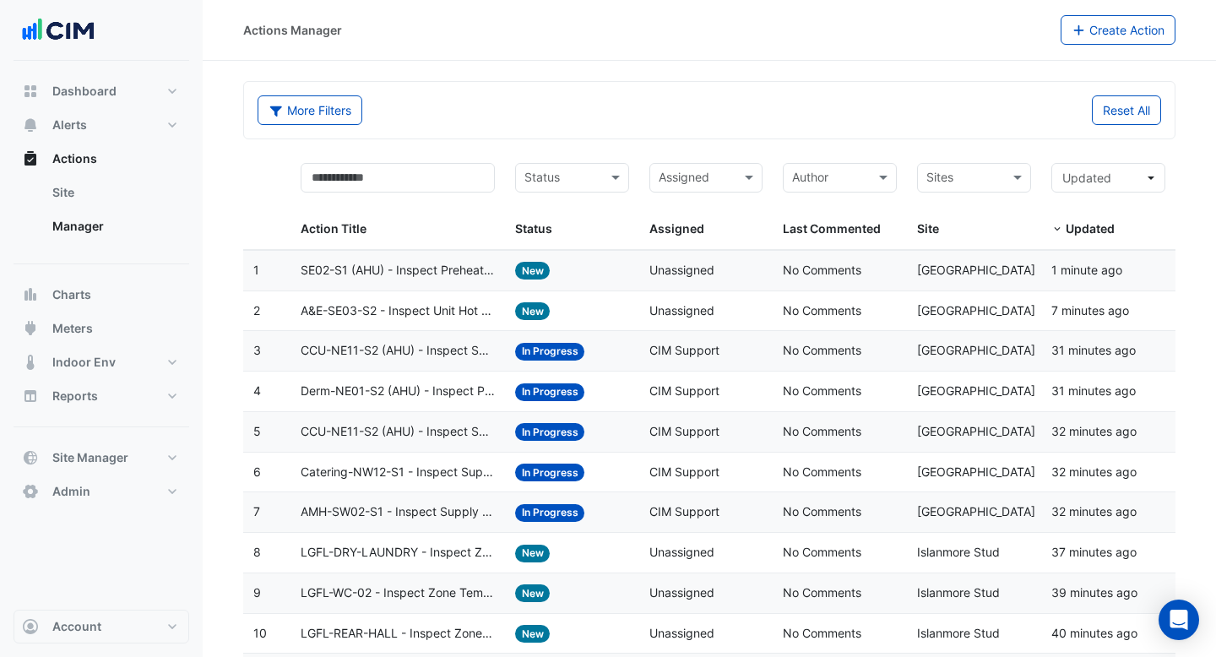
click at [432, 277] on span "SE02-S1 (AHU) - Inspect Preheat Valve Stuck Open" at bounding box center [398, 270] width 194 height 19
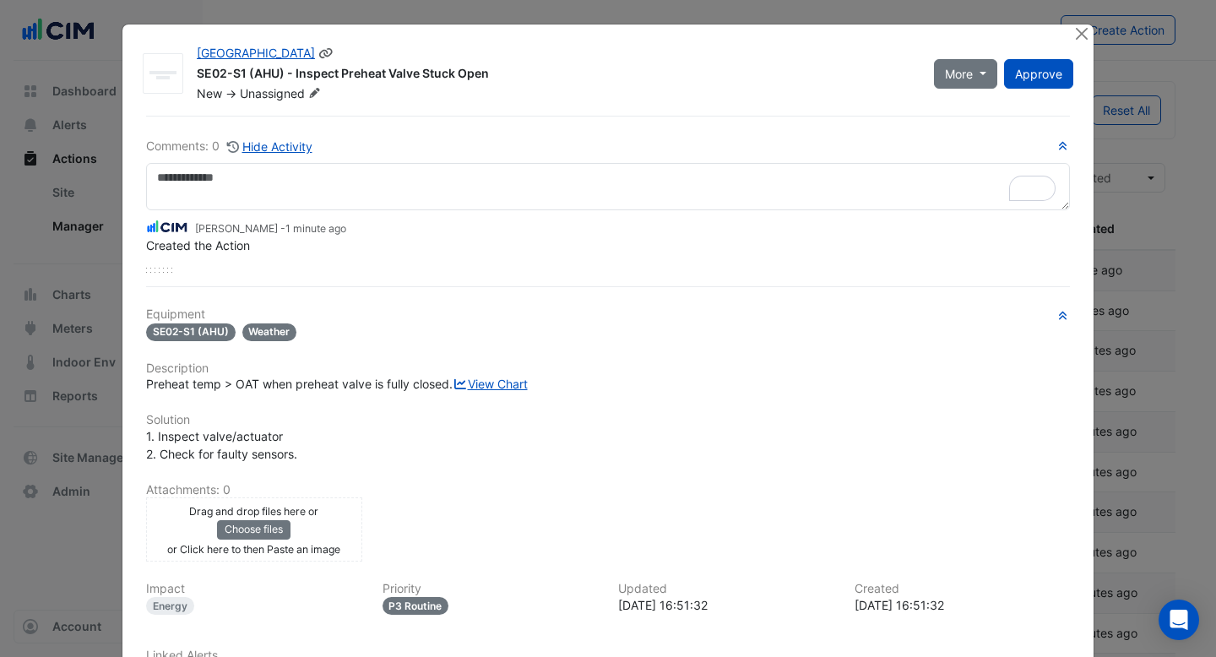
drag, startPoint x: 495, startPoint y: 75, endPoint x: 264, endPoint y: 74, distance: 230.6
click at [264, 74] on div "SE02-S1 (AHU) - Inspect Preheat Valve Stuck Open" at bounding box center [555, 75] width 717 height 20
click at [465, 102] on div "[GEOGRAPHIC_DATA] SE02-S1 (AHU) - Inspect Preheat Valve Stuck Open New -> Unass…" at bounding box center [607, 401] width 971 height 755
click at [1083, 33] on button "Close" at bounding box center [1082, 33] width 18 height 18
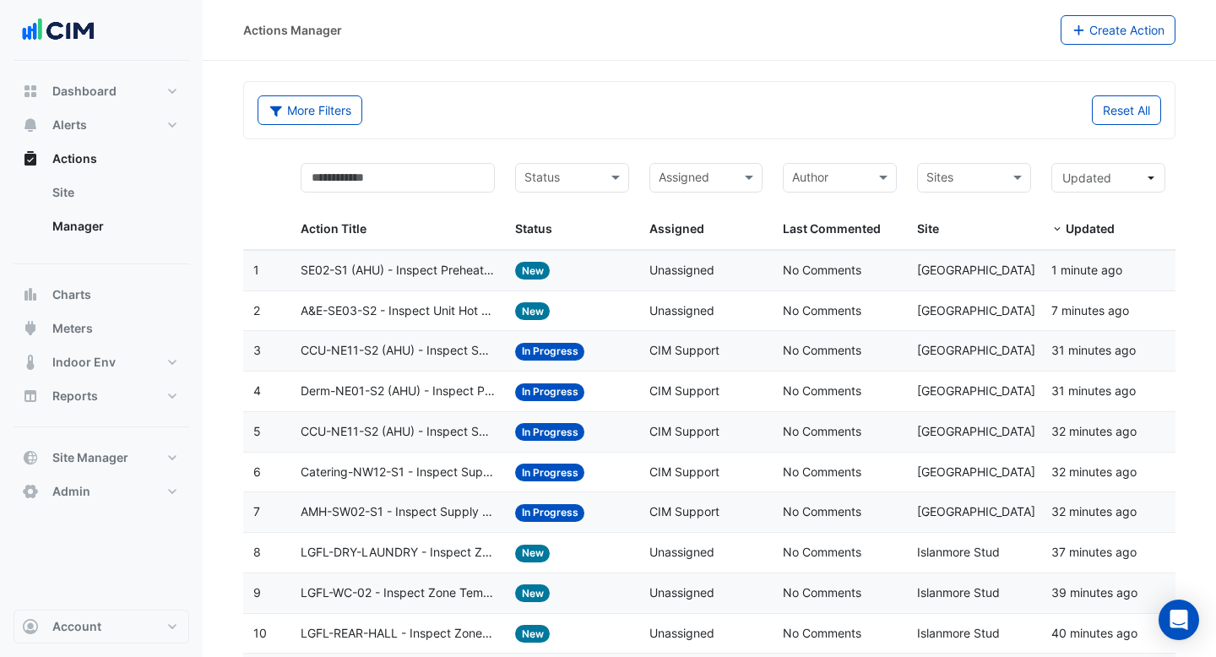
click at [432, 362] on datatable-body-cell "Action Title: CCU-NE11-S2 (AHU) - Inspect Supply Fan High Speed" at bounding box center [398, 351] width 215 height 40
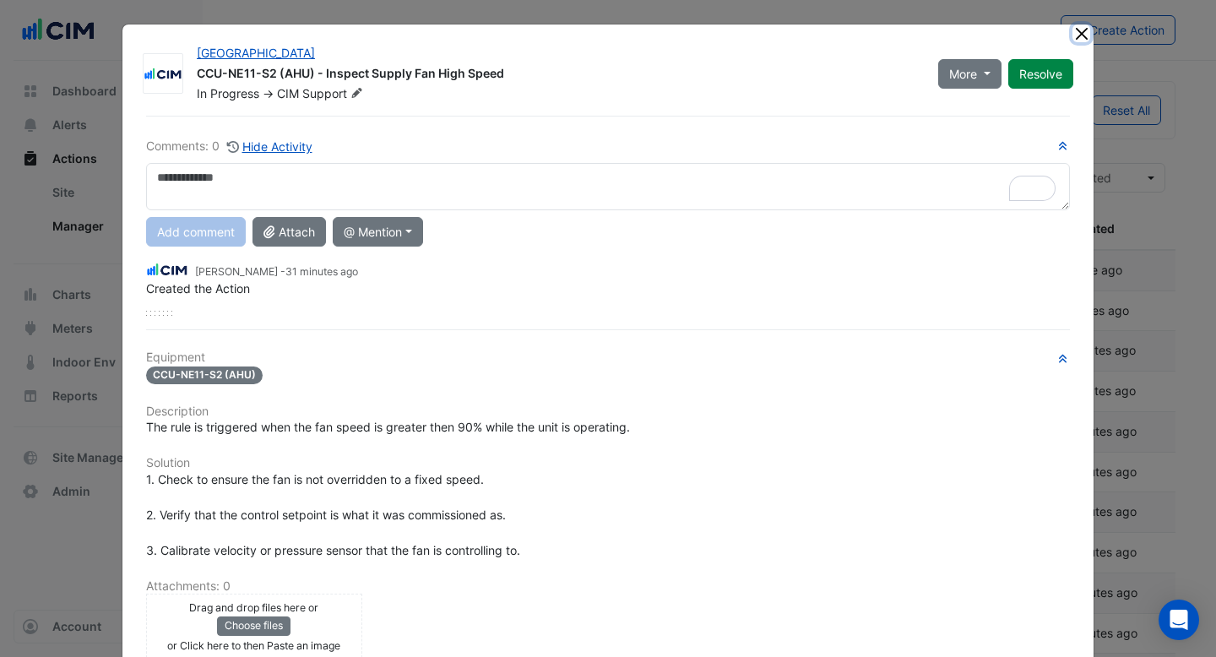
click at [1082, 30] on button "Close" at bounding box center [1082, 33] width 18 height 18
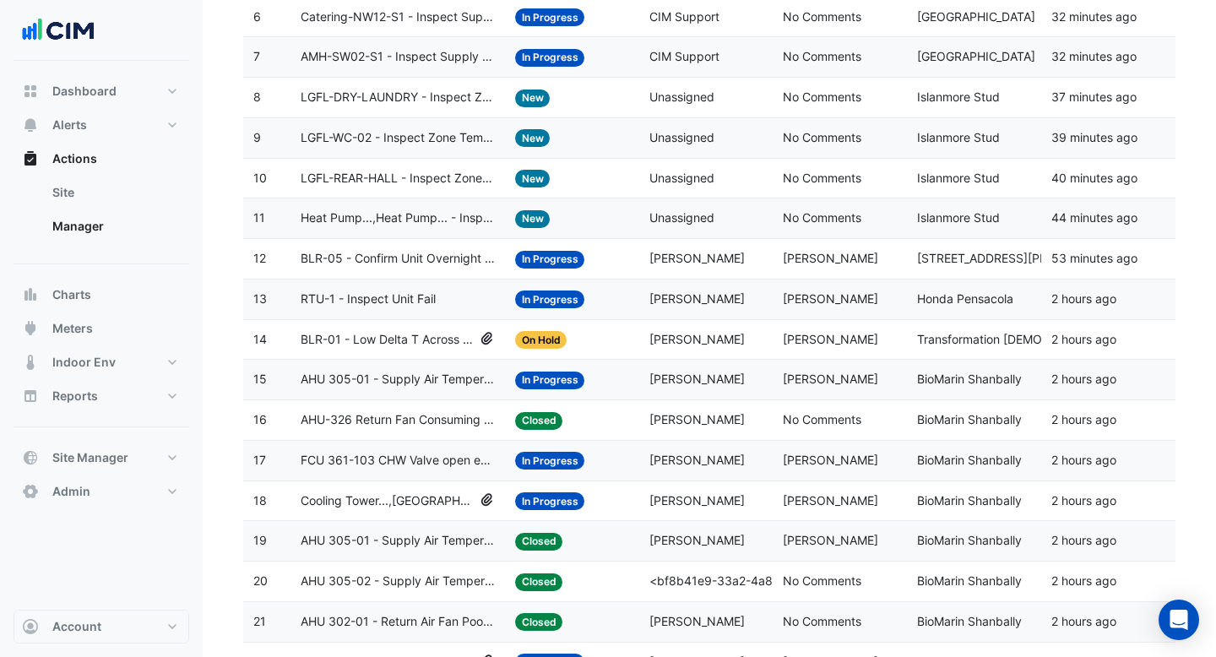
scroll to position [454, 0]
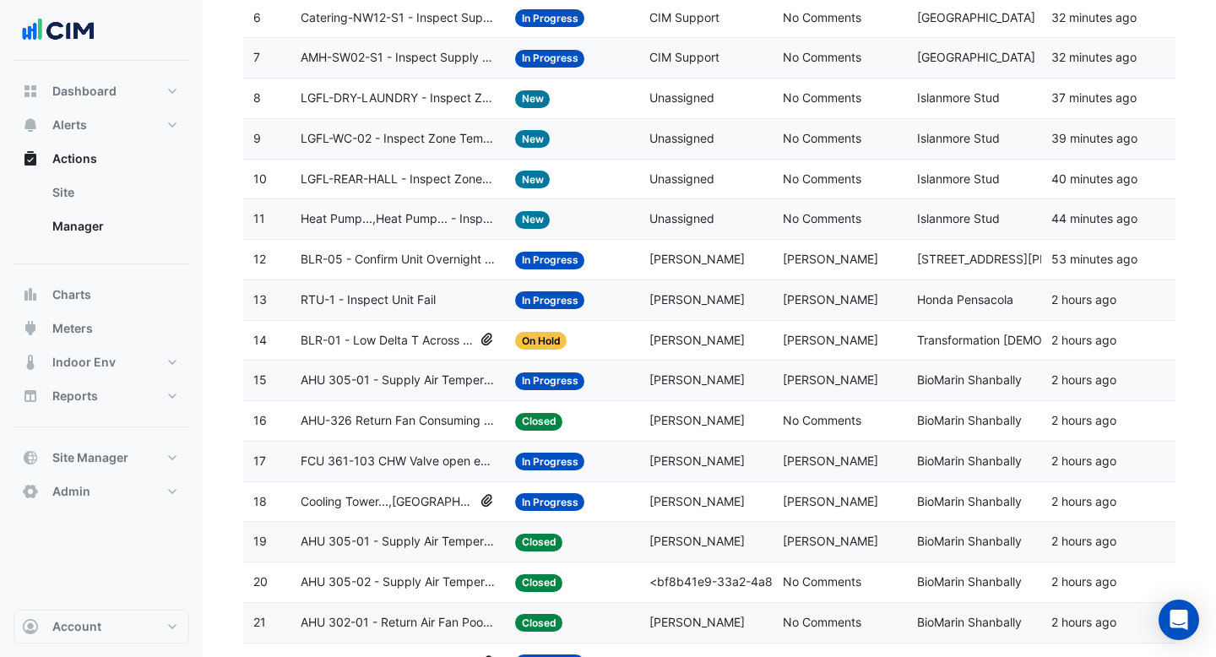
click at [390, 541] on span "AHU 305-01 - Supply Air Temperature Poor Control" at bounding box center [398, 541] width 194 height 19
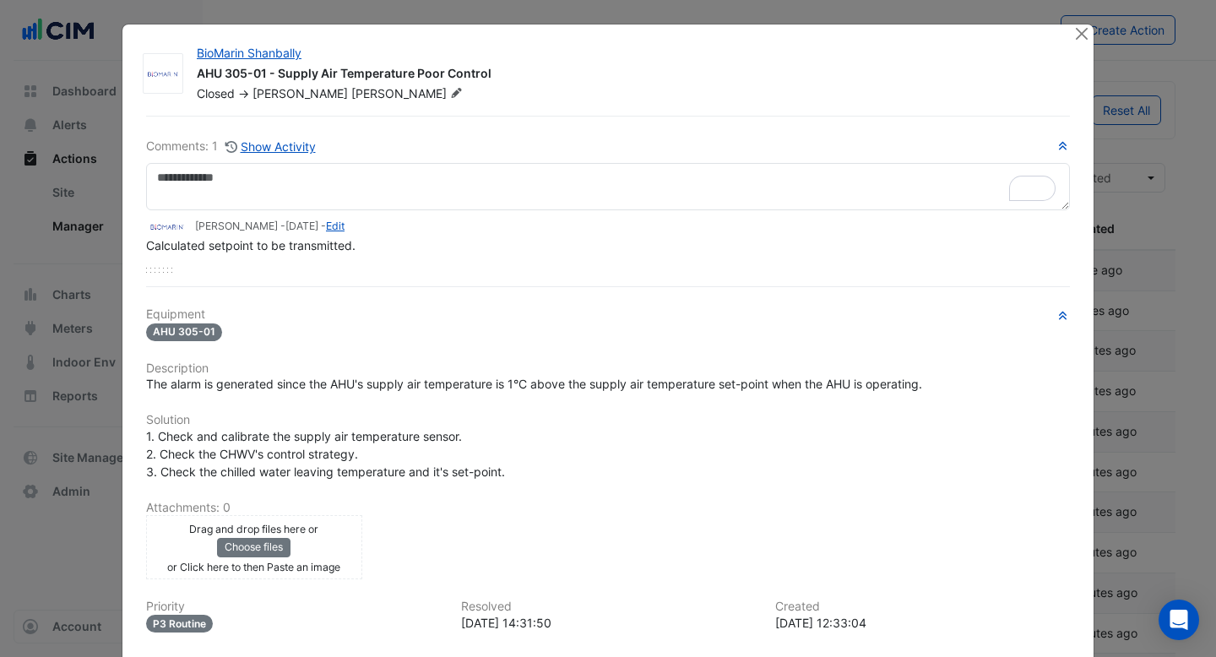
select select "***"
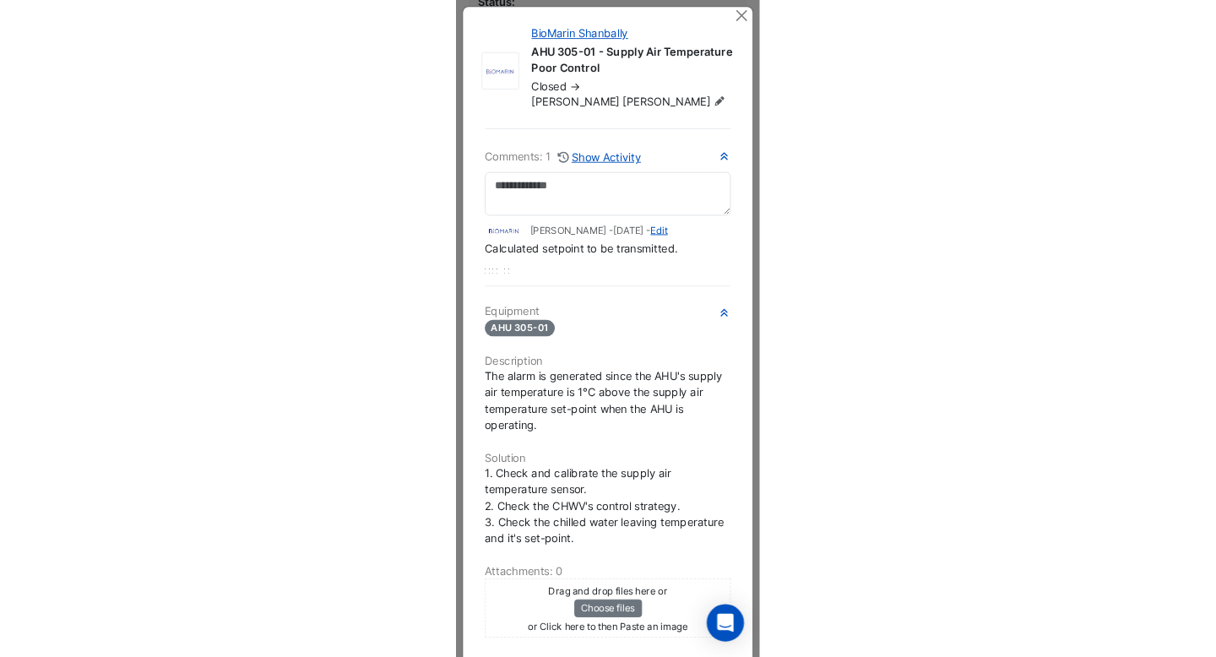
scroll to position [454, 0]
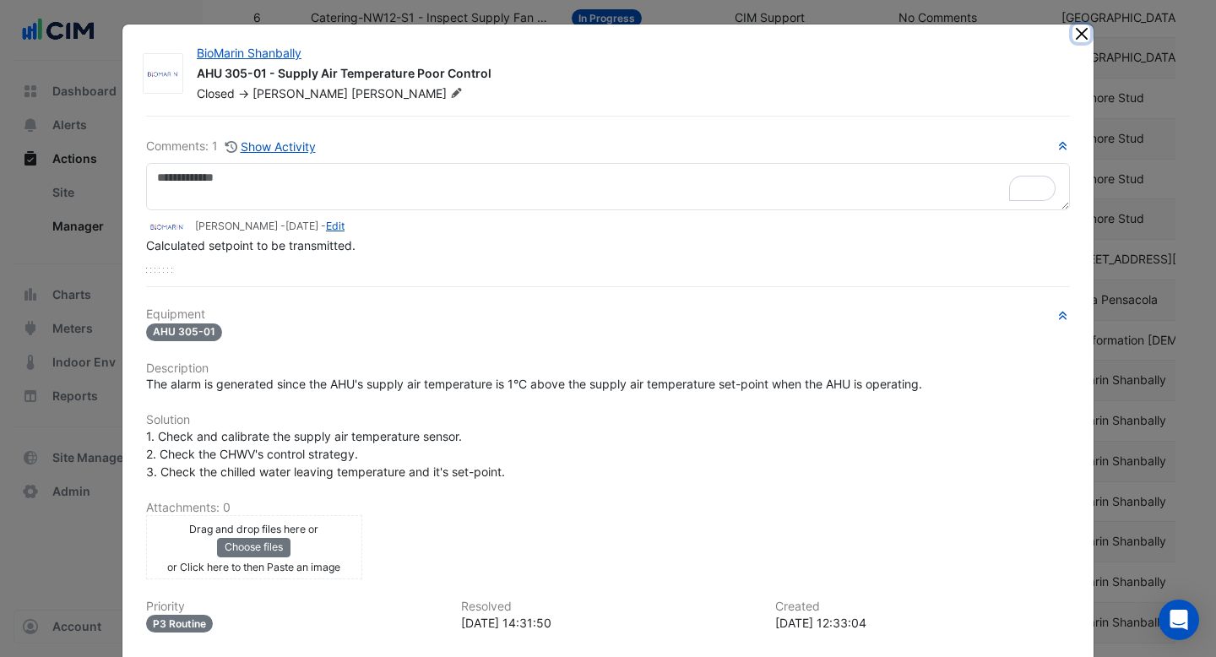
click at [1084, 33] on button "Close" at bounding box center [1082, 33] width 18 height 18
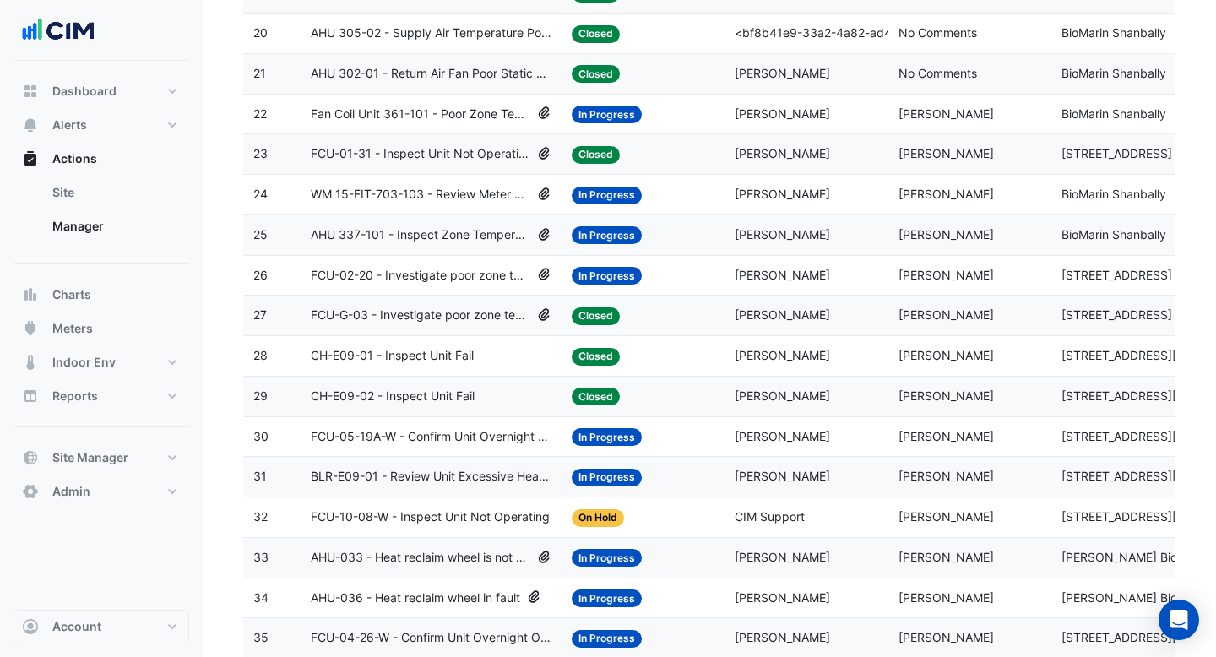
scroll to position [1020, 0]
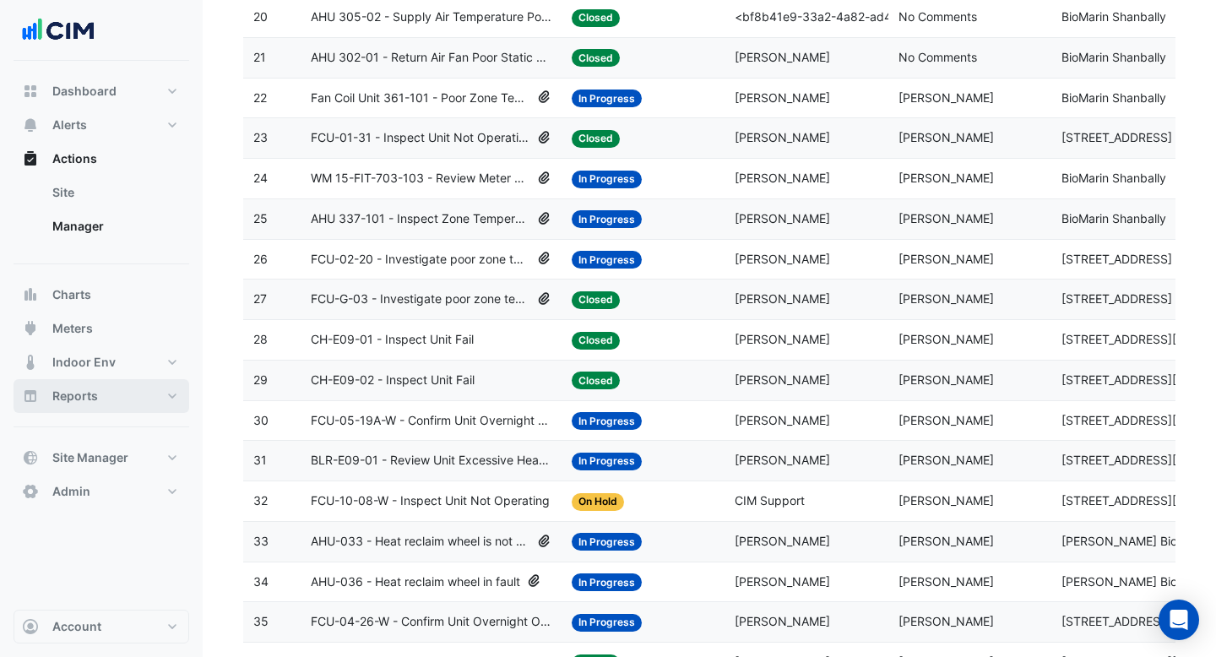
click at [93, 399] on span "Reports" at bounding box center [75, 396] width 46 height 17
select select "***"
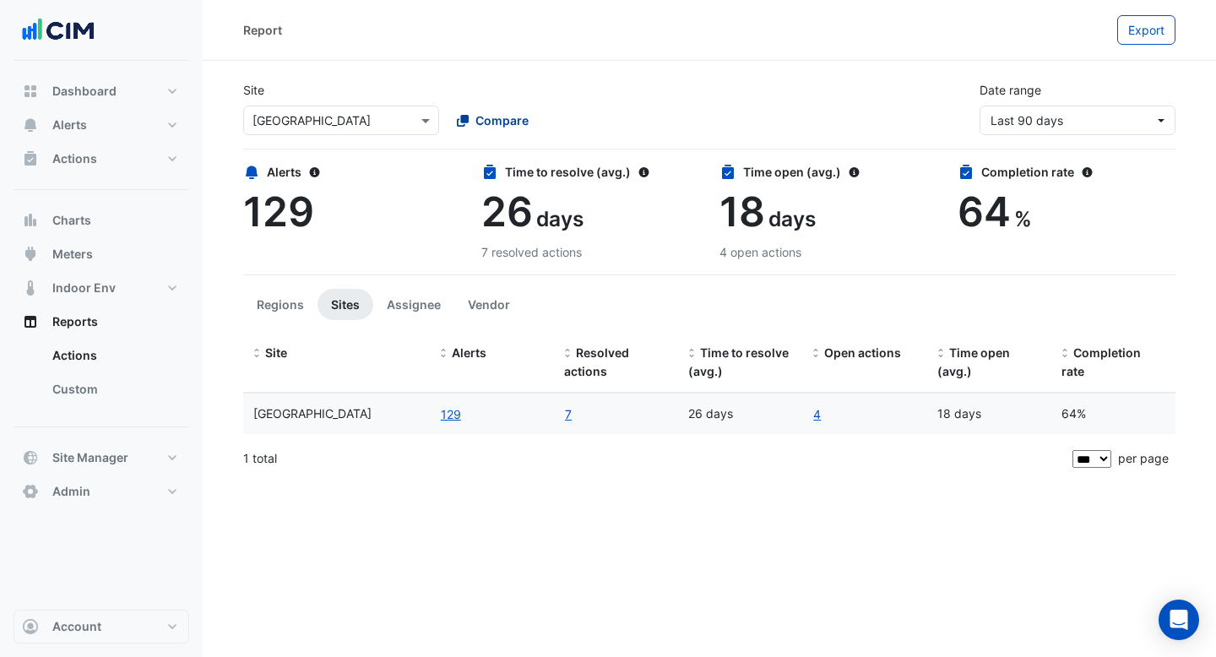
click at [487, 115] on span "Compare" at bounding box center [502, 121] width 53 height 18
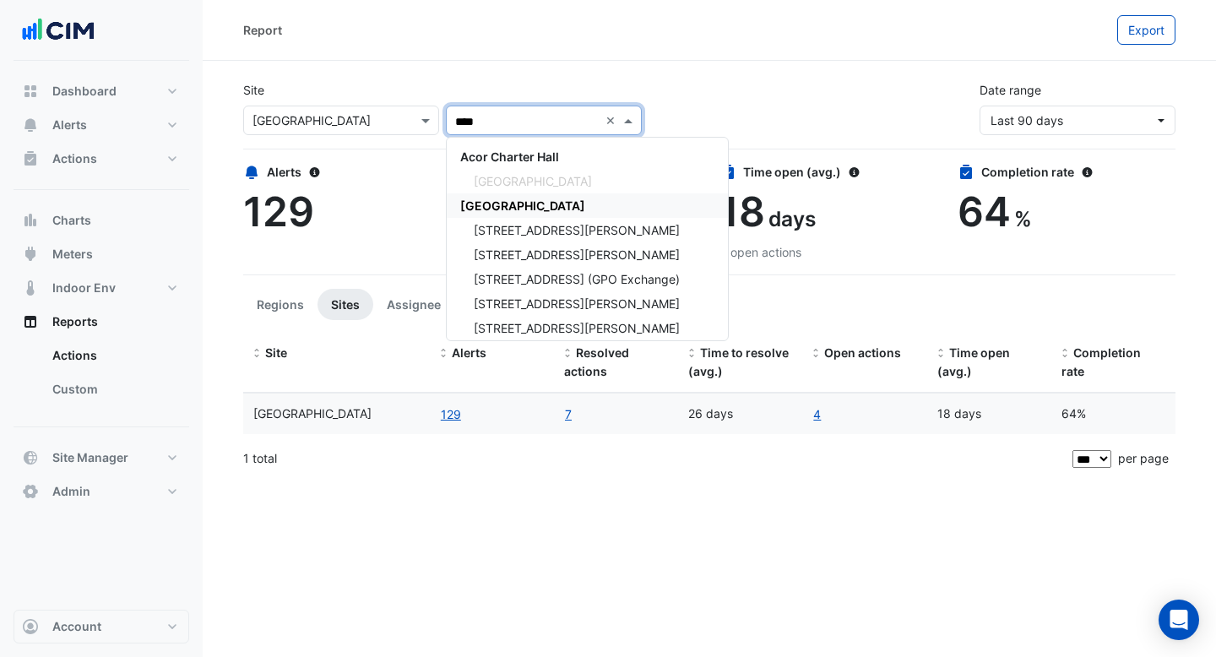
click at [505, 208] on span "[GEOGRAPHIC_DATA]" at bounding box center [522, 206] width 125 height 14
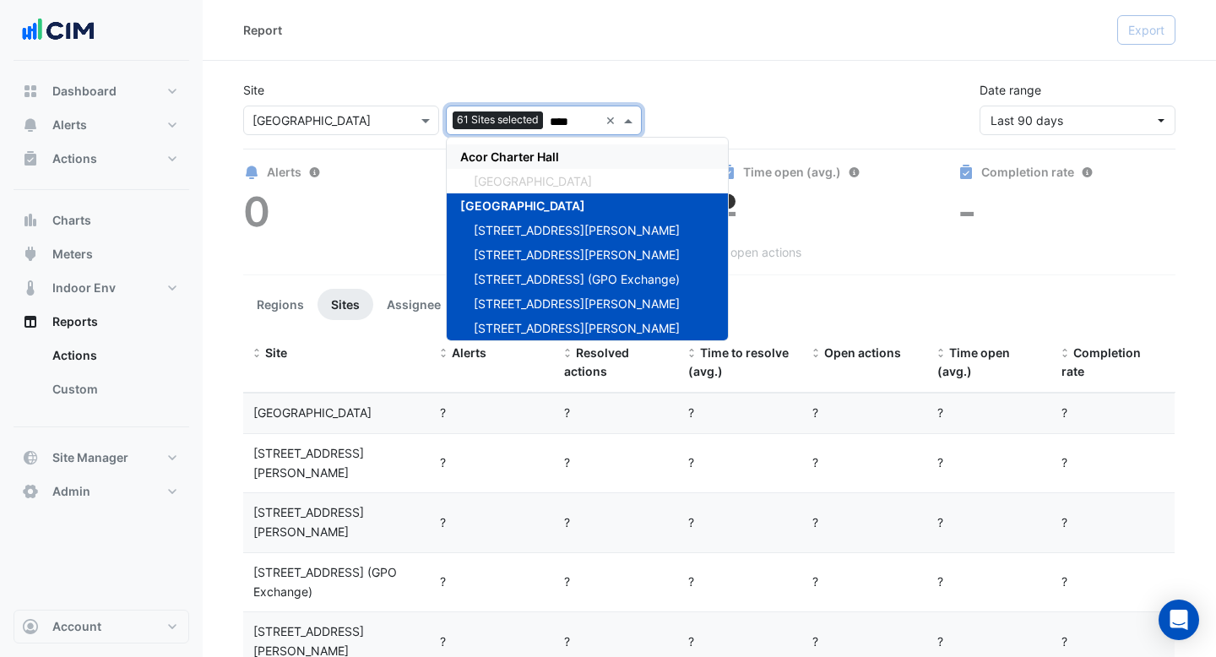
type input "****"
click at [402, 74] on div "Site × [GEOGRAPHIC_DATA] 61 Sites selected **** × [GEOGRAPHIC_DATA] [GEOGRAPHIC…" at bounding box center [709, 102] width 953 height 68
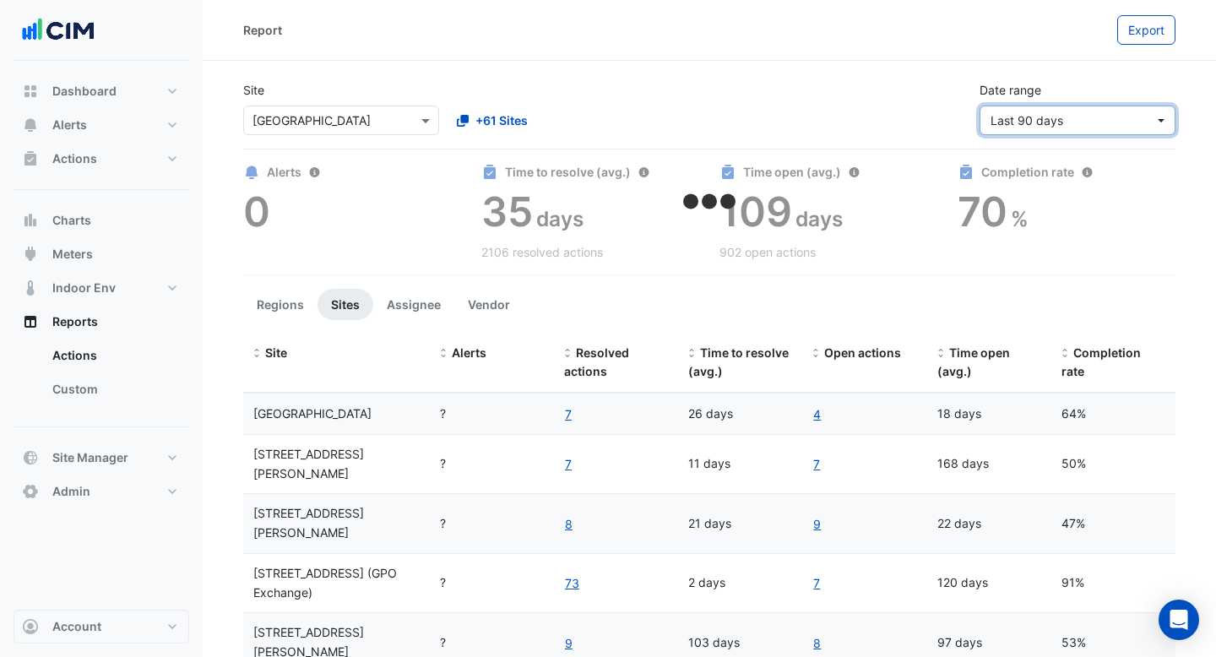
click at [1090, 120] on span "Last 90 days" at bounding box center [1073, 121] width 164 height 18
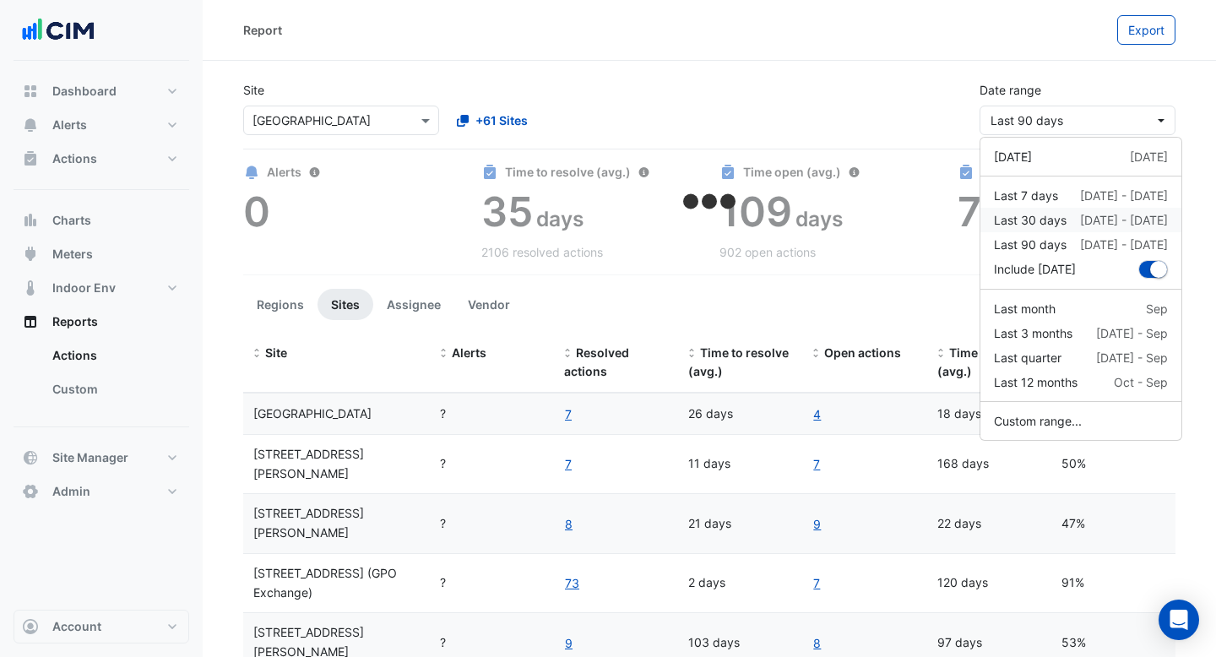
click at [1061, 220] on div "Last 30 days" at bounding box center [1030, 220] width 73 height 18
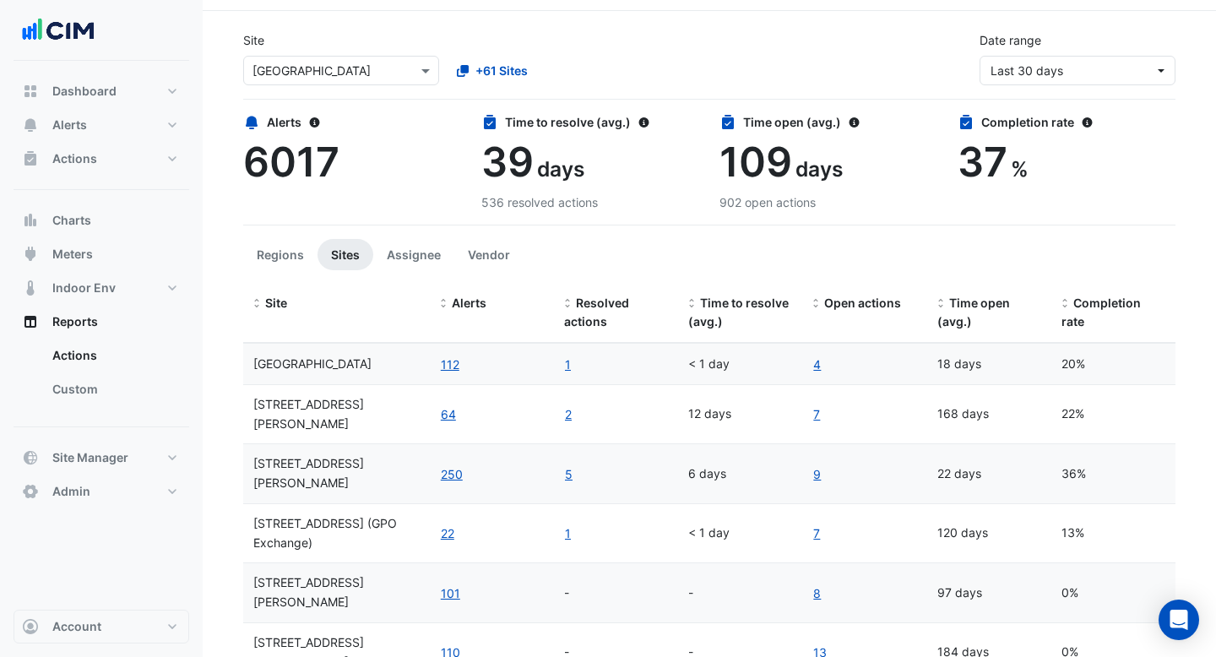
scroll to position [71, 0]
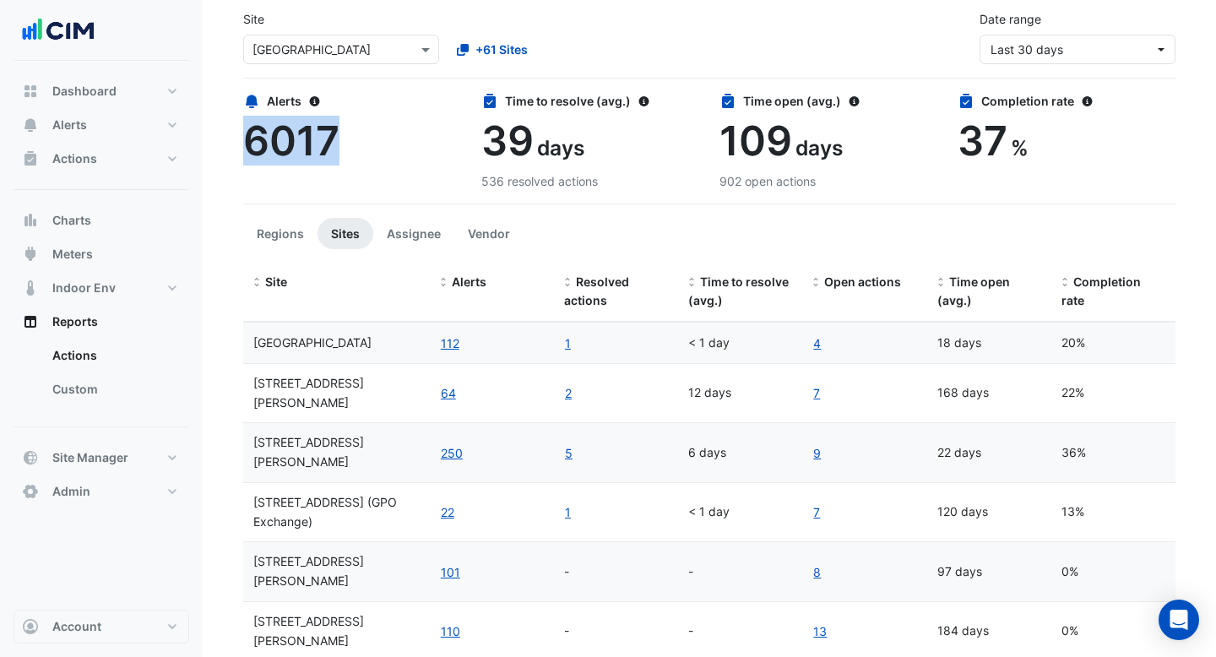
drag, startPoint x: 335, startPoint y: 130, endPoint x: 253, endPoint y: 130, distance: 81.9
click at [253, 130] on span "6017" at bounding box center [291, 141] width 96 height 50
drag, startPoint x: 550, startPoint y: 150, endPoint x: 492, endPoint y: 150, distance: 58.3
click at [492, 150] on div "39 days" at bounding box center [590, 141] width 218 height 49
click at [799, 143] on span "days" at bounding box center [819, 147] width 47 height 25
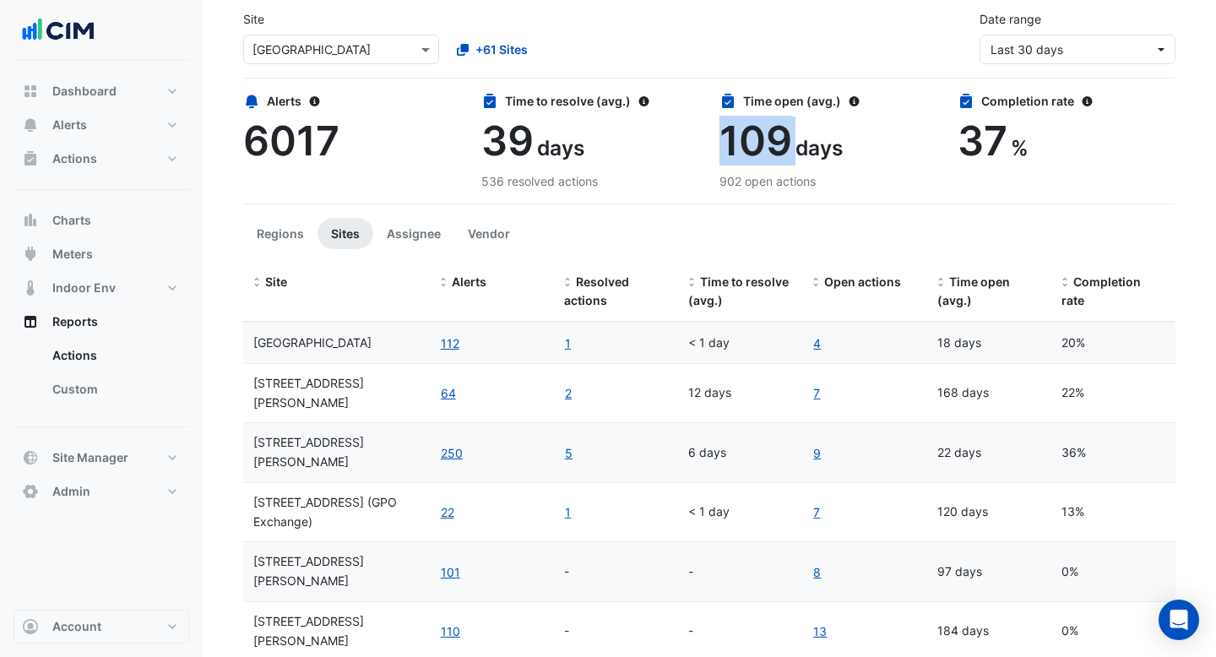
drag, startPoint x: 799, startPoint y: 143, endPoint x: 724, endPoint y: 139, distance: 75.3
click at [724, 139] on div "109 days" at bounding box center [829, 141] width 218 height 49
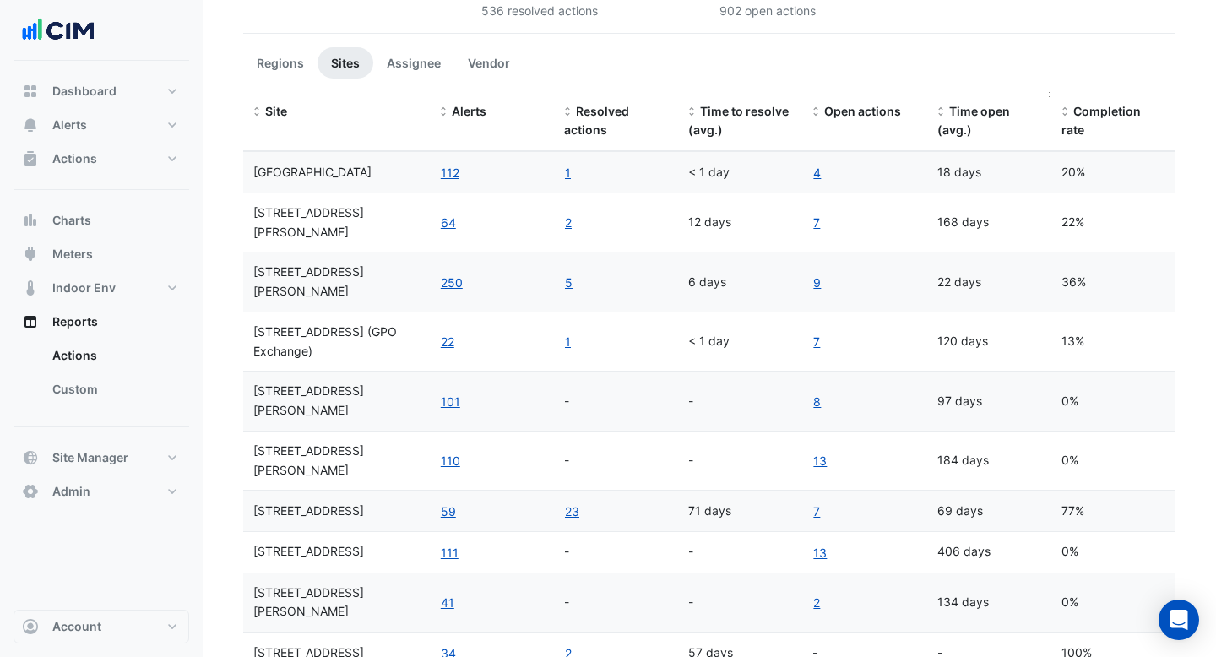
scroll to position [209, 0]
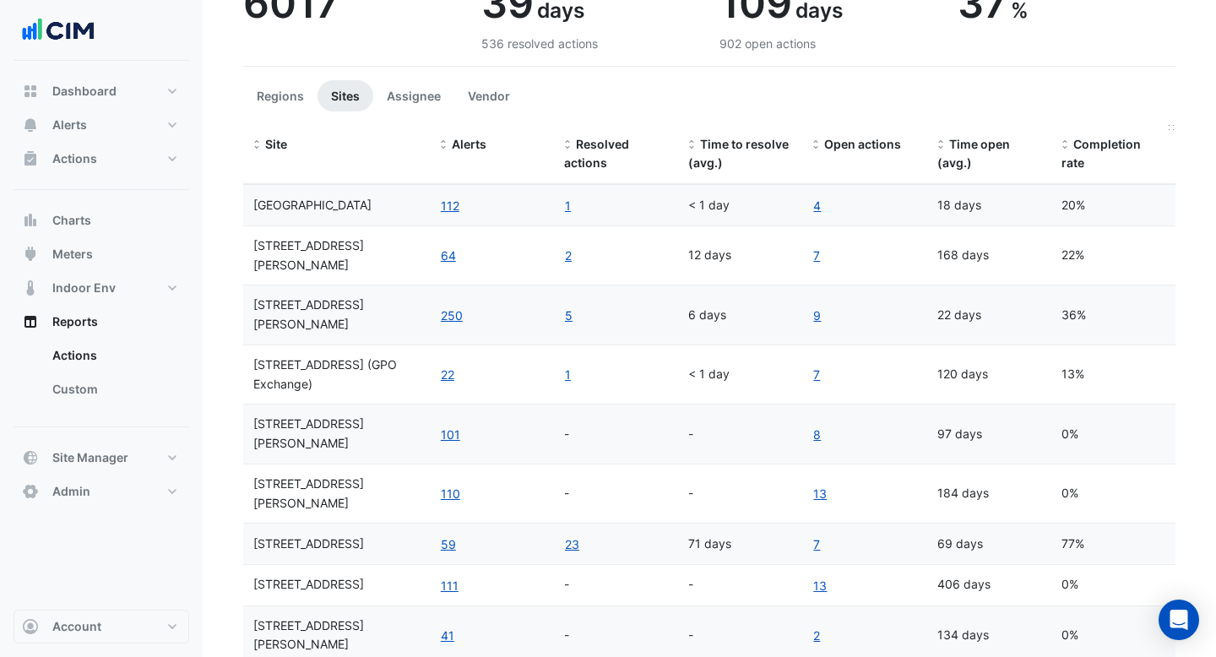
click at [1129, 139] on span "Completion rate" at bounding box center [1101, 154] width 79 height 34
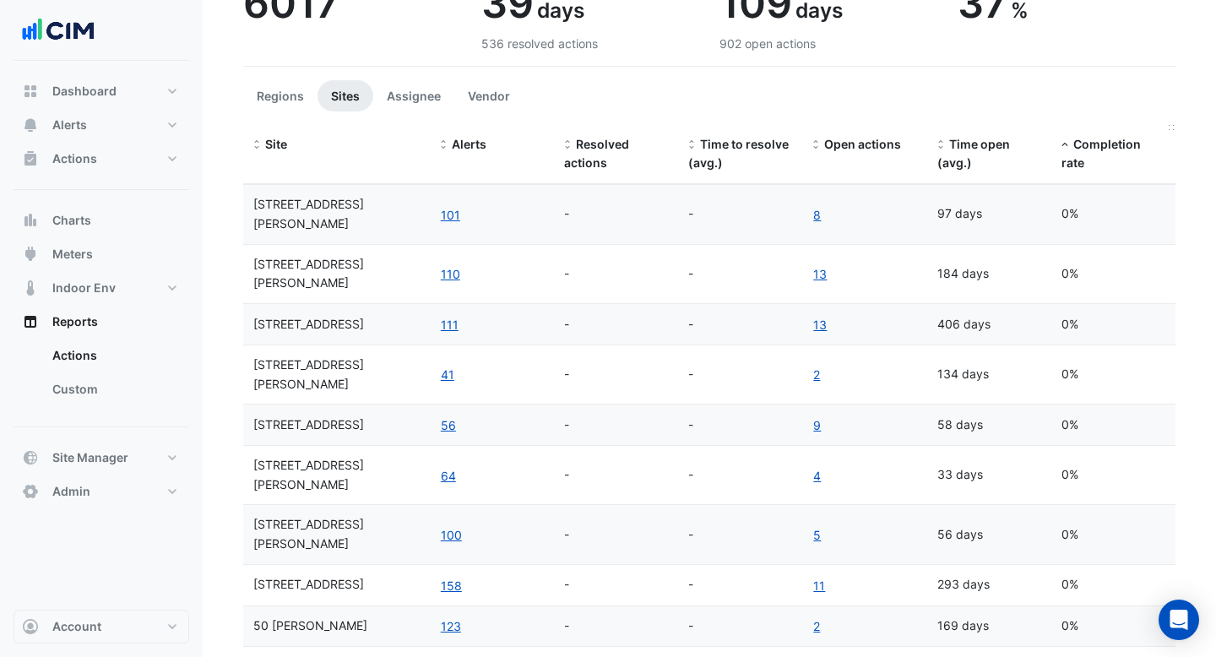
click at [1129, 139] on span "Completion rate" at bounding box center [1101, 154] width 79 height 34
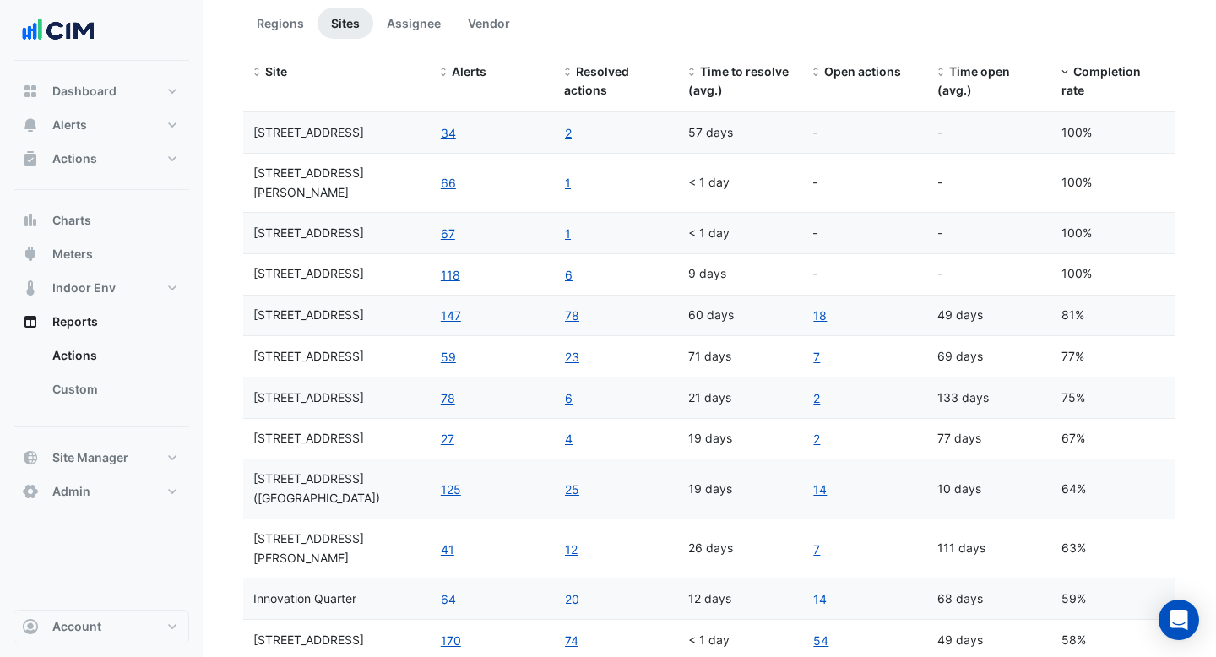
scroll to position [180, 0]
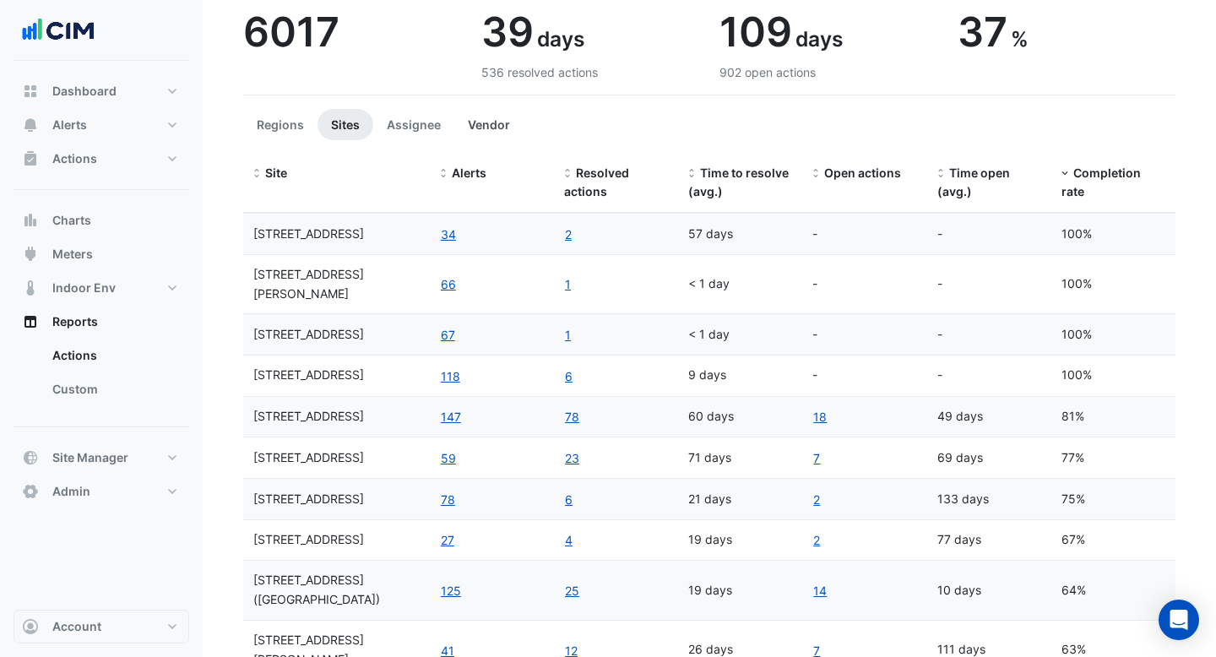
click at [485, 128] on button "Vendor" at bounding box center [488, 124] width 69 height 31
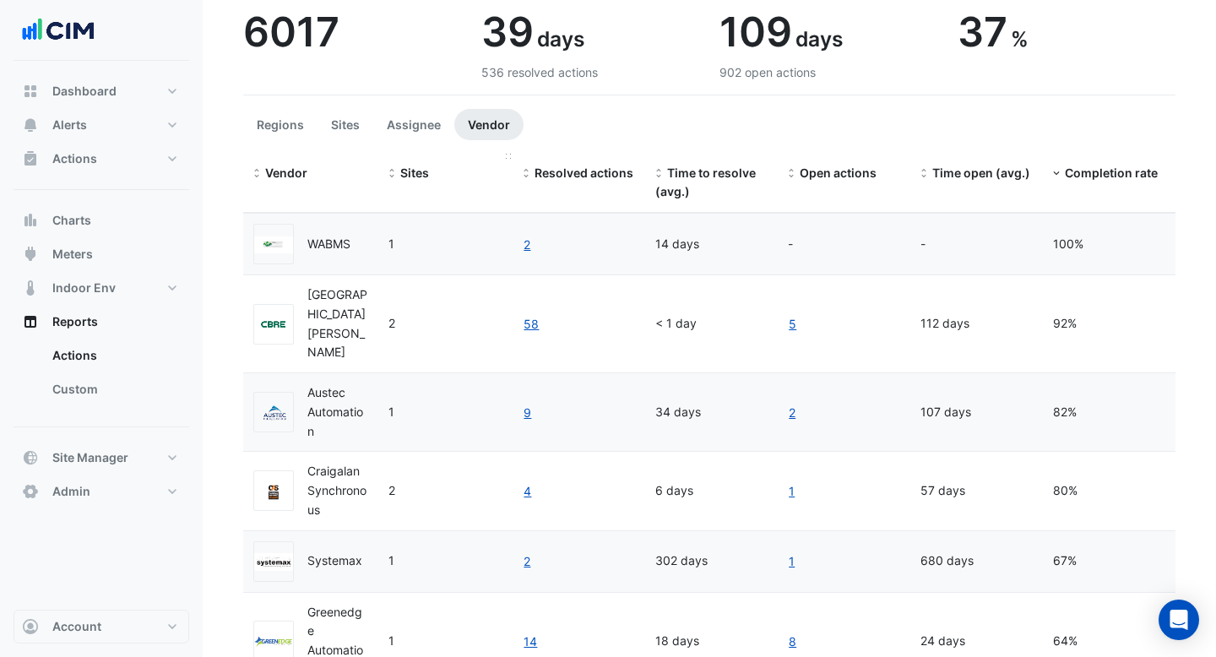
click at [410, 173] on span "Sites" at bounding box center [414, 173] width 29 height 14
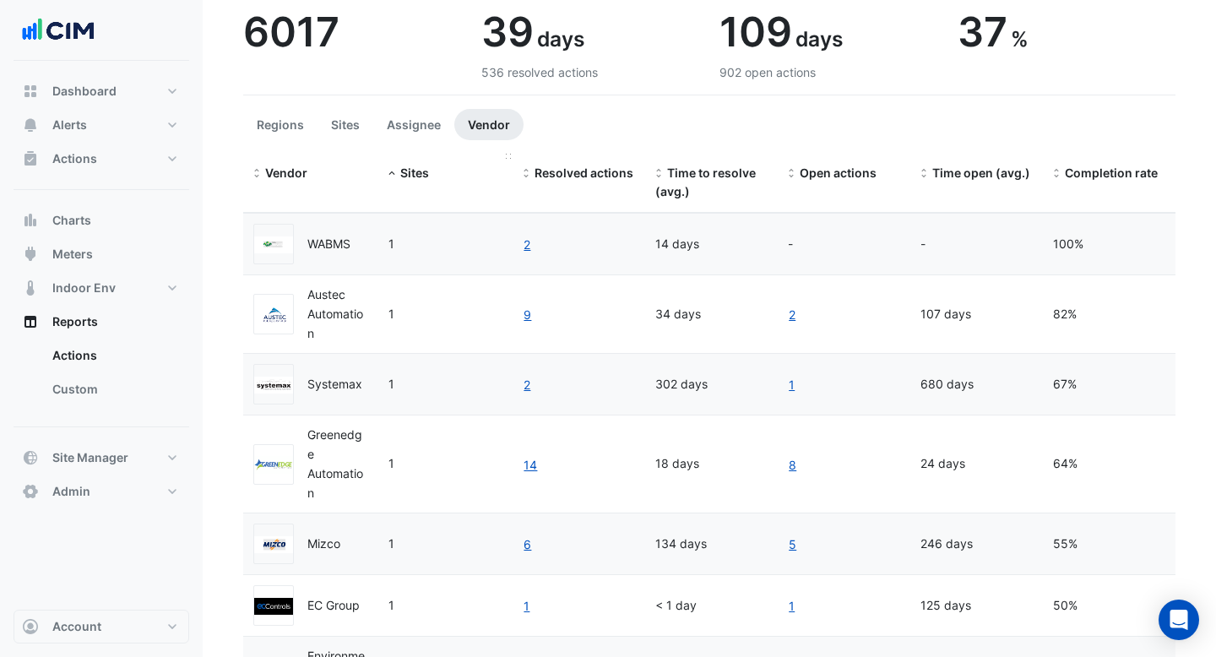
click at [410, 173] on span "Sites" at bounding box center [414, 173] width 29 height 14
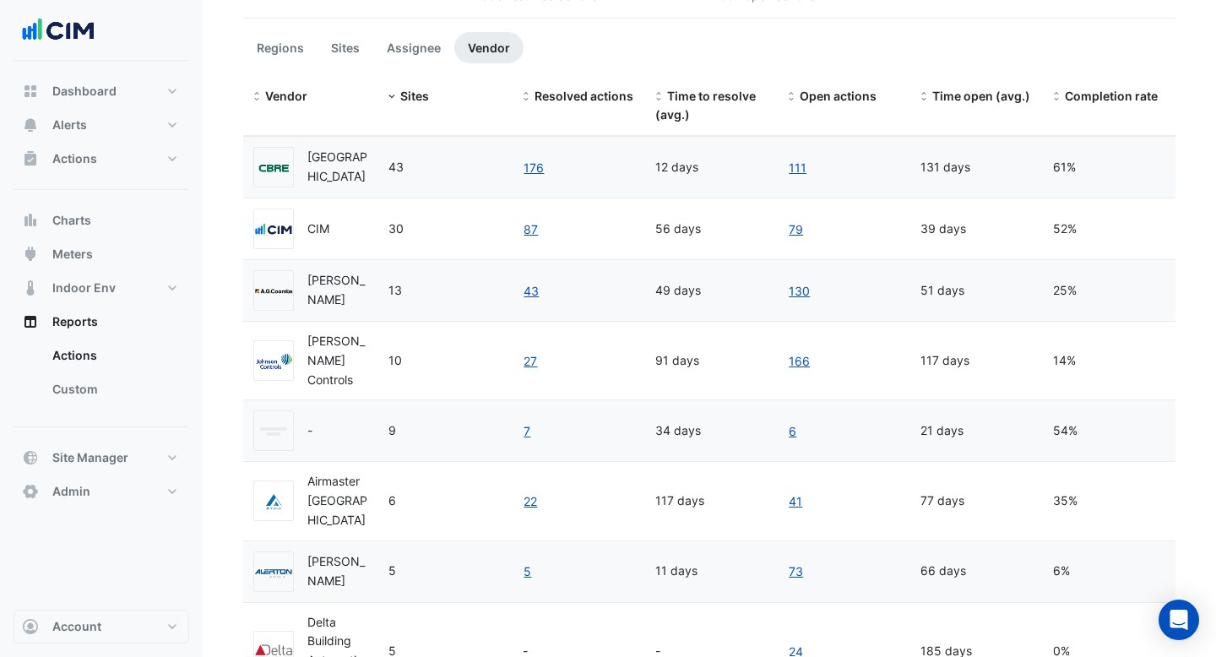
scroll to position [280, 0]
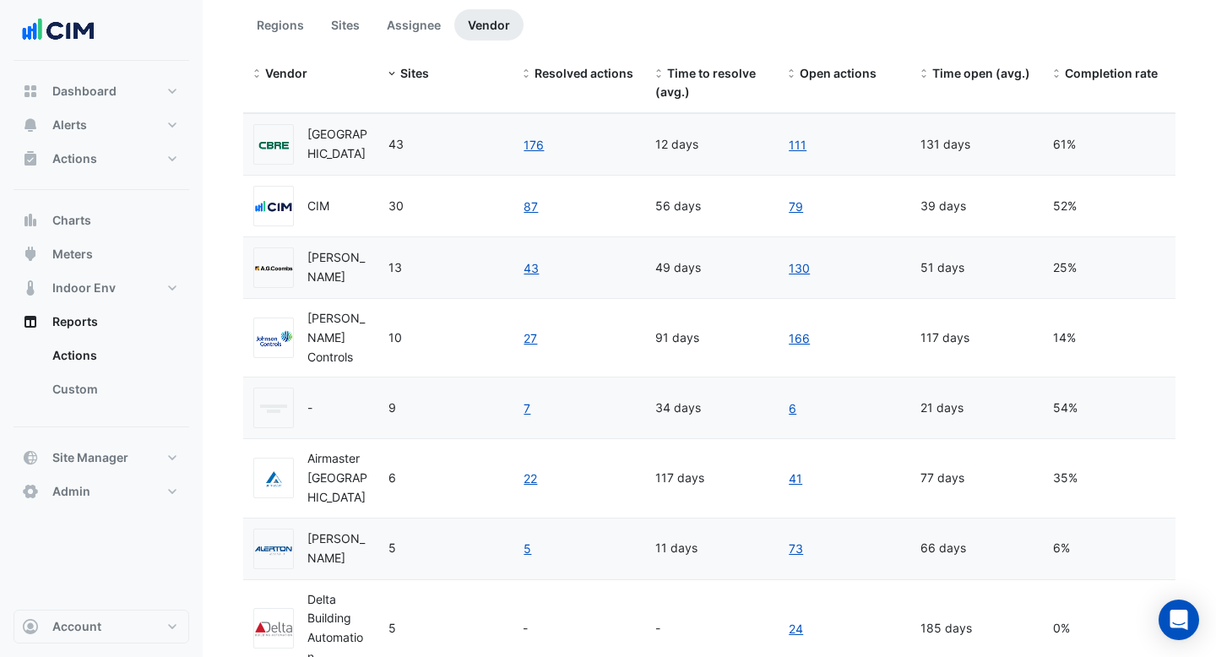
drag, startPoint x: 356, startPoint y: 364, endPoint x: 307, endPoint y: 344, distance: 53.0
click at [307, 344] on div "Johnson Controls" at bounding box center [337, 337] width 61 height 57
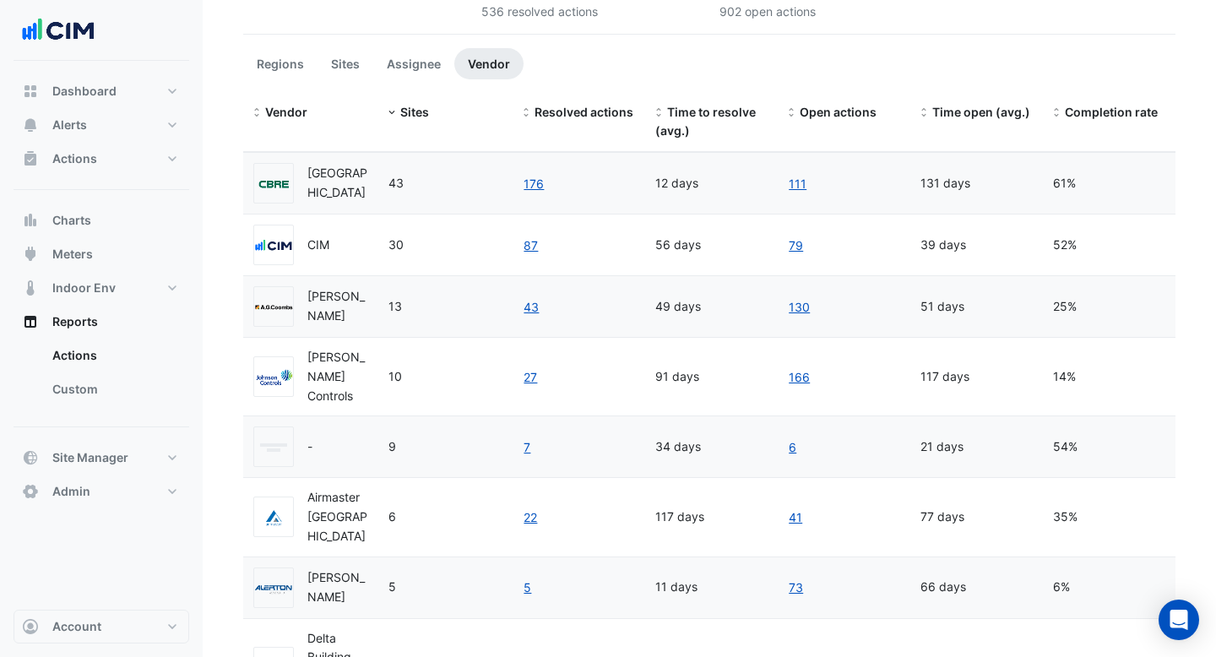
scroll to position [223, 0]
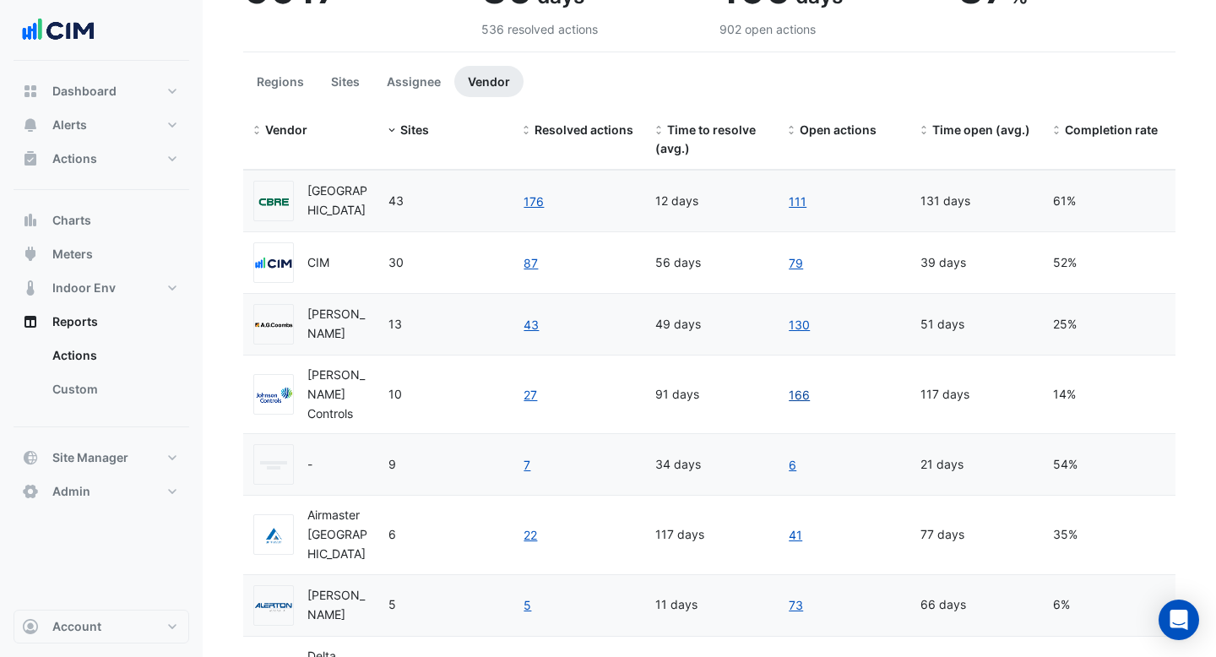
click at [799, 405] on link "166" at bounding box center [799, 394] width 23 height 19
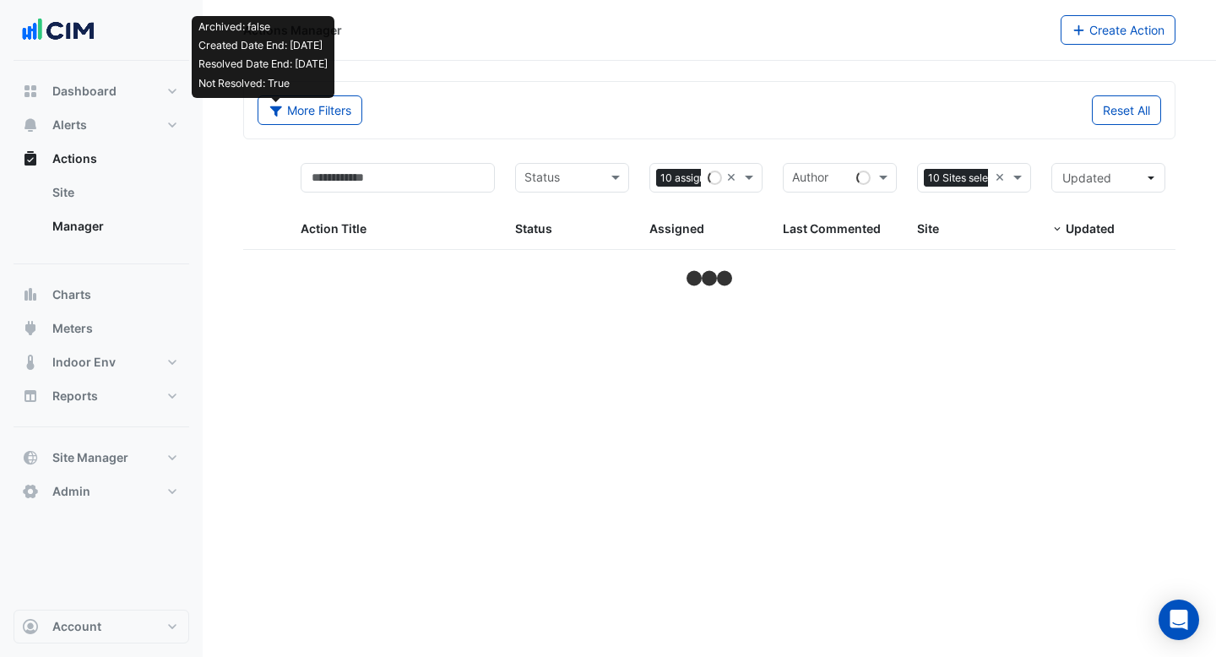
select select "***"
